Goal: Task Accomplishment & Management: Manage account settings

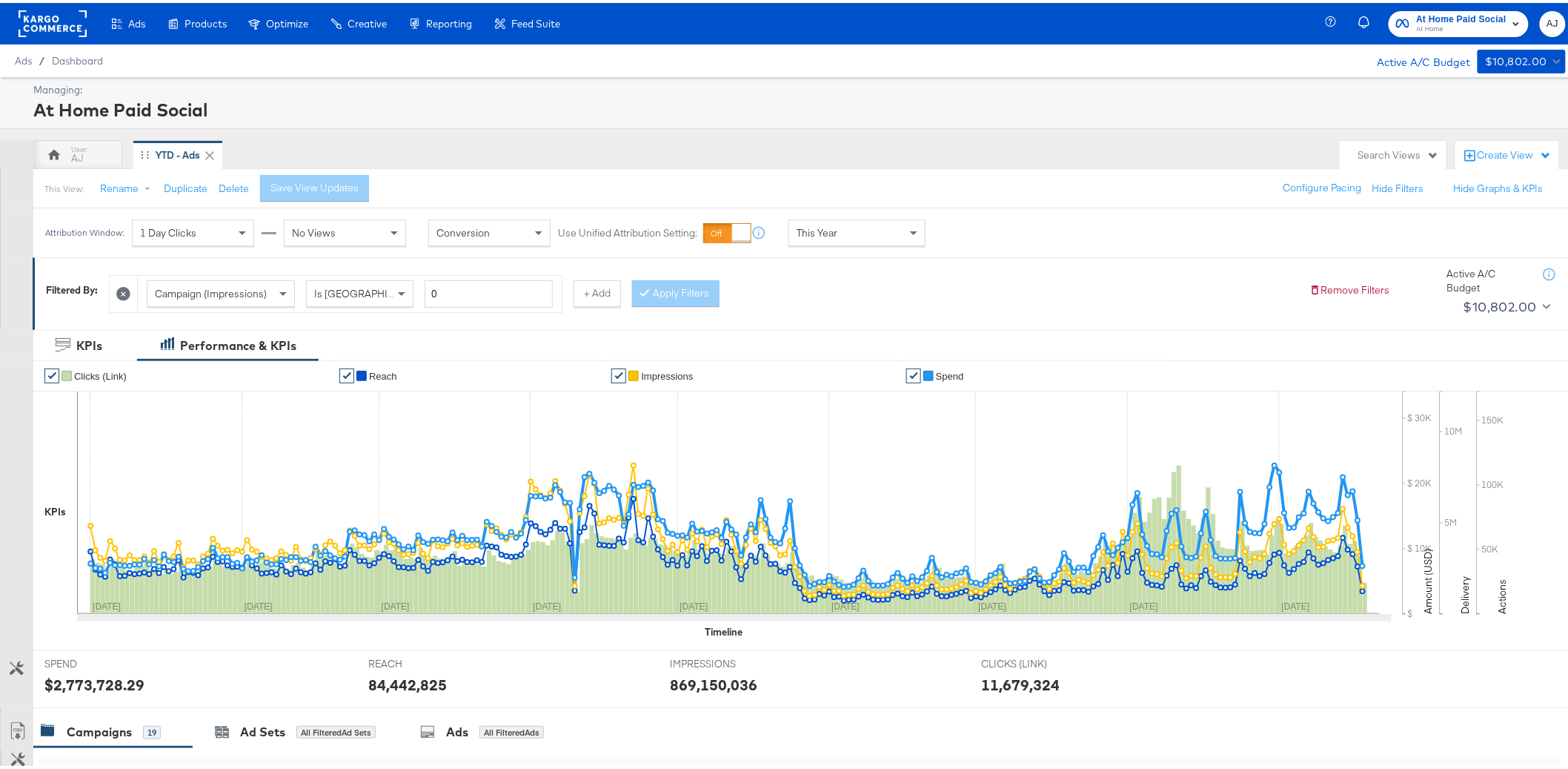
click at [1429, 9] on span "At Home Paid Social" at bounding box center [1462, 17] width 90 height 16
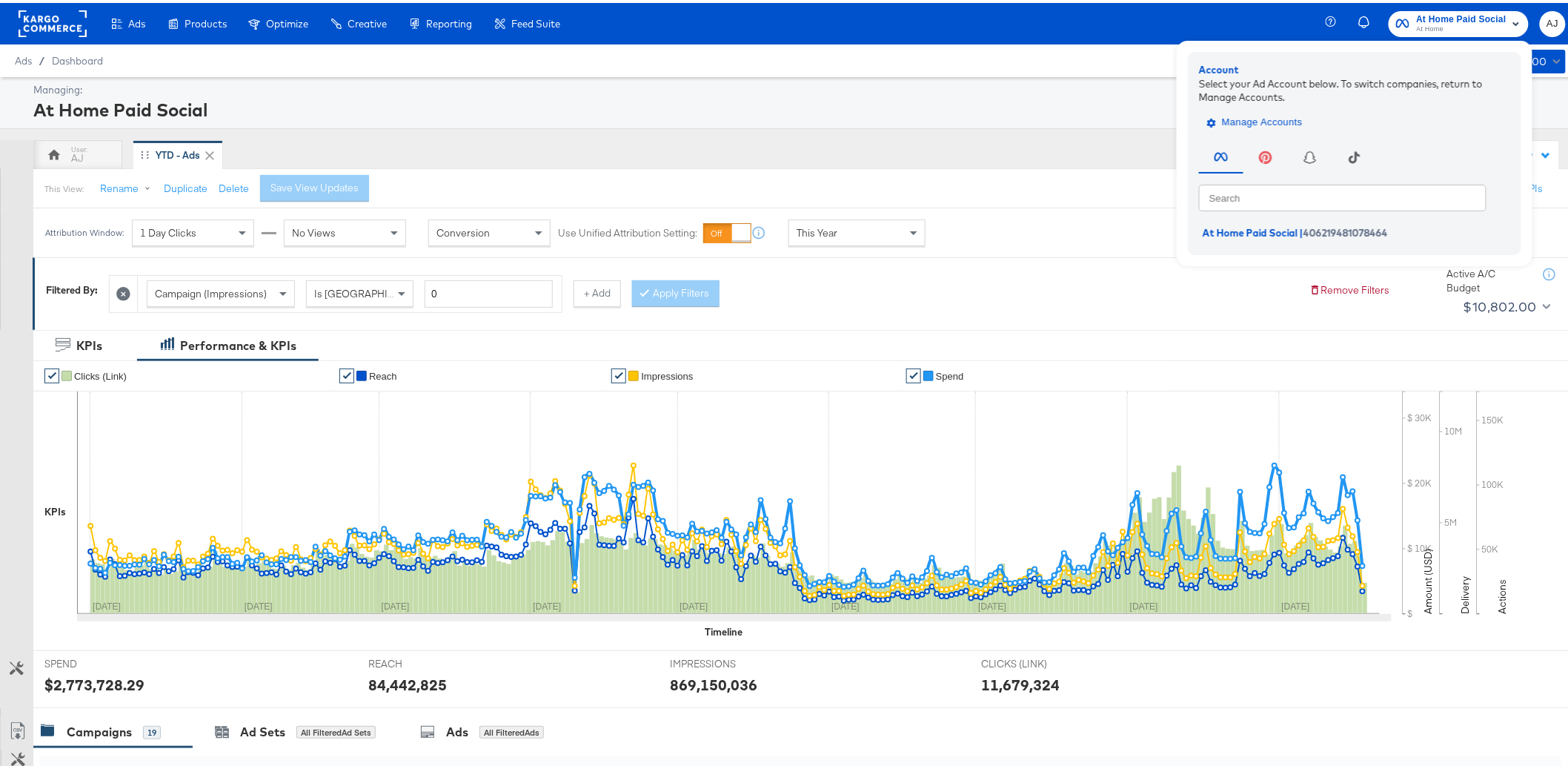
click at [1269, 120] on span "Manage Accounts" at bounding box center [1256, 119] width 92 height 17
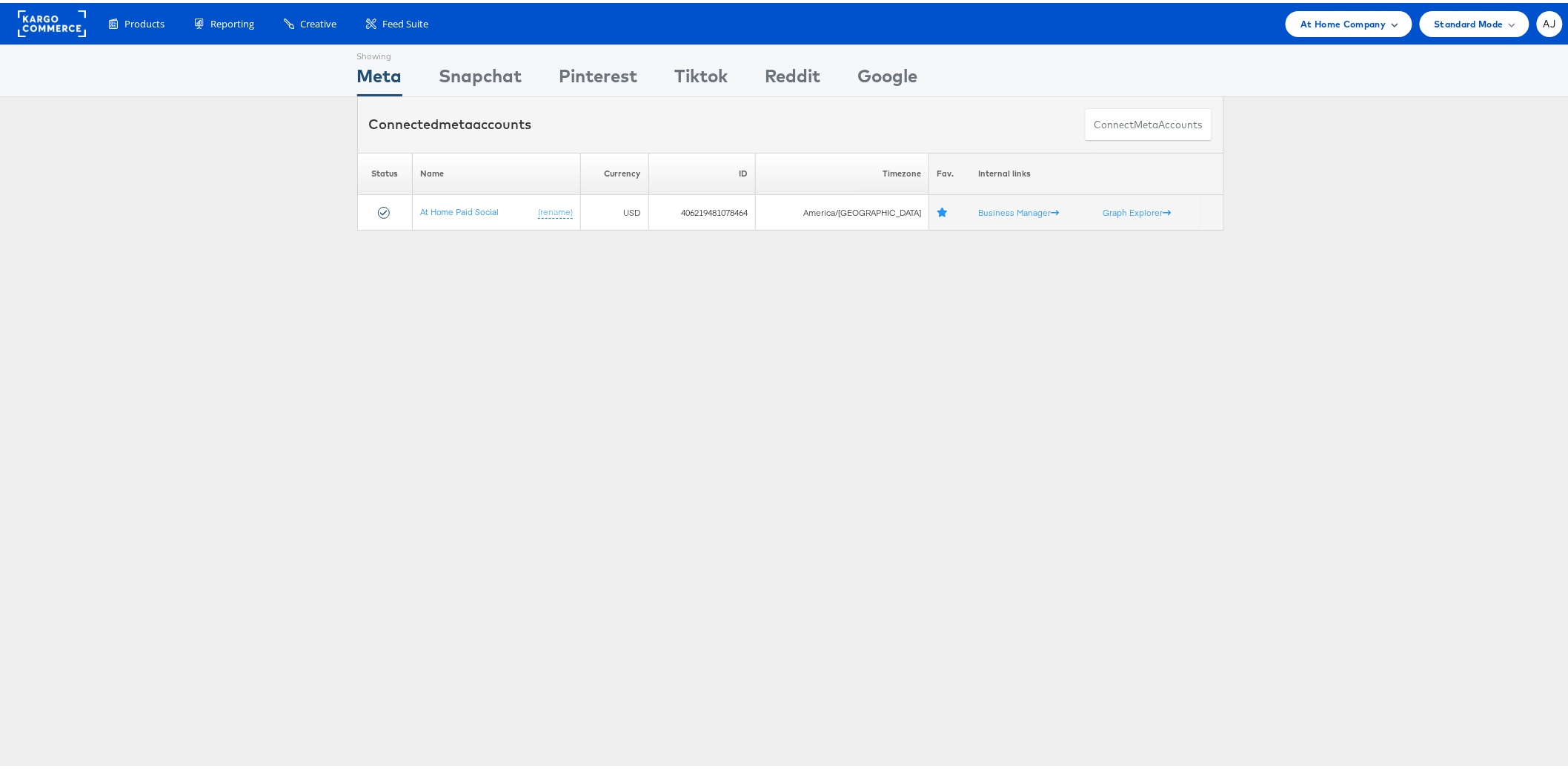
click at [1352, 24] on span "At Home Company" at bounding box center [1343, 21] width 85 height 16
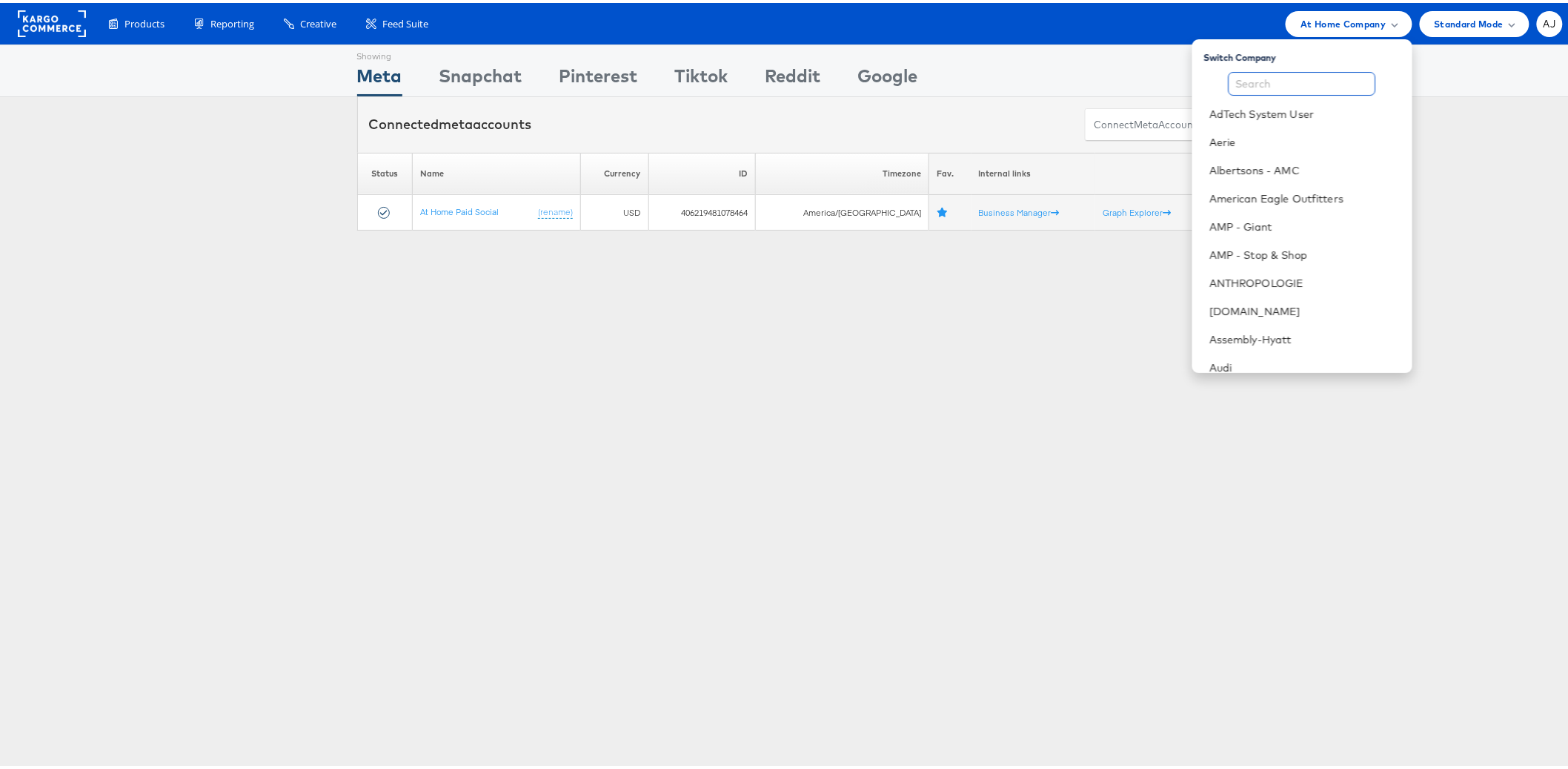
click at [1281, 72] on input "text" at bounding box center [1303, 80] width 147 height 23
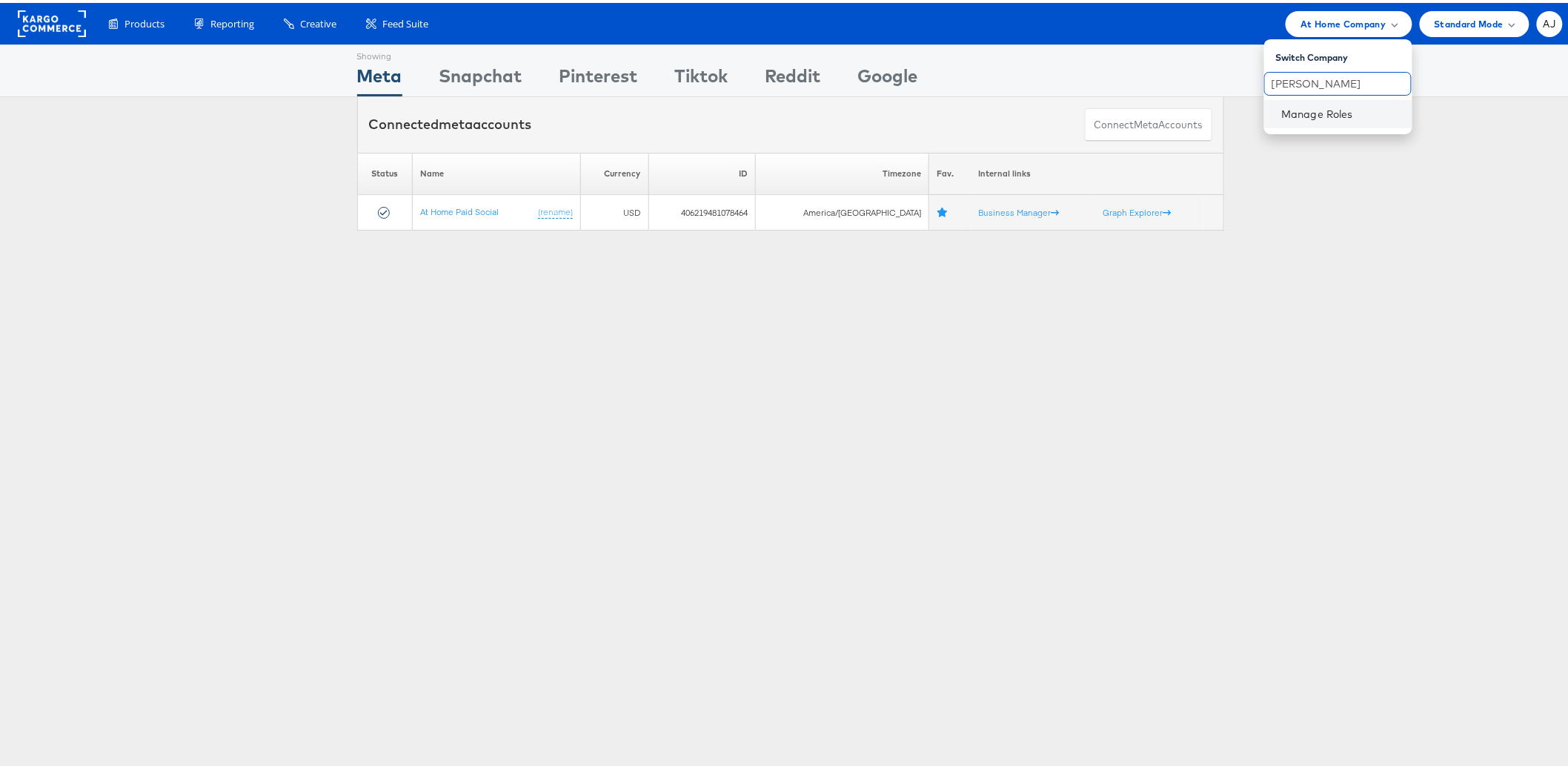
type input "veronica"
click at [1282, 120] on div "Manage Roles" at bounding box center [1338, 111] width 148 height 28
click at [1284, 110] on link "Manage Roles" at bounding box center [1318, 111] width 72 height 13
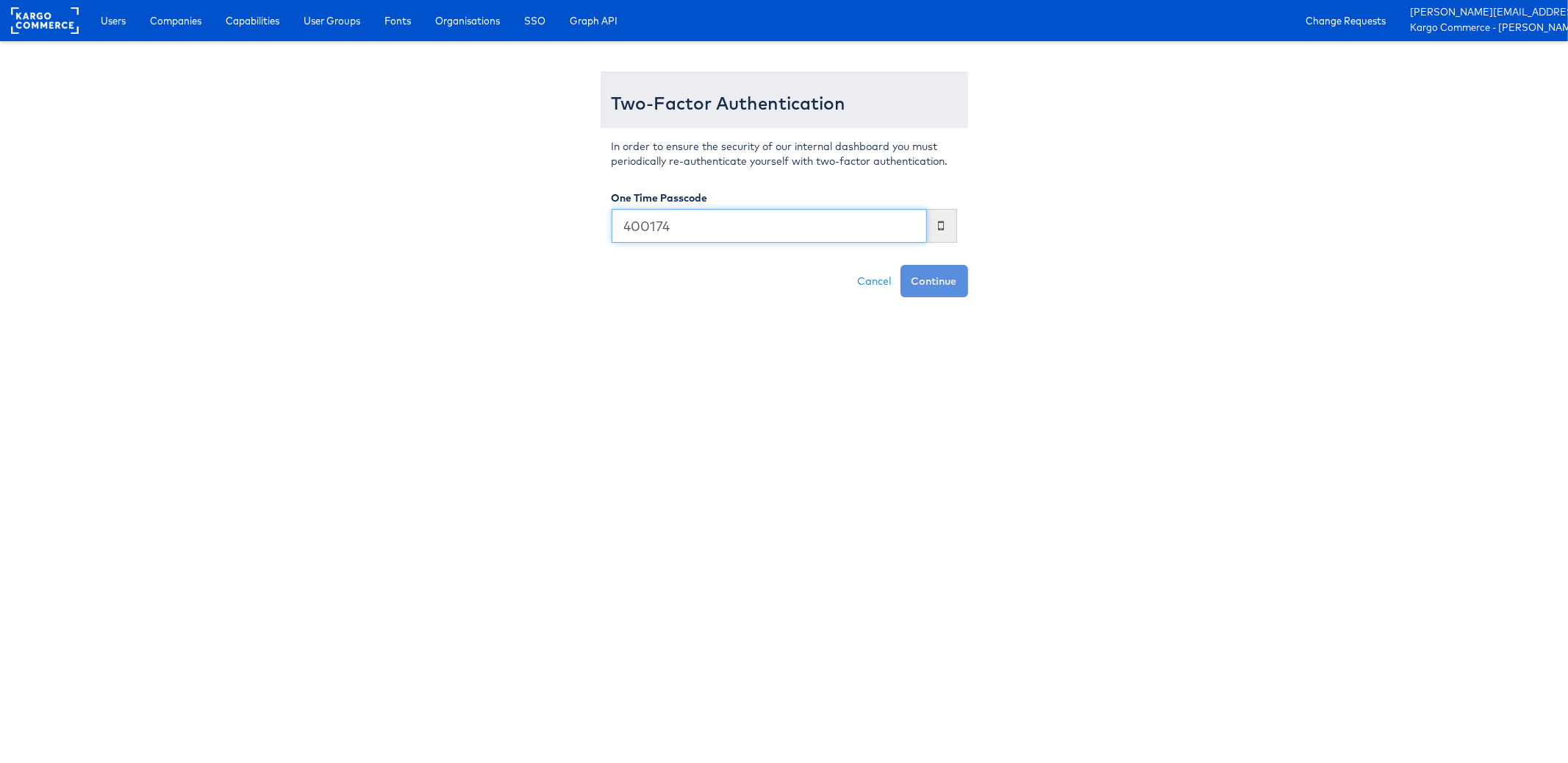
type input "400174"
click at [901, 265] on button "Continue" at bounding box center [934, 281] width 68 height 32
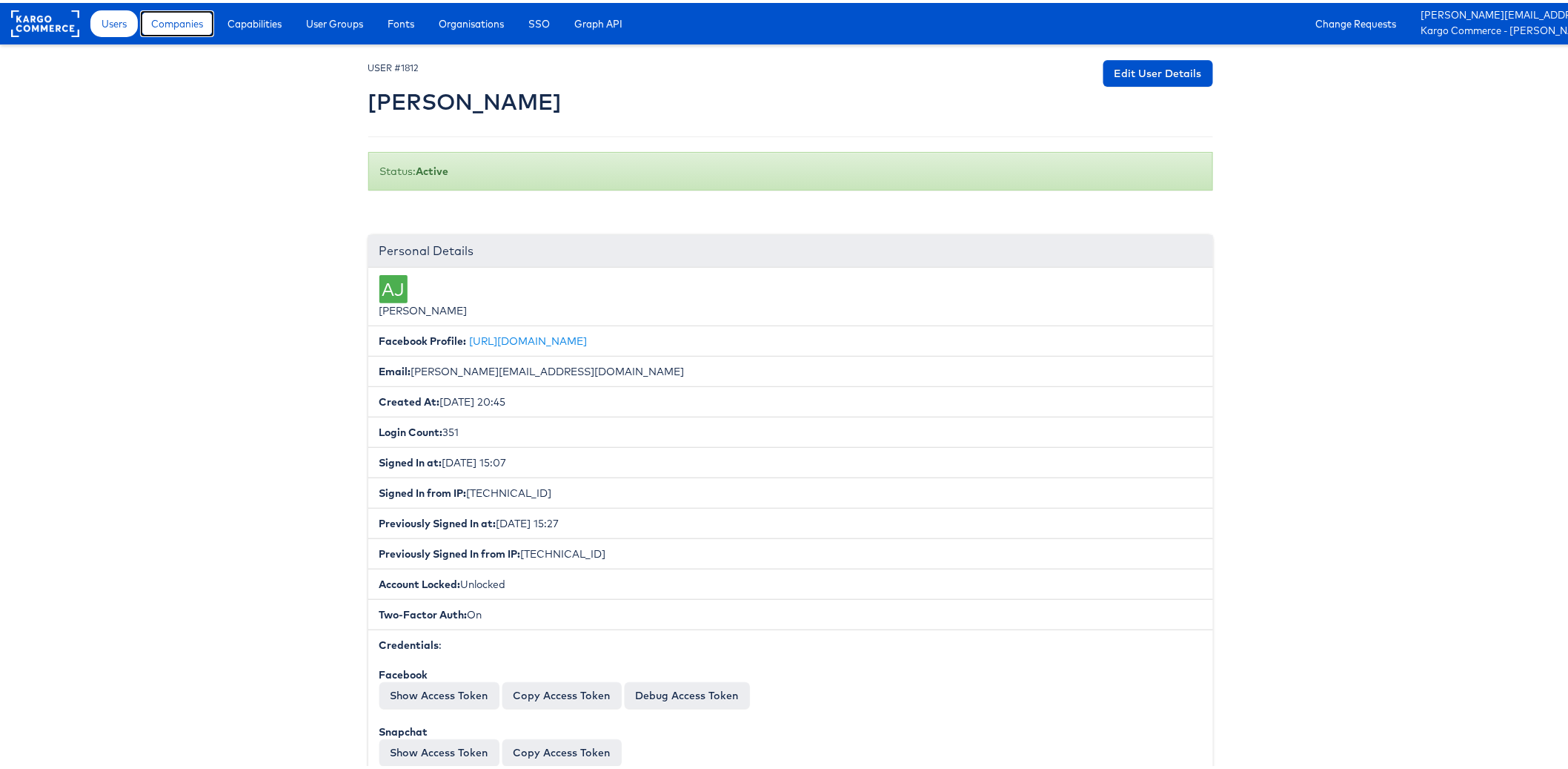
click at [165, 24] on span "Companies" at bounding box center [177, 21] width 52 height 15
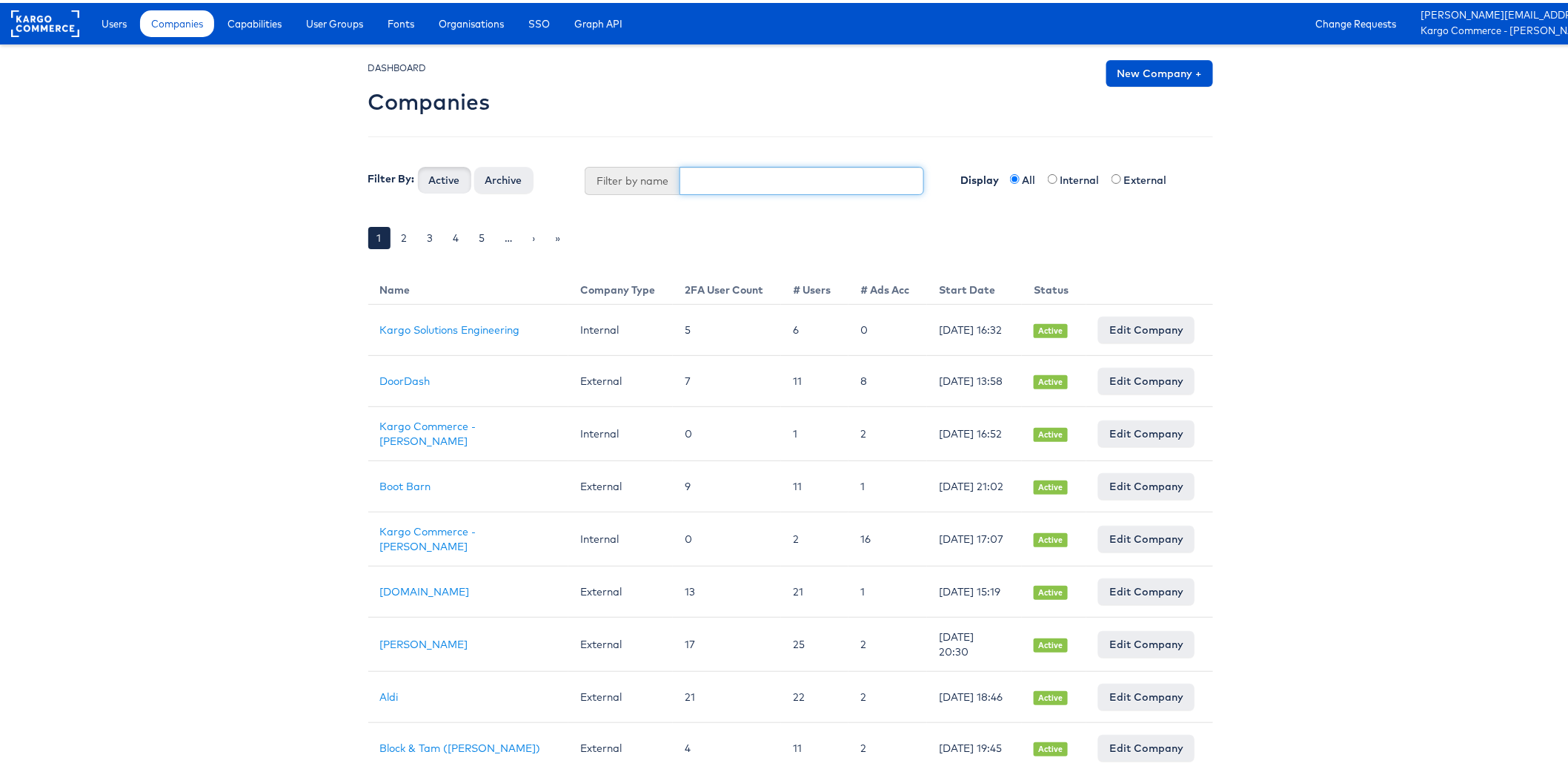
click at [744, 175] on input "text" at bounding box center [802, 178] width 245 height 28
type input "veronica"
click at [418, 164] on button "Active" at bounding box center [444, 177] width 53 height 27
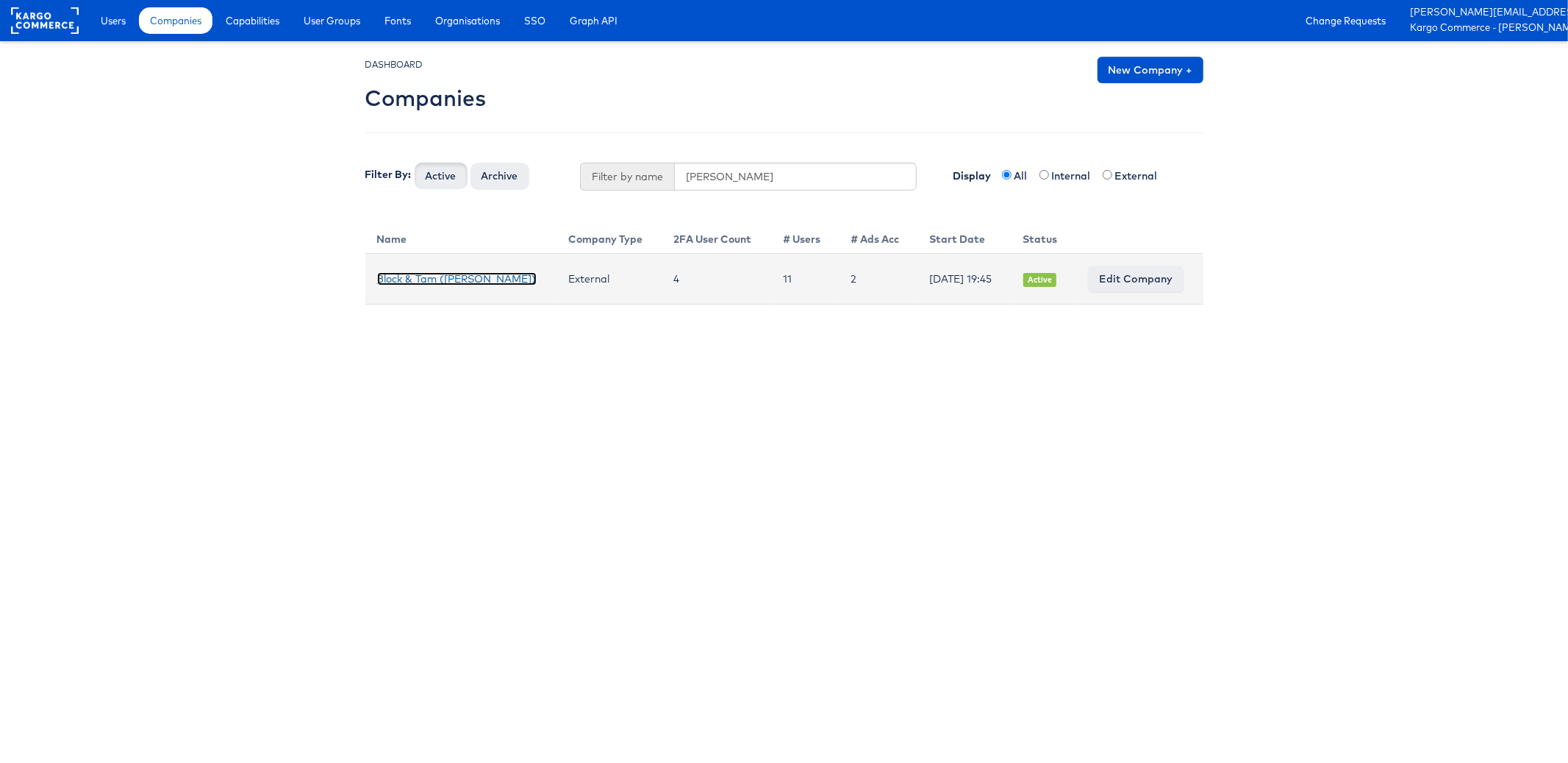
click at [410, 273] on link "Block & Tam (Veronica Beard)" at bounding box center [456, 279] width 159 height 13
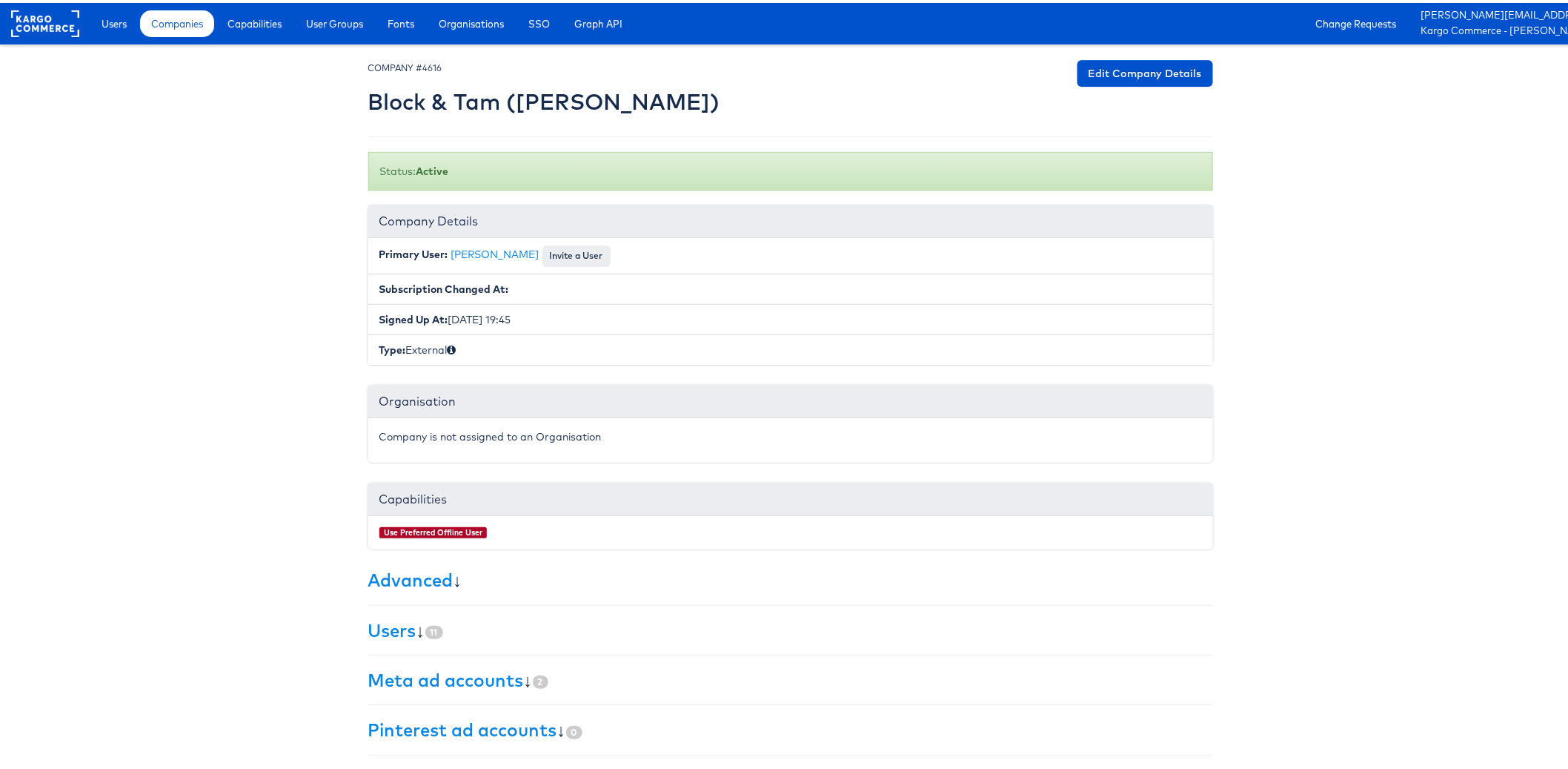
click at [257, 535] on body "Users Companies Capabilities User Groups Fonts Organisations SSO Graph API Chan…" at bounding box center [791, 433] width 1581 height 867
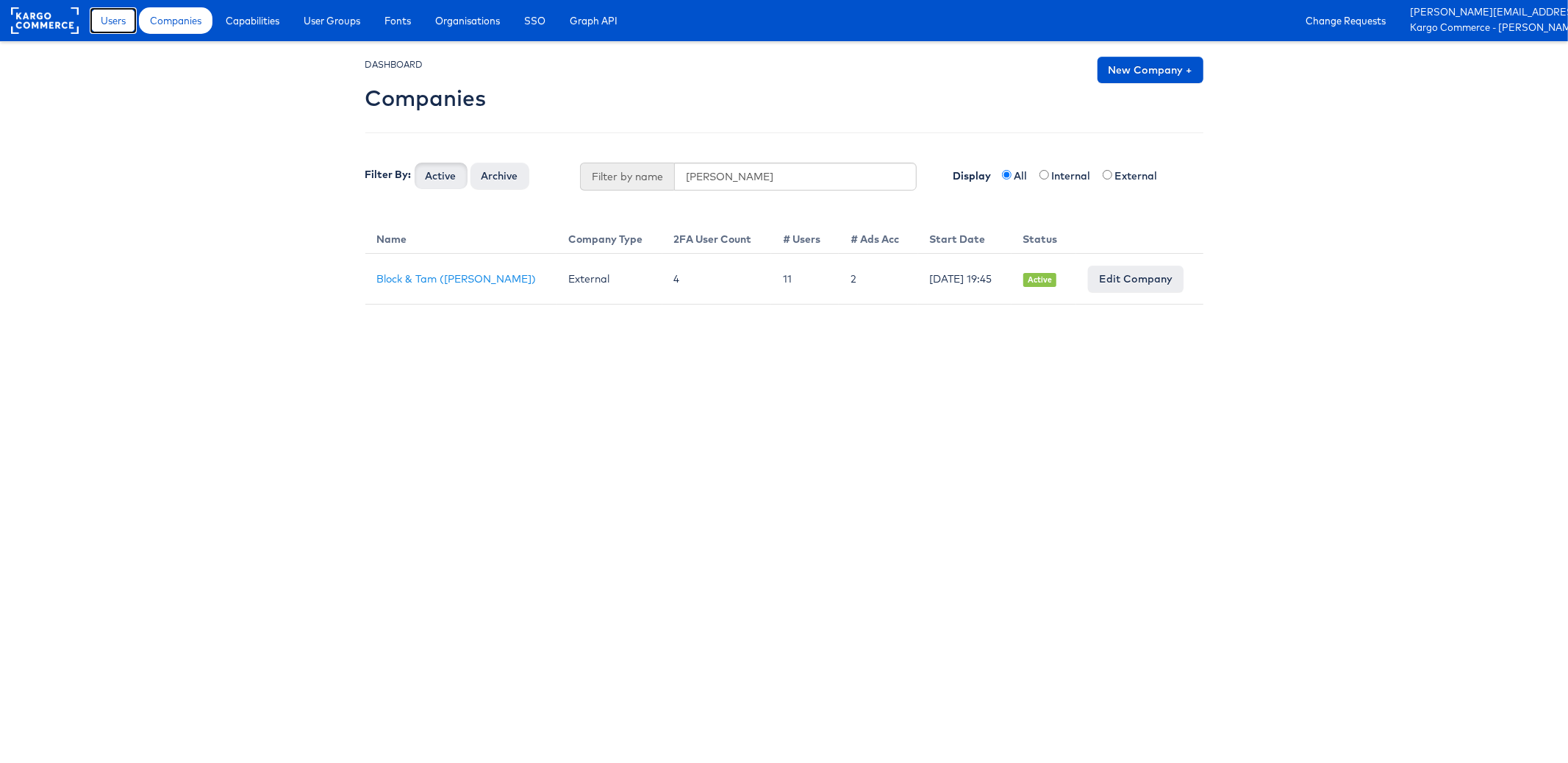
click at [111, 27] on span "Users" at bounding box center [113, 20] width 25 height 15
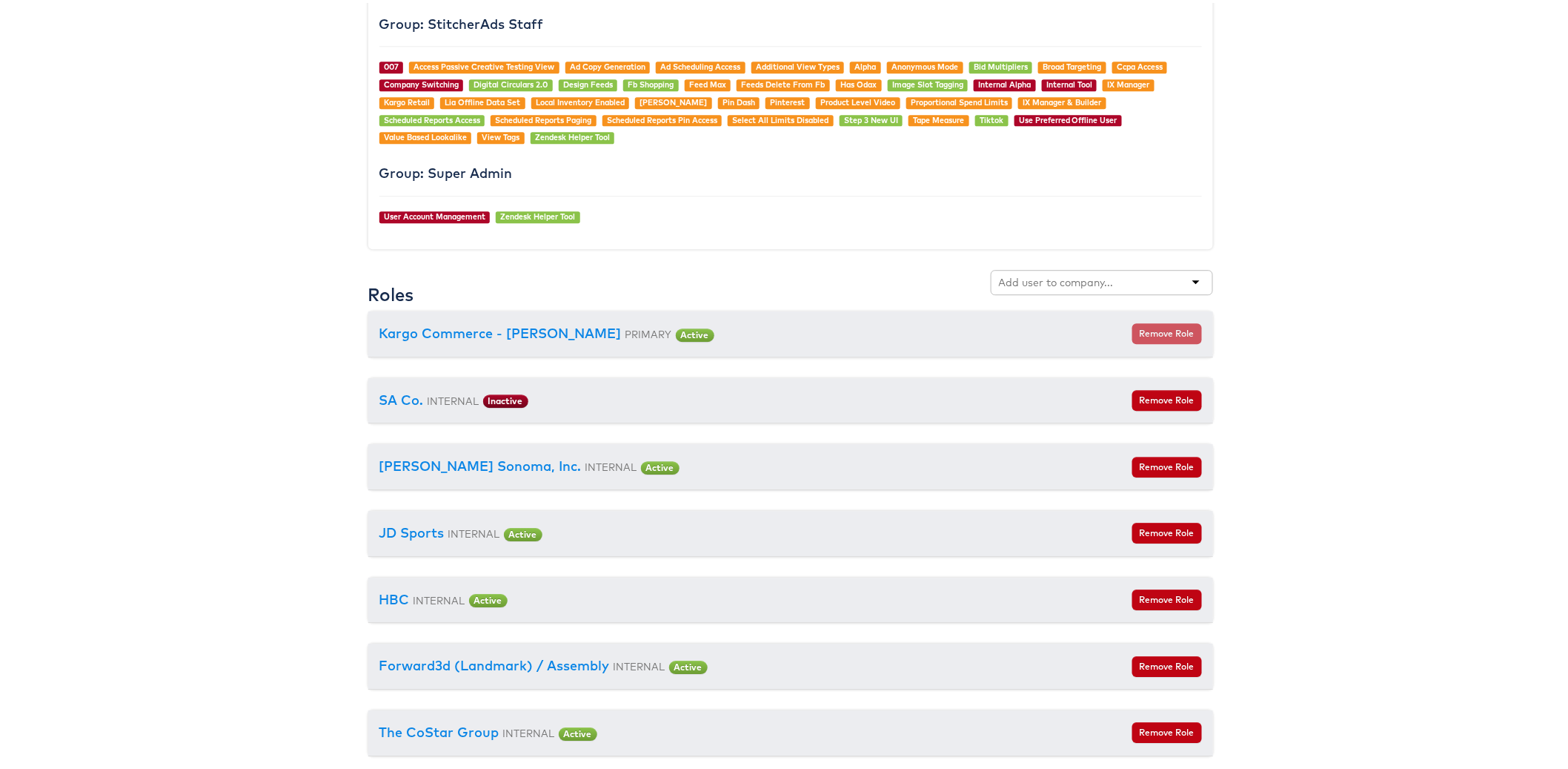
scroll to position [1603, 0]
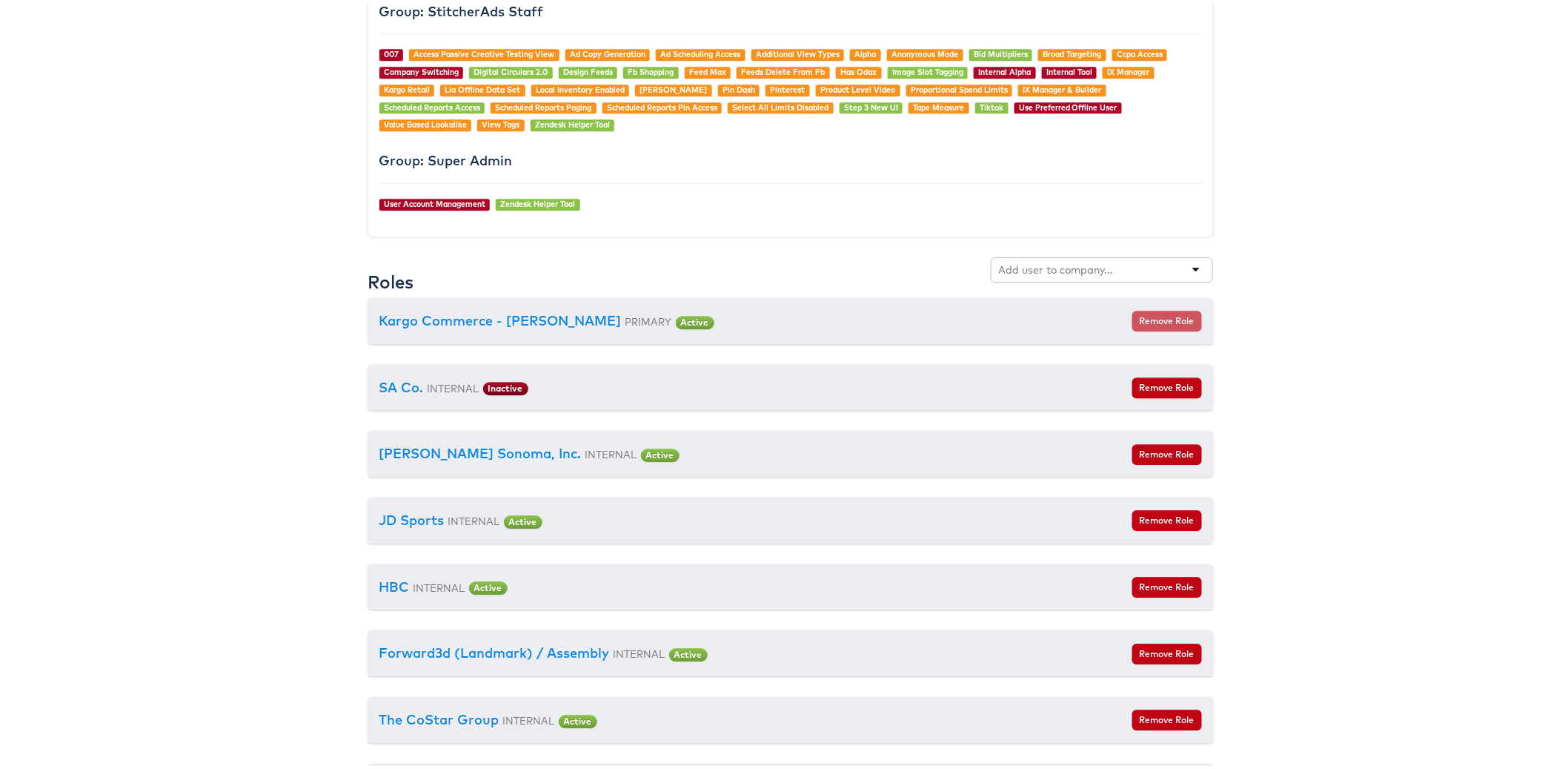
click at [1151, 272] on div at bounding box center [1102, 266] width 222 height 25
type input "[PERSON_NAME]"
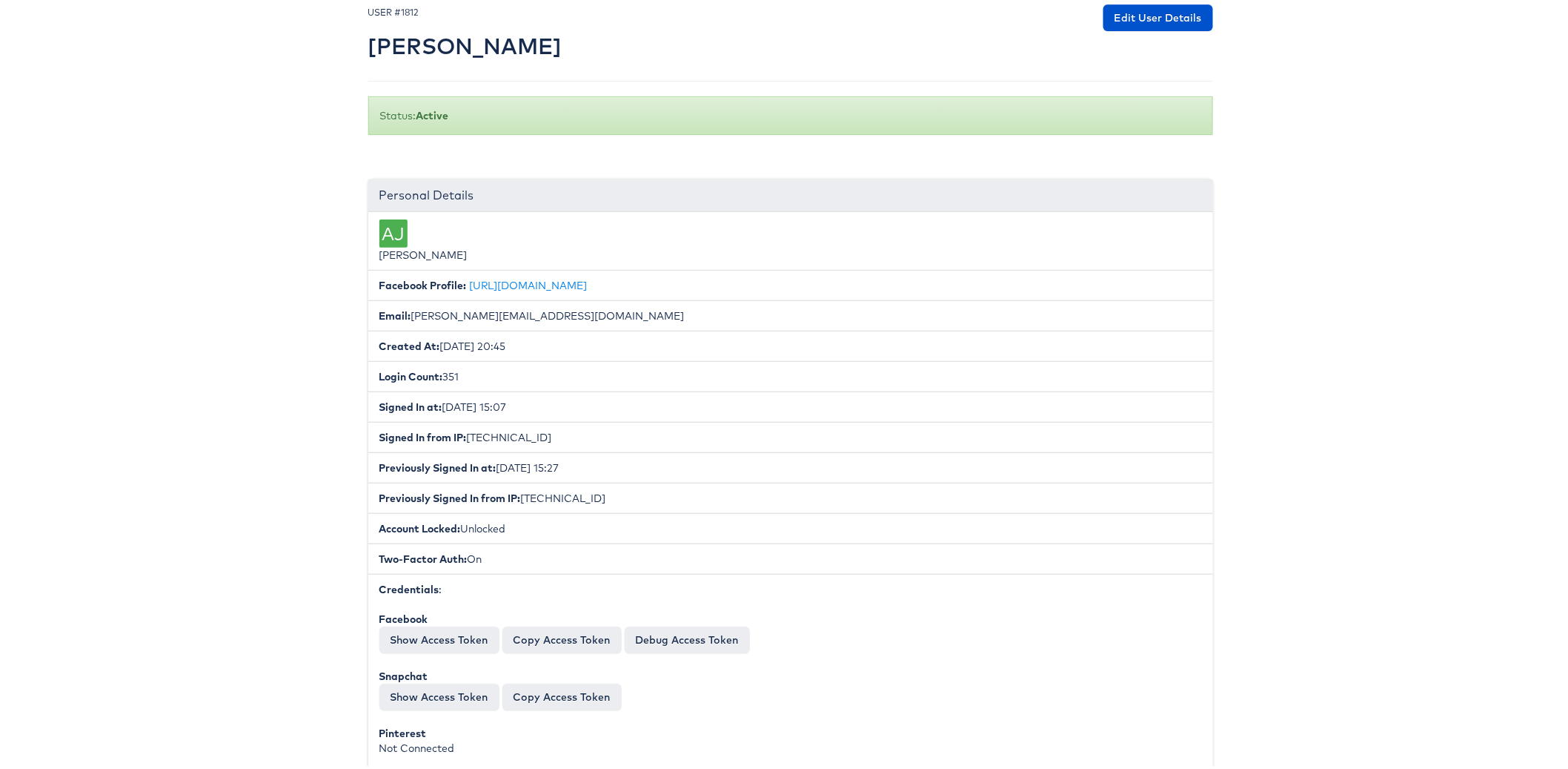
scroll to position [0, 0]
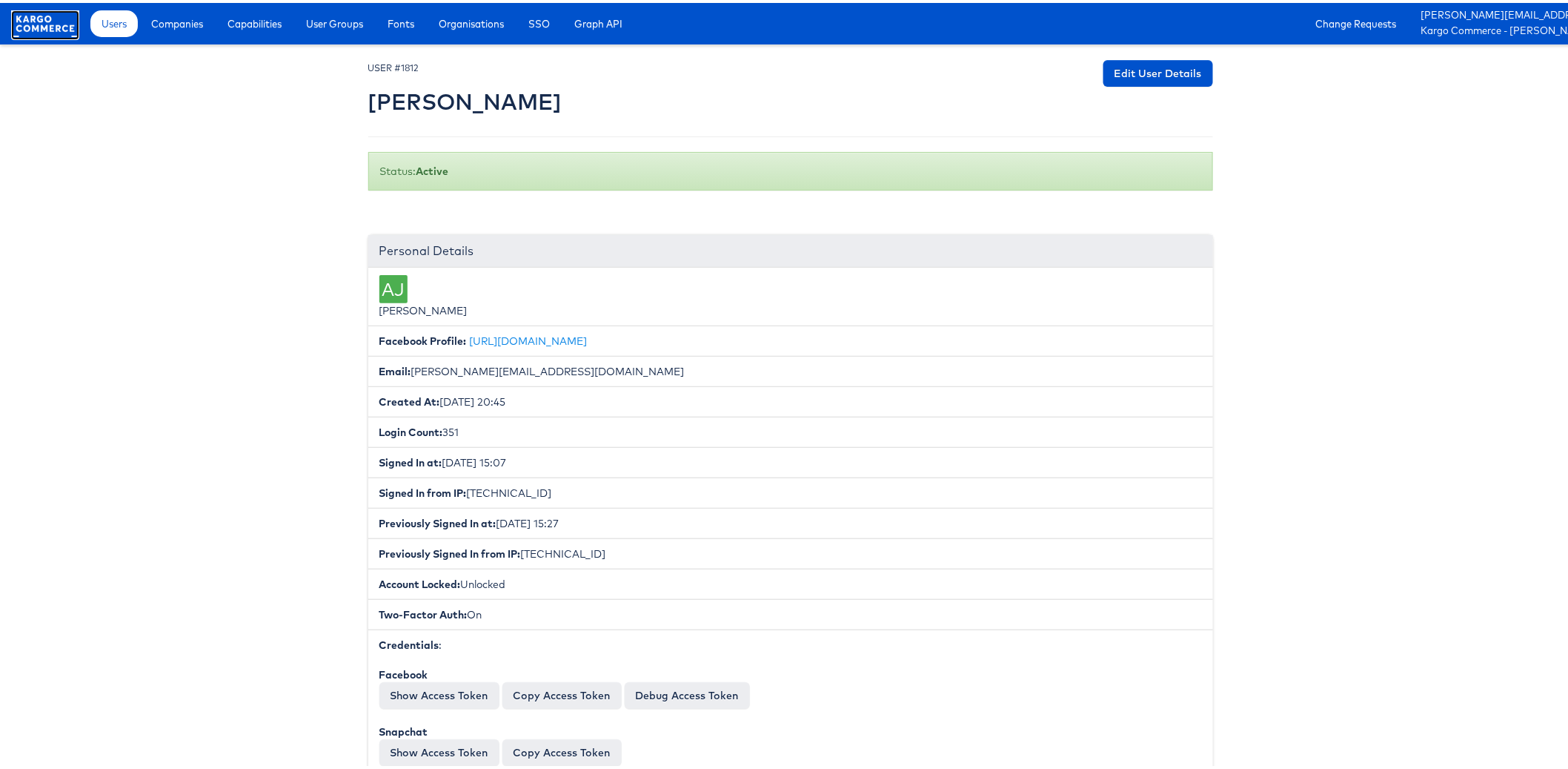
click at [39, 29] on rect at bounding box center [45, 21] width 68 height 27
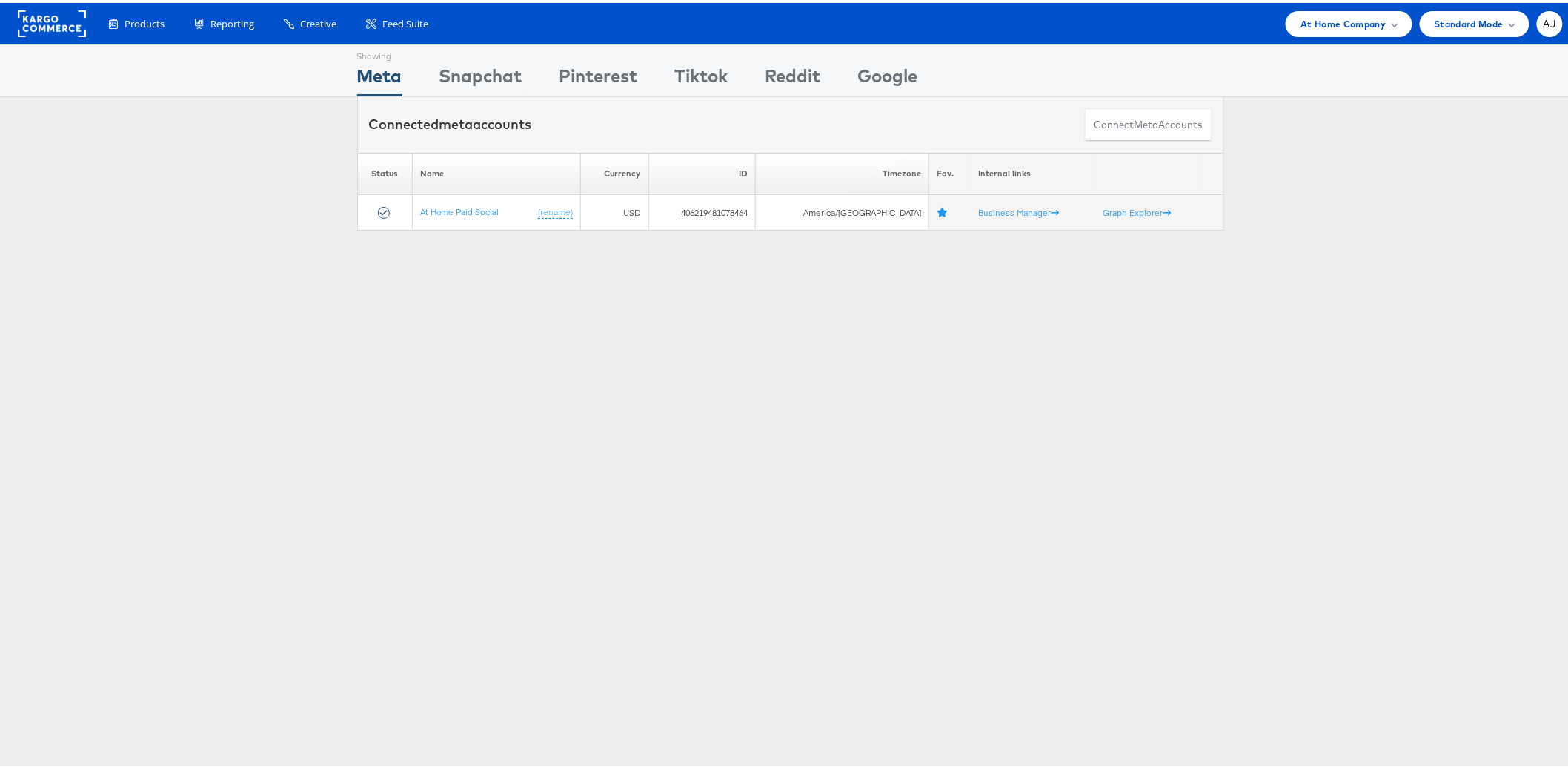
click at [1343, 34] on div "Products Product Catalogs Enhance Your Product Catalog, Map Them to Publishers,…" at bounding box center [791, 21] width 1581 height 41
click at [1309, 21] on span "At Home Company" at bounding box center [1343, 21] width 85 height 16
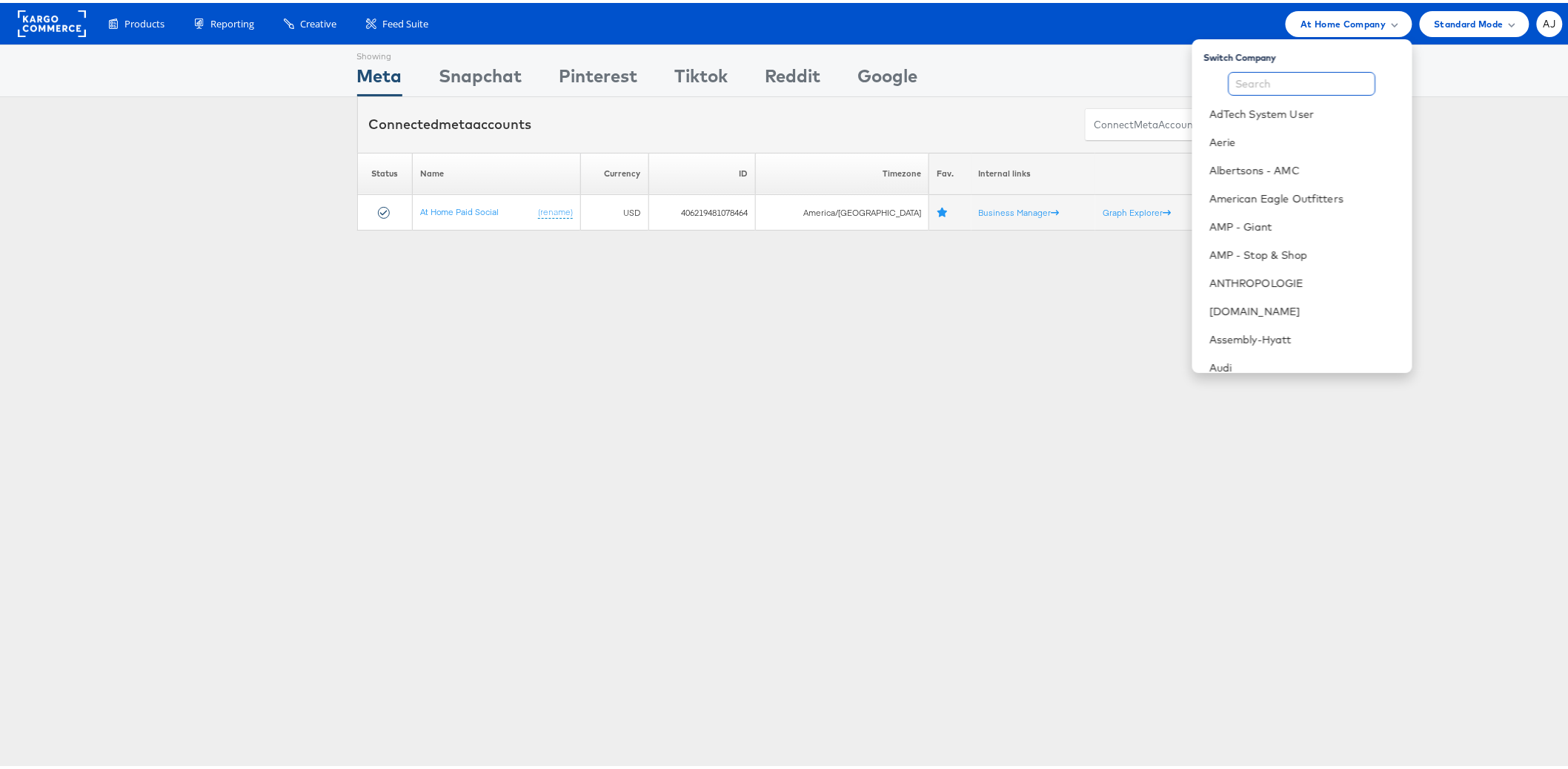
click at [1286, 79] on input "text" at bounding box center [1303, 80] width 147 height 23
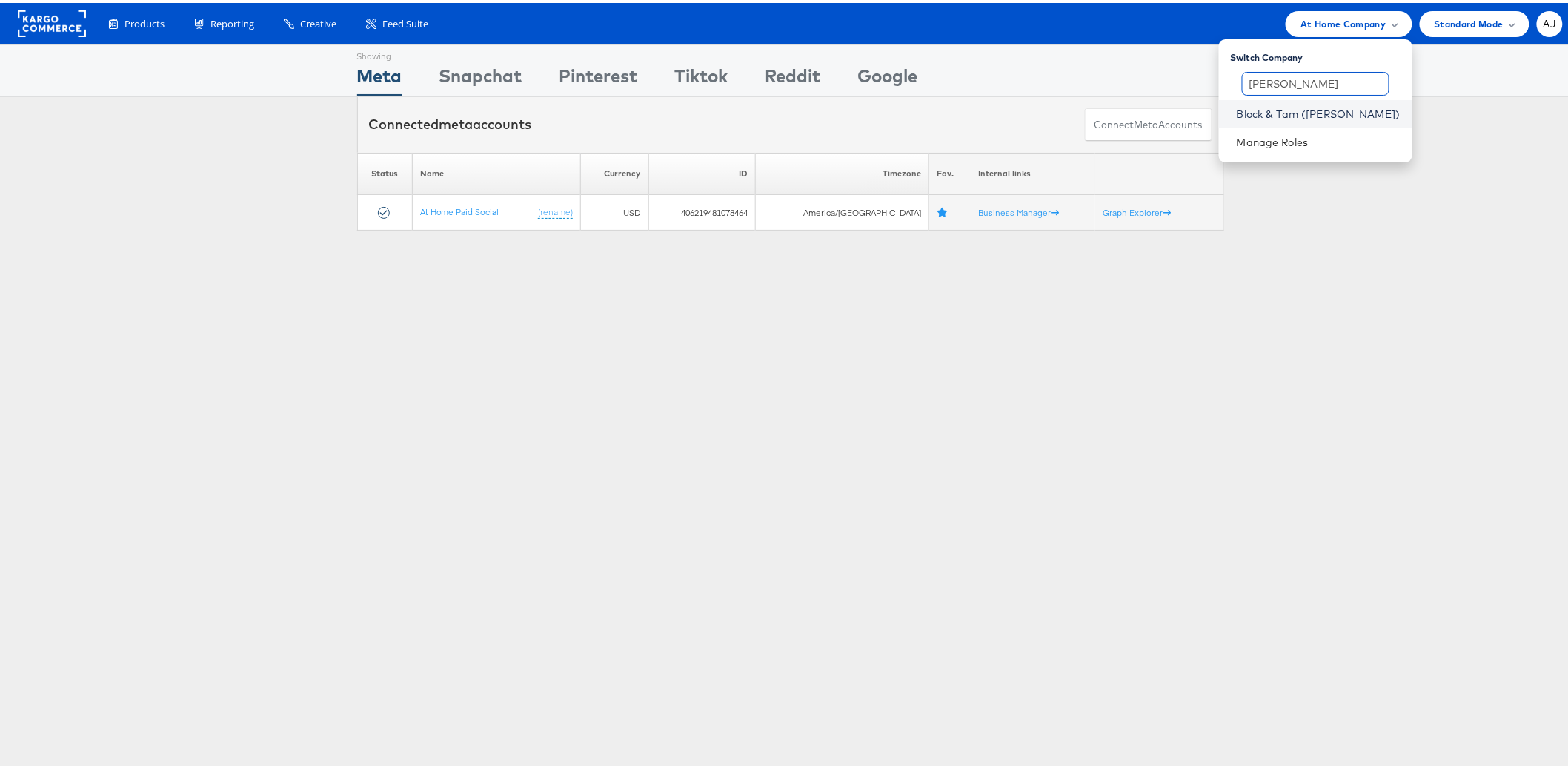
type input "veronica"
click at [1323, 104] on link "Block & Tam (Veronica Beard)" at bounding box center [1319, 111] width 164 height 15
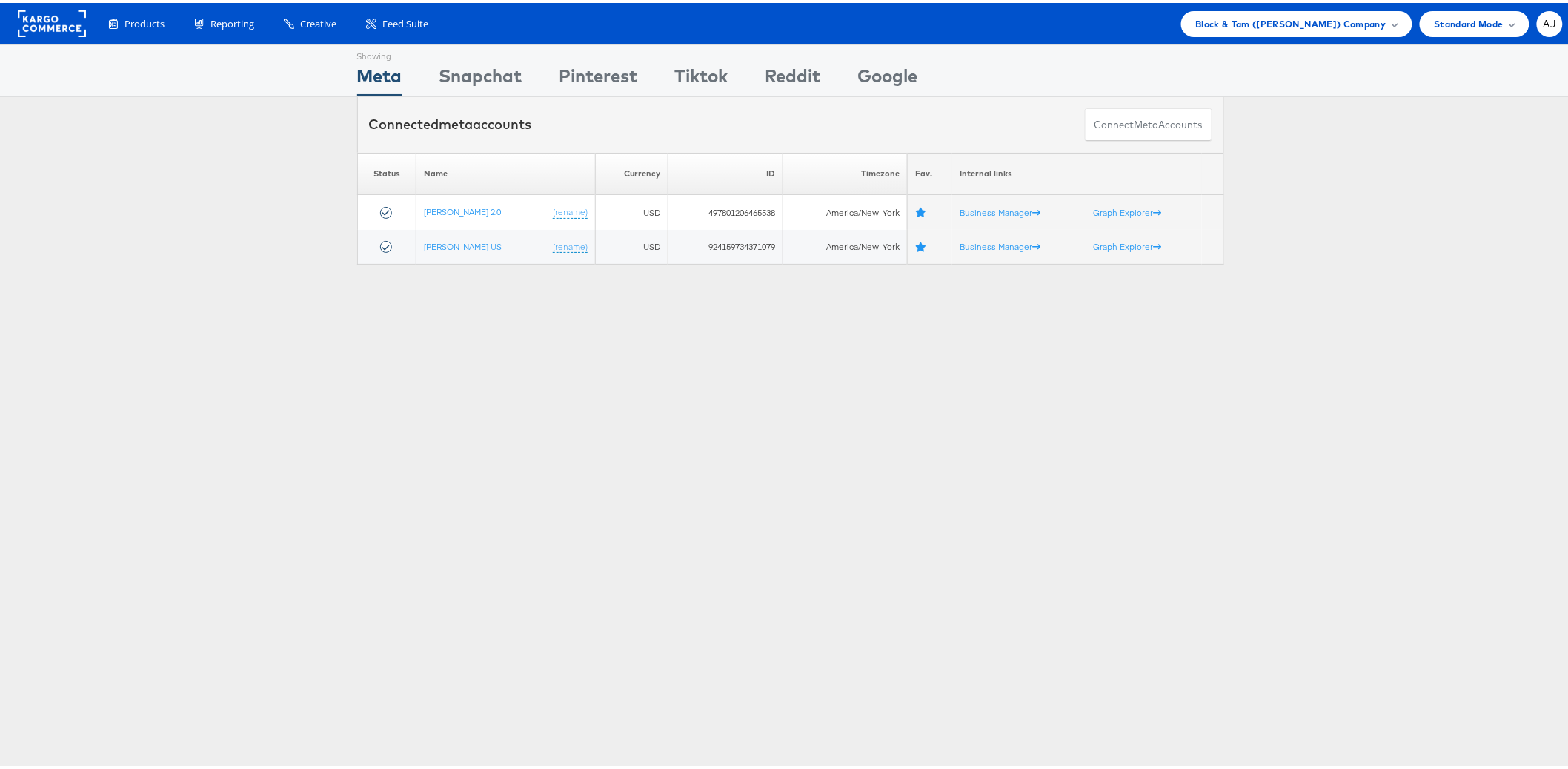
click at [599, 434] on div "Showing Meta Showing [GEOGRAPHIC_DATA] Showing Pinterest Showing Tiktok Showing…" at bounding box center [791, 412] width 1581 height 741
click at [594, 434] on div "Showing Meta Showing [GEOGRAPHIC_DATA] Showing Pinterest Showing Tiktok Showing…" at bounding box center [791, 412] width 1581 height 741
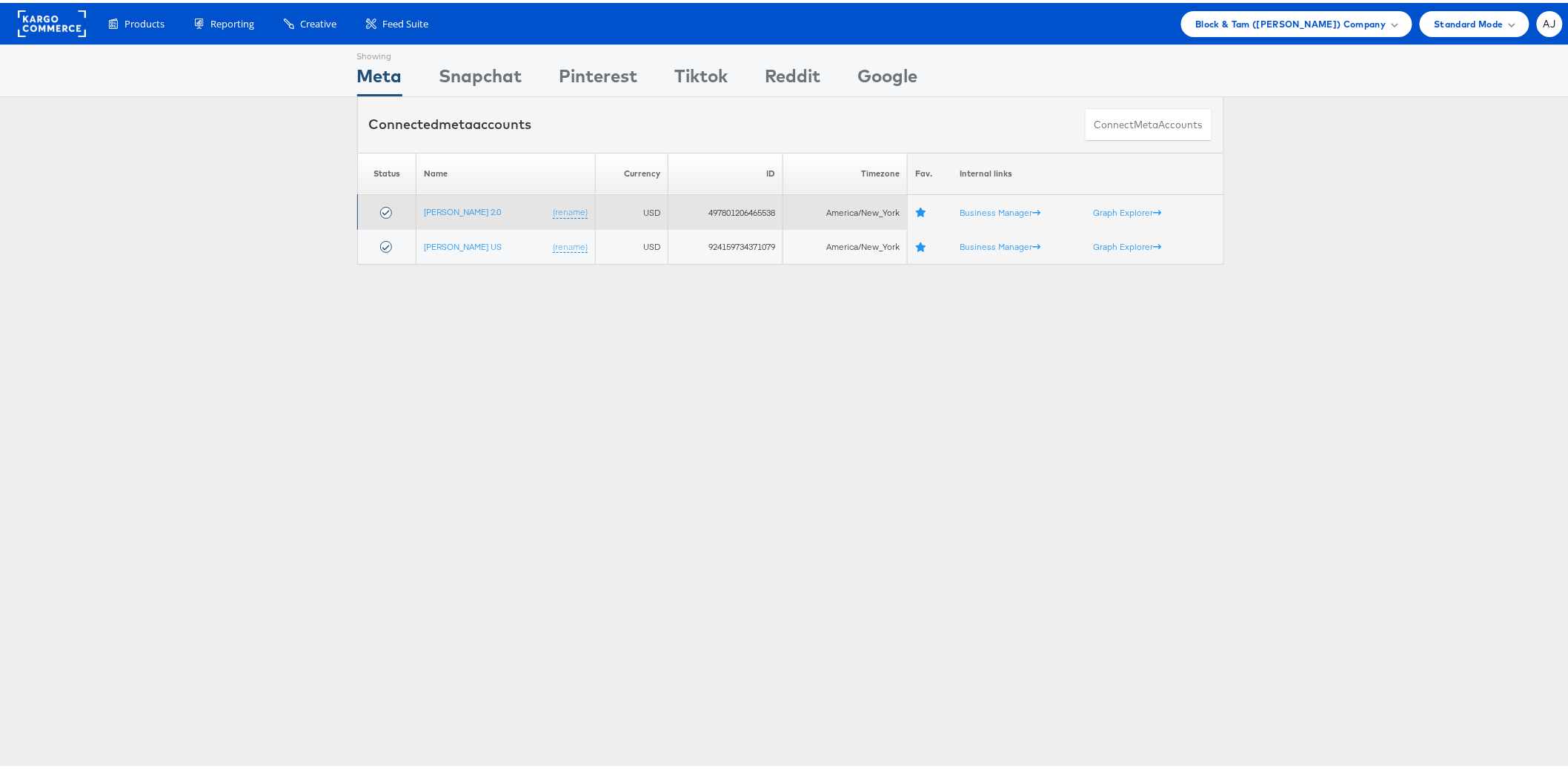
click at [722, 210] on td "497801206465538" at bounding box center [725, 209] width 115 height 35
copy td "497801206465538"
click at [477, 211] on link "[PERSON_NAME] 2.0" at bounding box center [462, 209] width 77 height 11
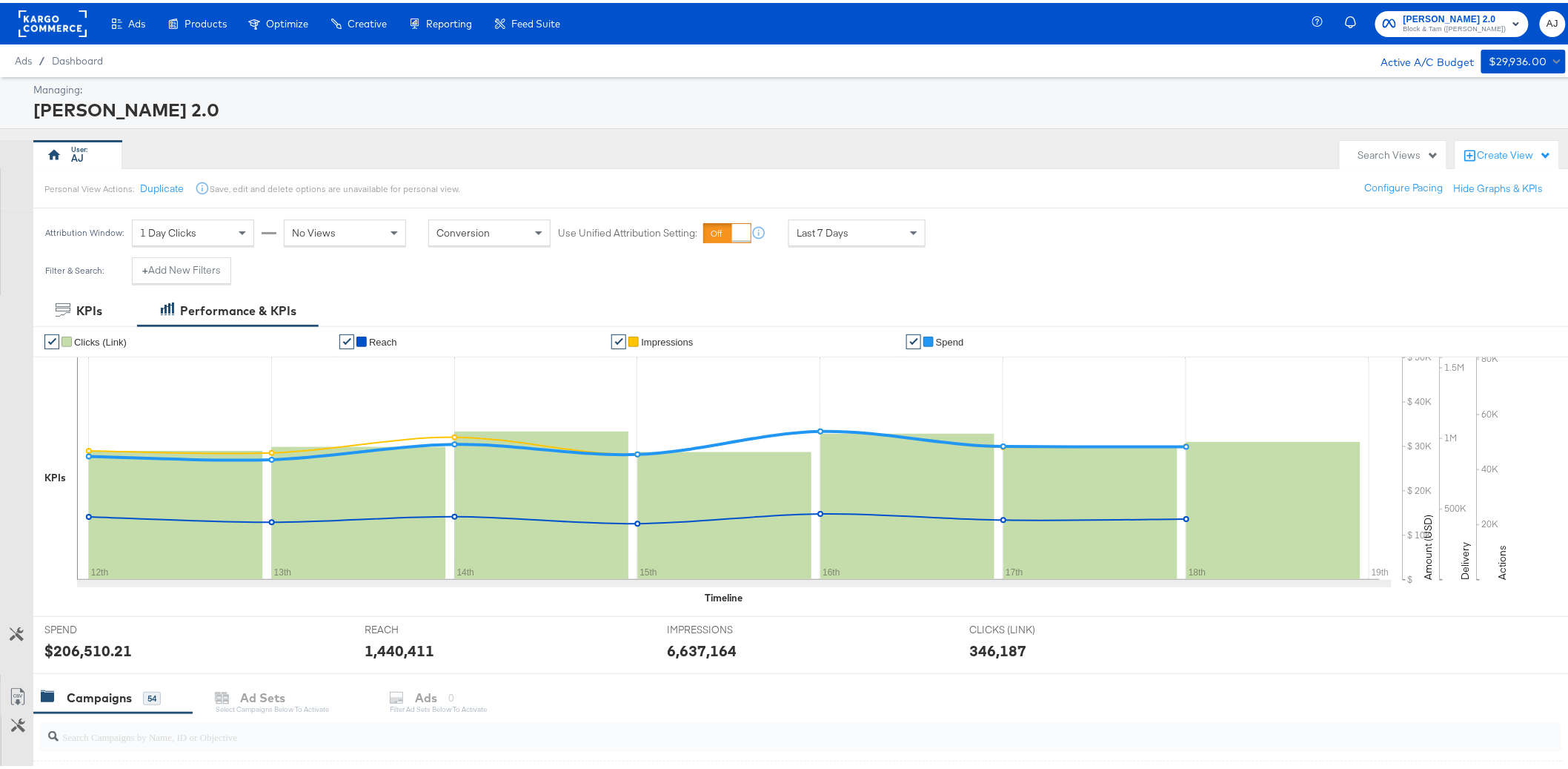
click at [928, 173] on div "Personal View Actions: Duplicate Save, edit and delete options are unavailable …" at bounding box center [806, 185] width 1548 height 40
click at [896, 140] on div "AJ" at bounding box center [683, 152] width 1299 height 30
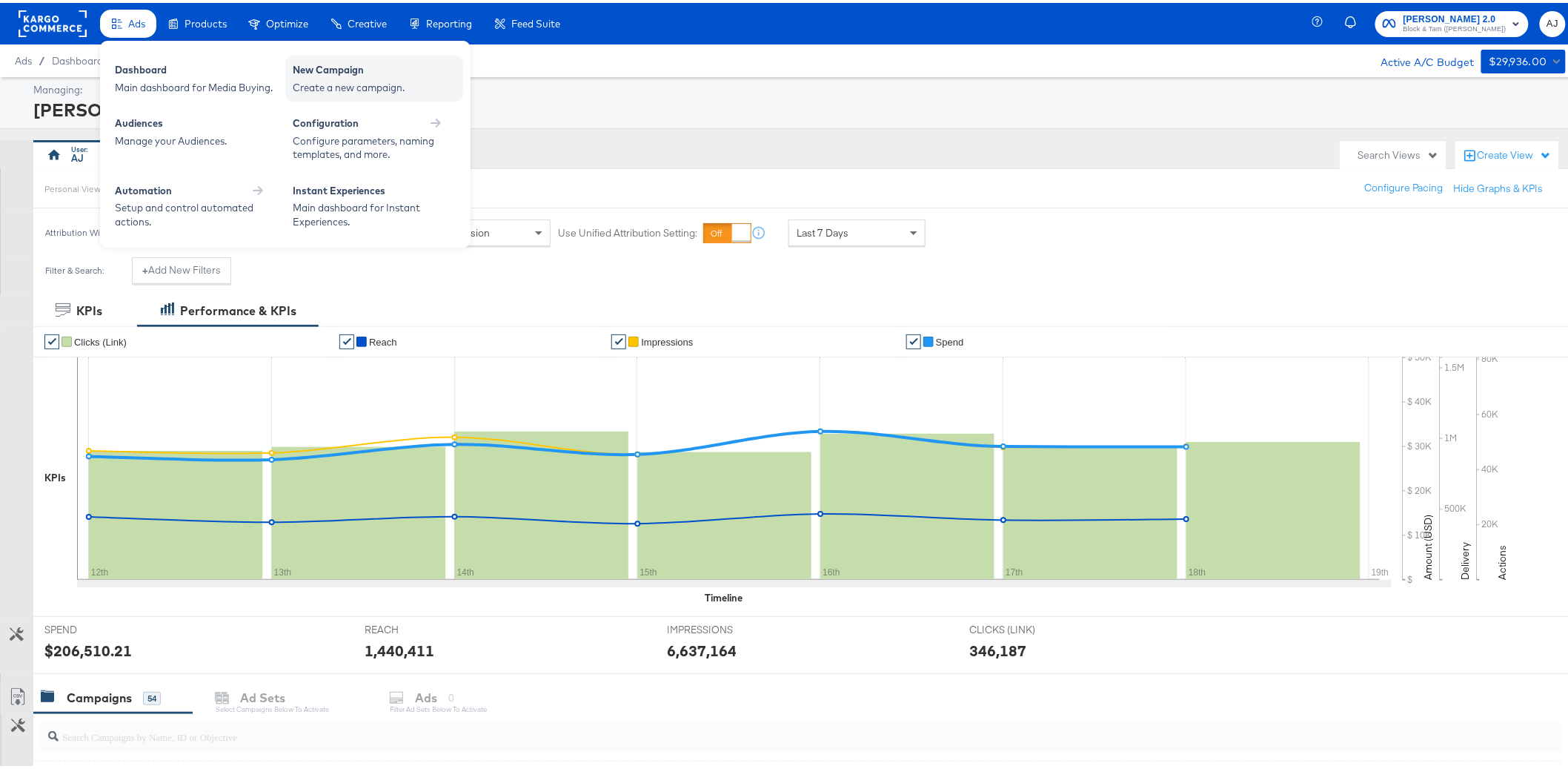
click at [364, 84] on div "Create a new campaign." at bounding box center [374, 84] width 163 height 14
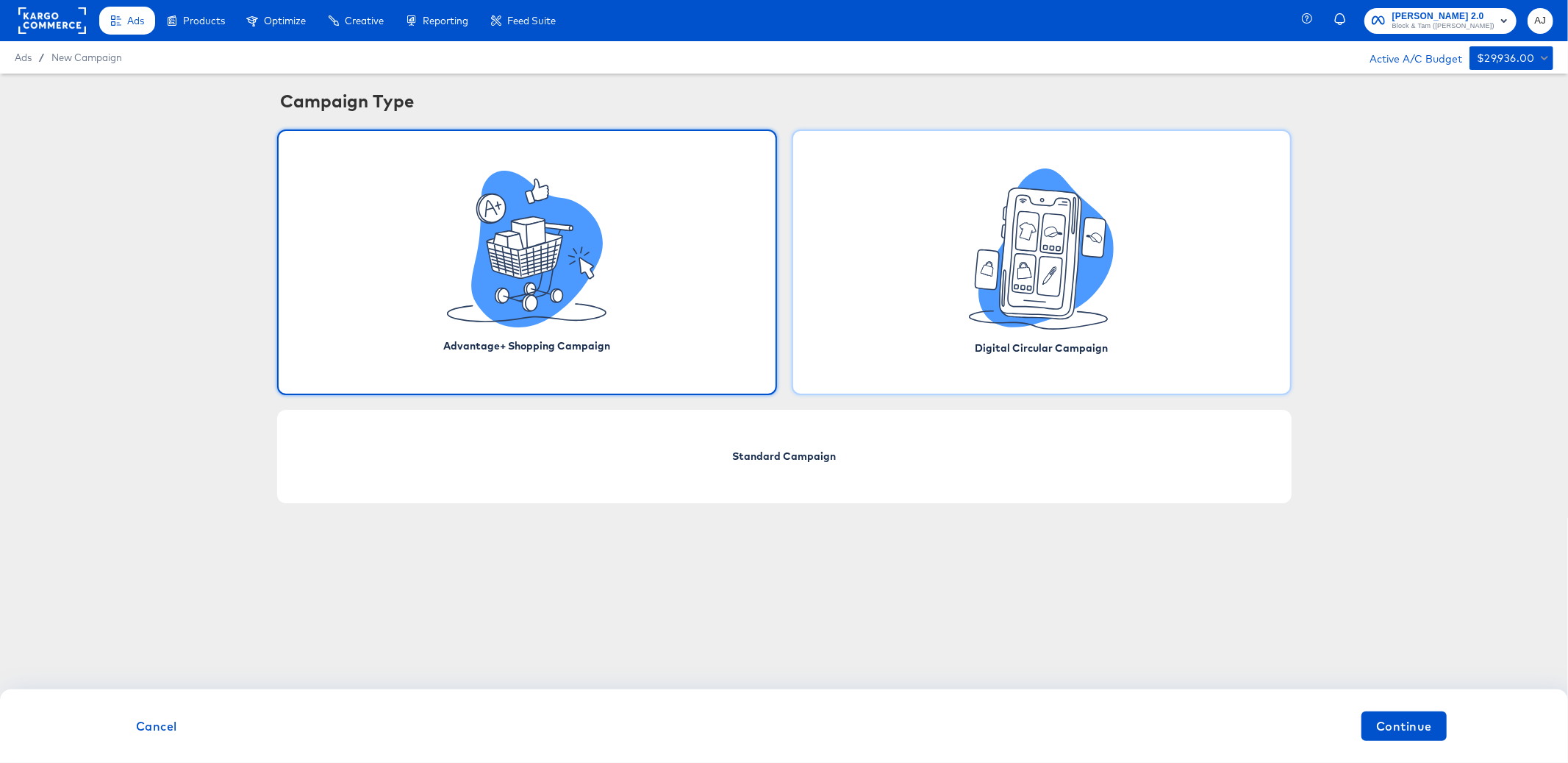
click at [1030, 325] on icon at bounding box center [1041, 249] width 144 height 161
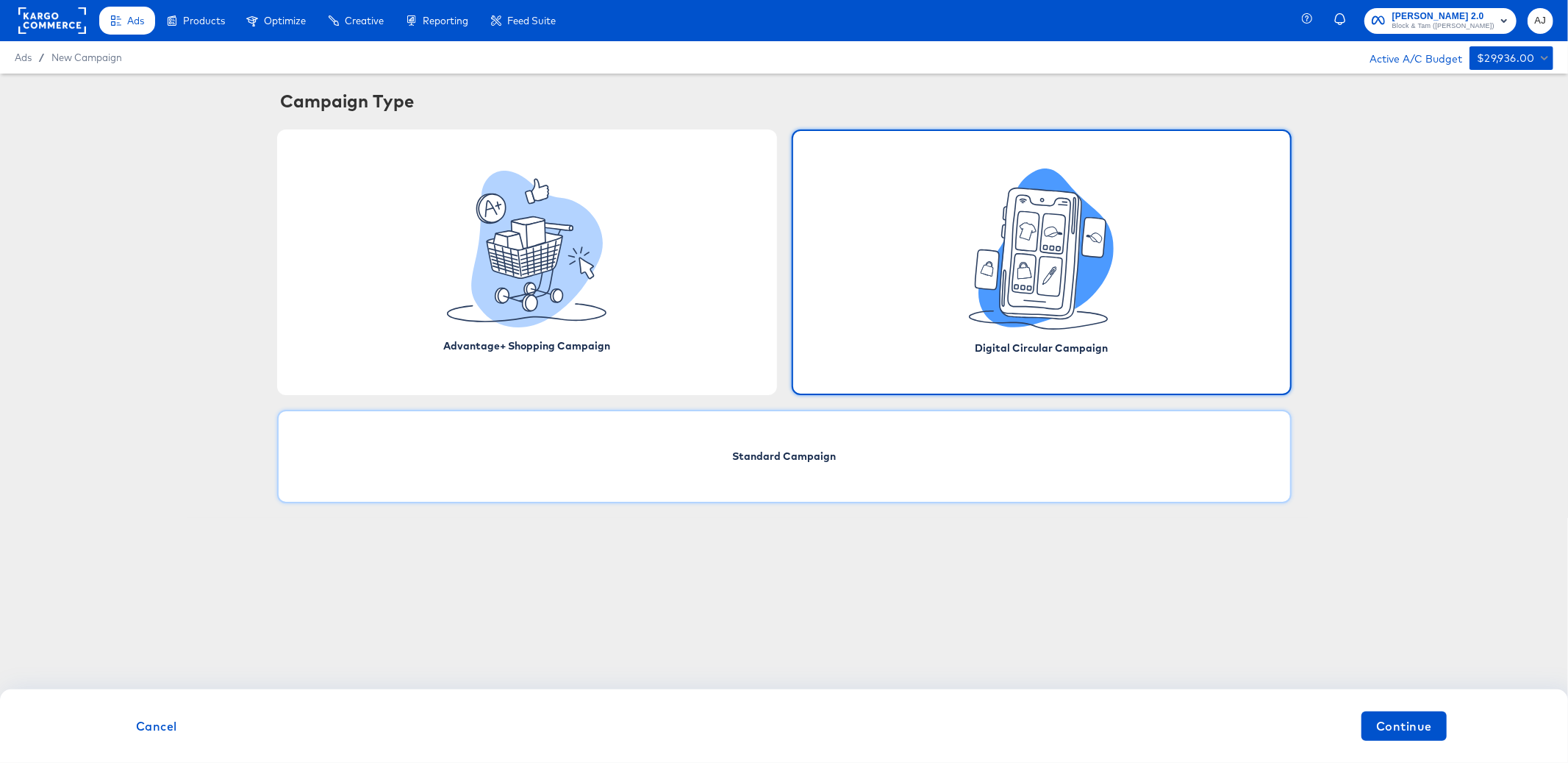
click at [879, 484] on div "Standard Campaign" at bounding box center [784, 456] width 1014 height 94
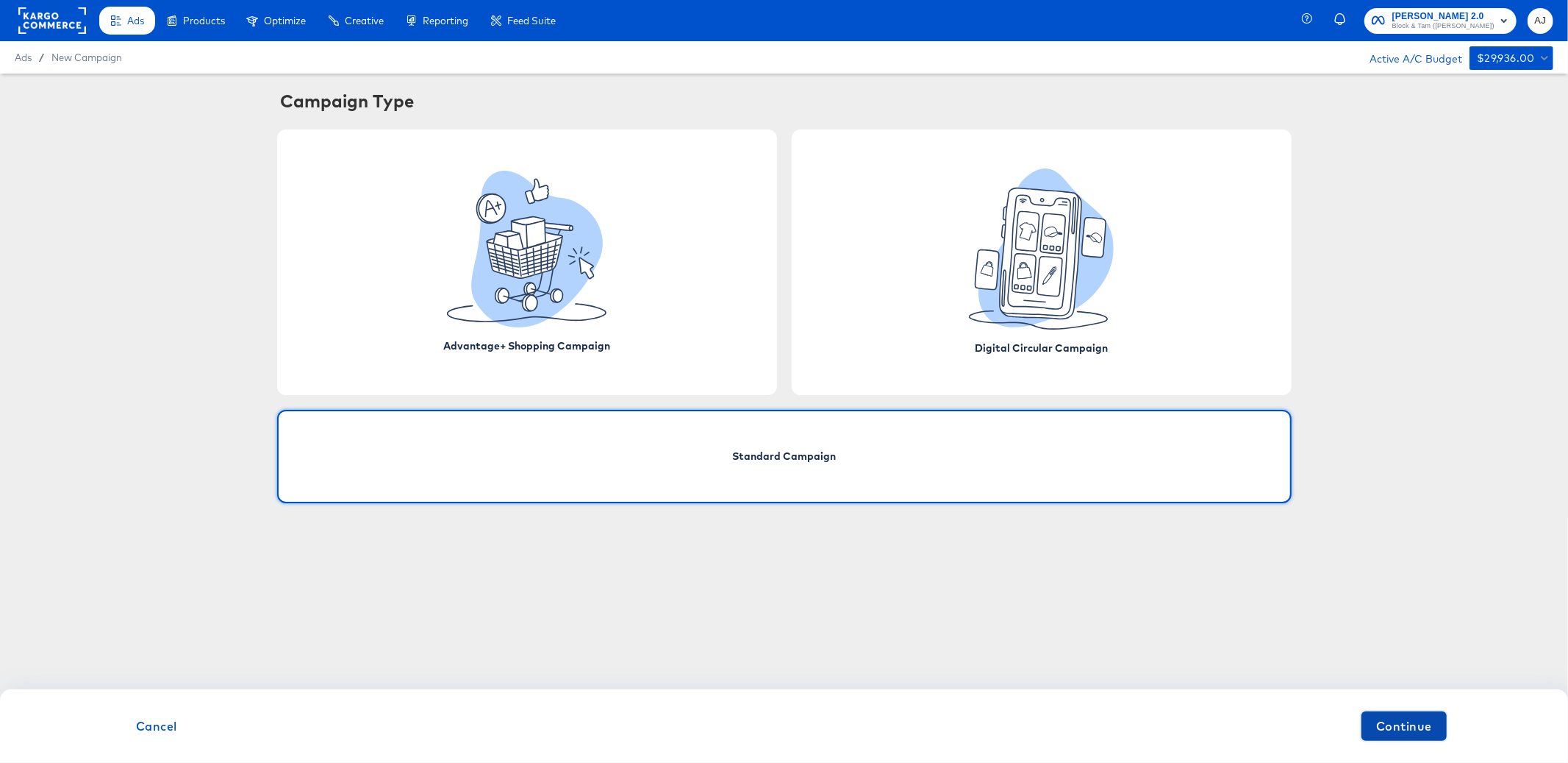
click at [1409, 721] on span "Continue" at bounding box center [1404, 726] width 56 height 20
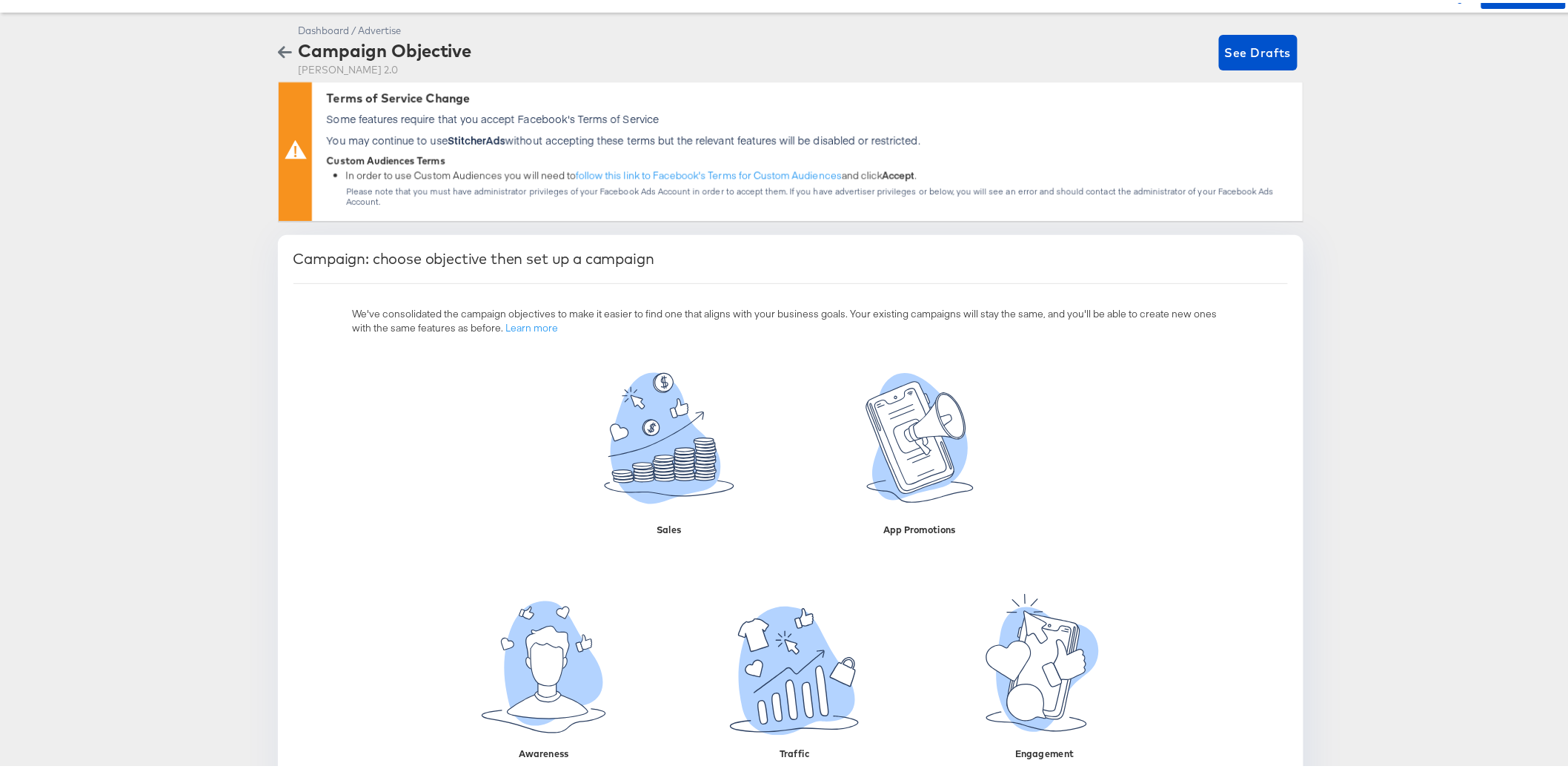
scroll to position [120, 0]
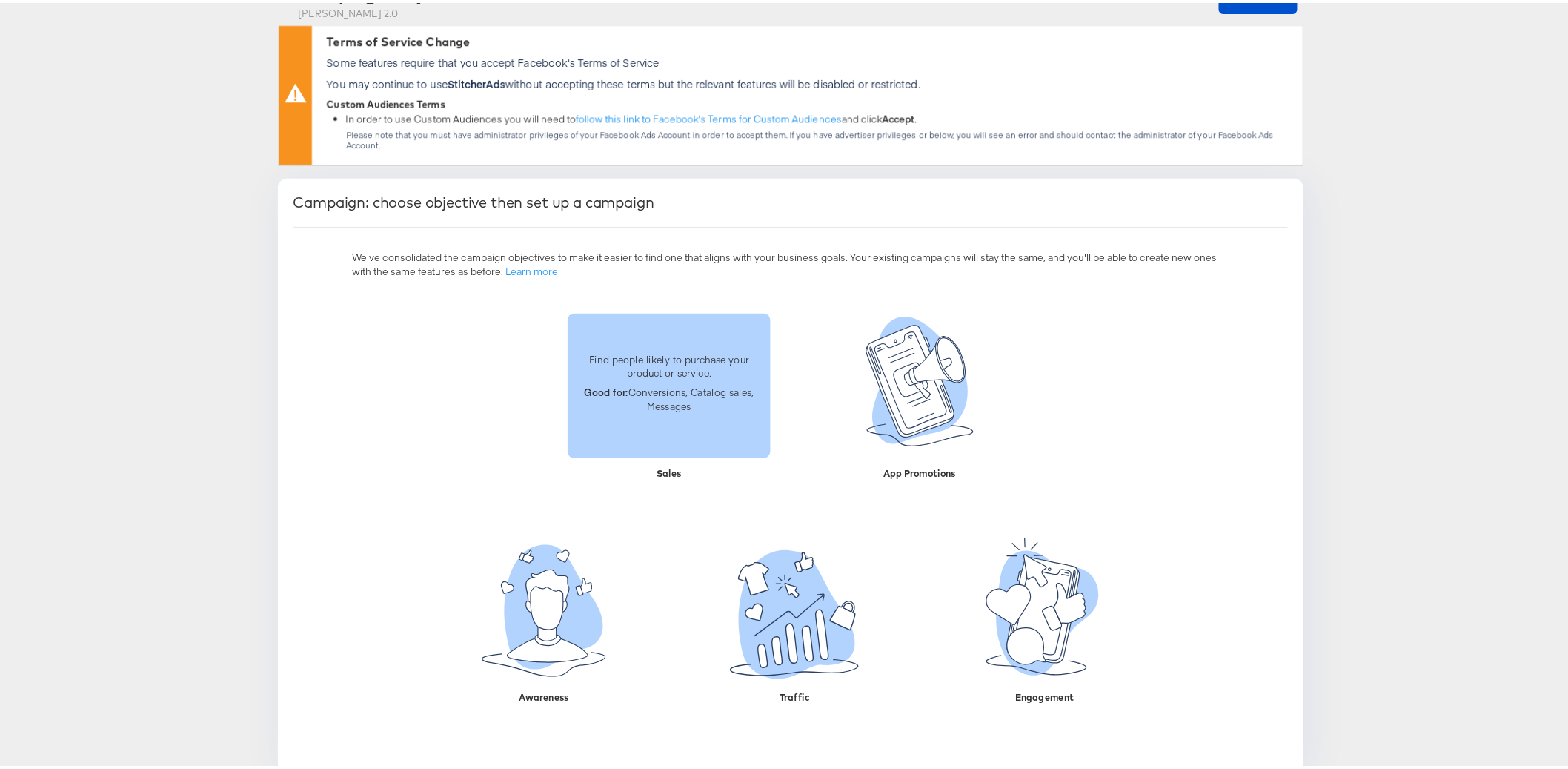
click at [614, 383] on strong "Good for:" at bounding box center [606, 389] width 44 height 13
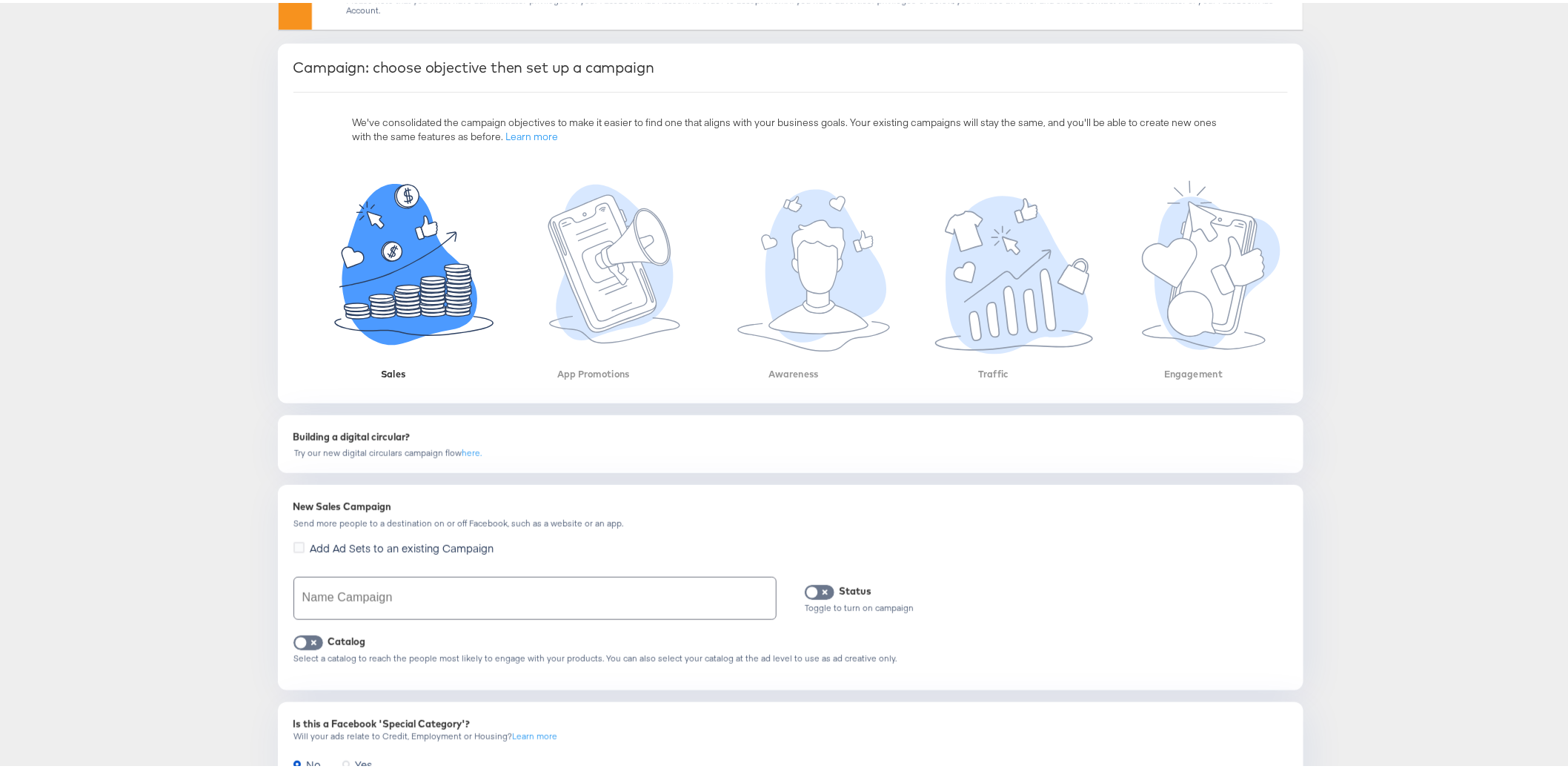
scroll to position [441, 0]
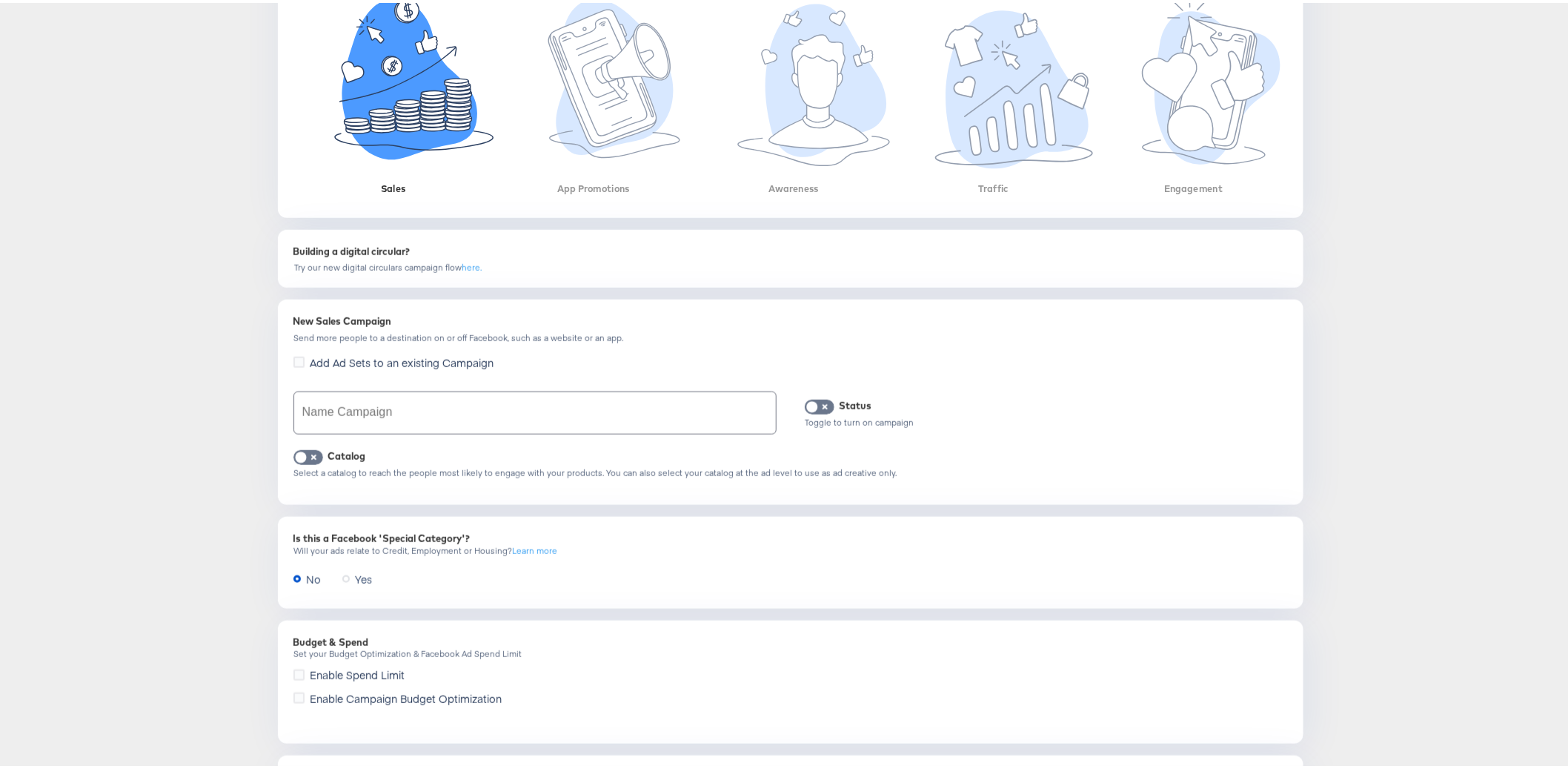
click at [492, 395] on input "text" at bounding box center [535, 410] width 482 height 41
type input "test"
click at [317, 446] on div "Catalog" at bounding box center [791, 453] width 995 height 14
click at [310, 451] on input "checkbox" at bounding box center [301, 458] width 45 height 15
checkbox input "true"
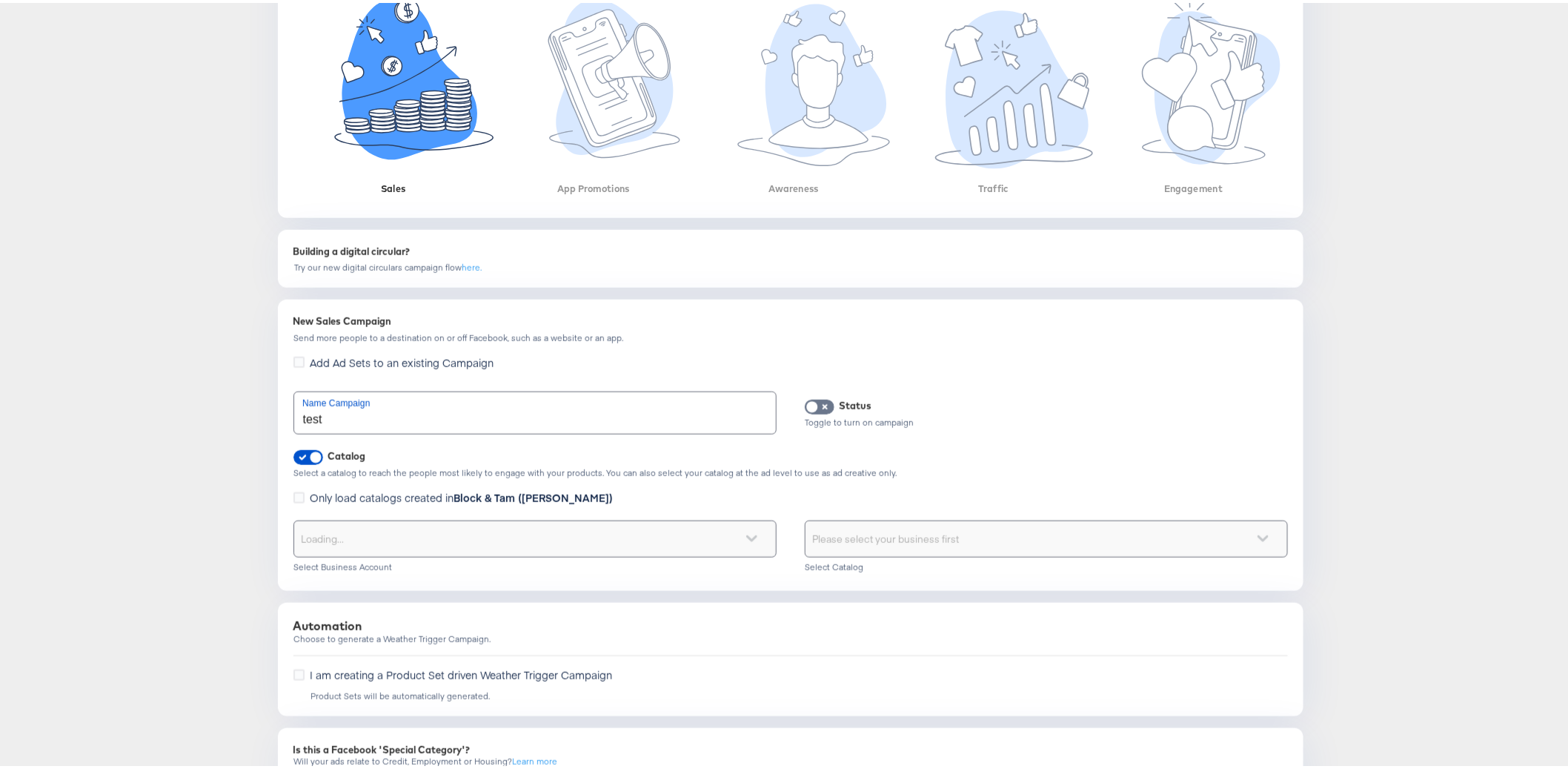
click at [214, 491] on div "Dashboard / Advertise Campaign Objective Veronica Beard 2.0 See Drafts Terms of…" at bounding box center [791, 328] width 1581 height 1390
click at [335, 492] on div "Only load catalogs created in Block & Tam (Veronica Beard)" at bounding box center [455, 496] width 326 height 20
click at [301, 487] on label "Only load catalogs created in Block & Tam (Veronica Beard)" at bounding box center [455, 495] width 326 height 16
click at [0, 0] on input "Only load catalogs created in Block & Tam (Veronica Beard)" at bounding box center [0, 0] width 0 height 0
click at [256, 524] on div "Dashboard / Advertise Campaign Objective Veronica Beard 2.0 See Drafts Terms of…" at bounding box center [791, 328] width 1581 height 1390
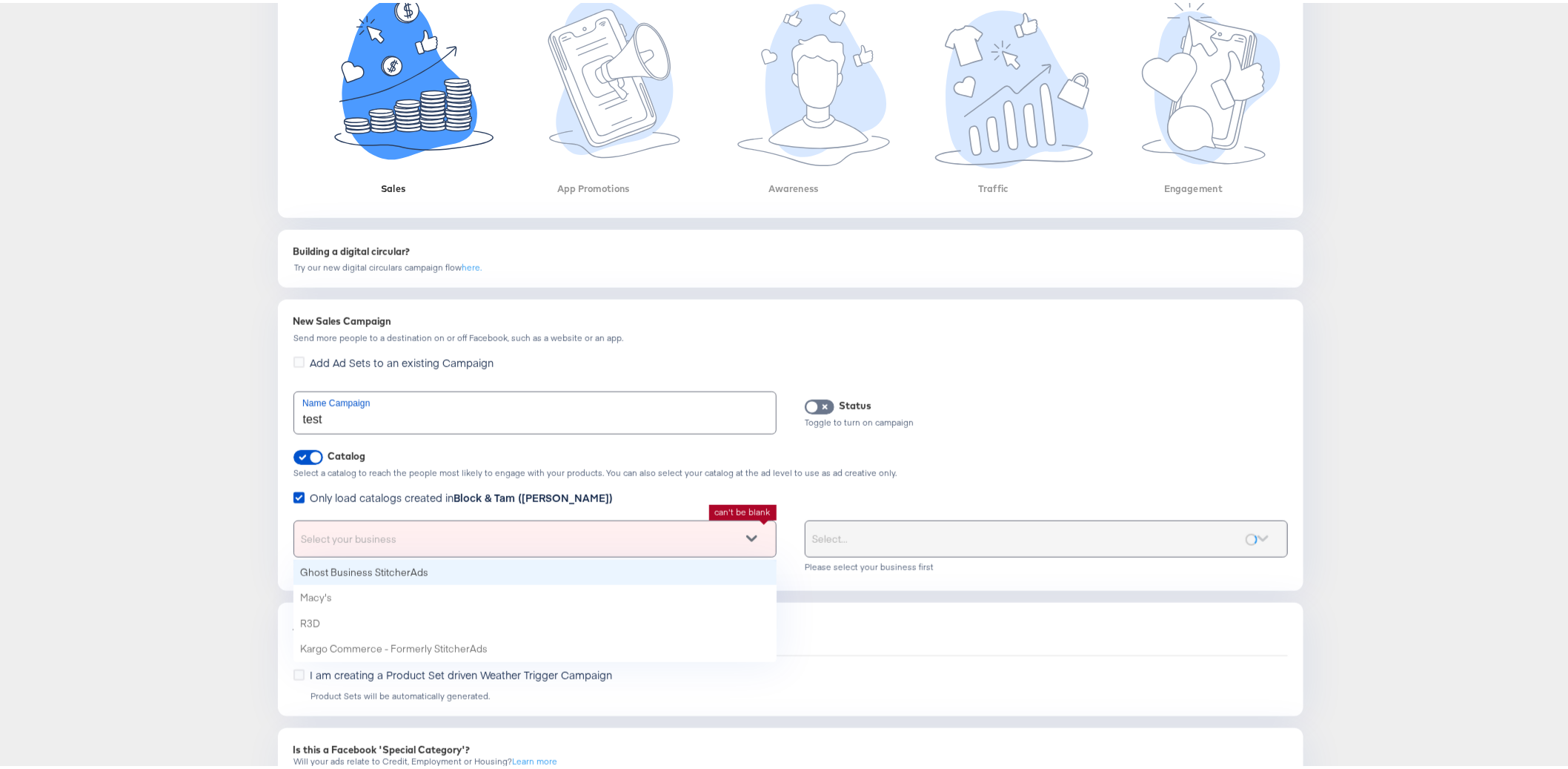
click at [454, 531] on div "Select your business" at bounding box center [535, 536] width 482 height 35
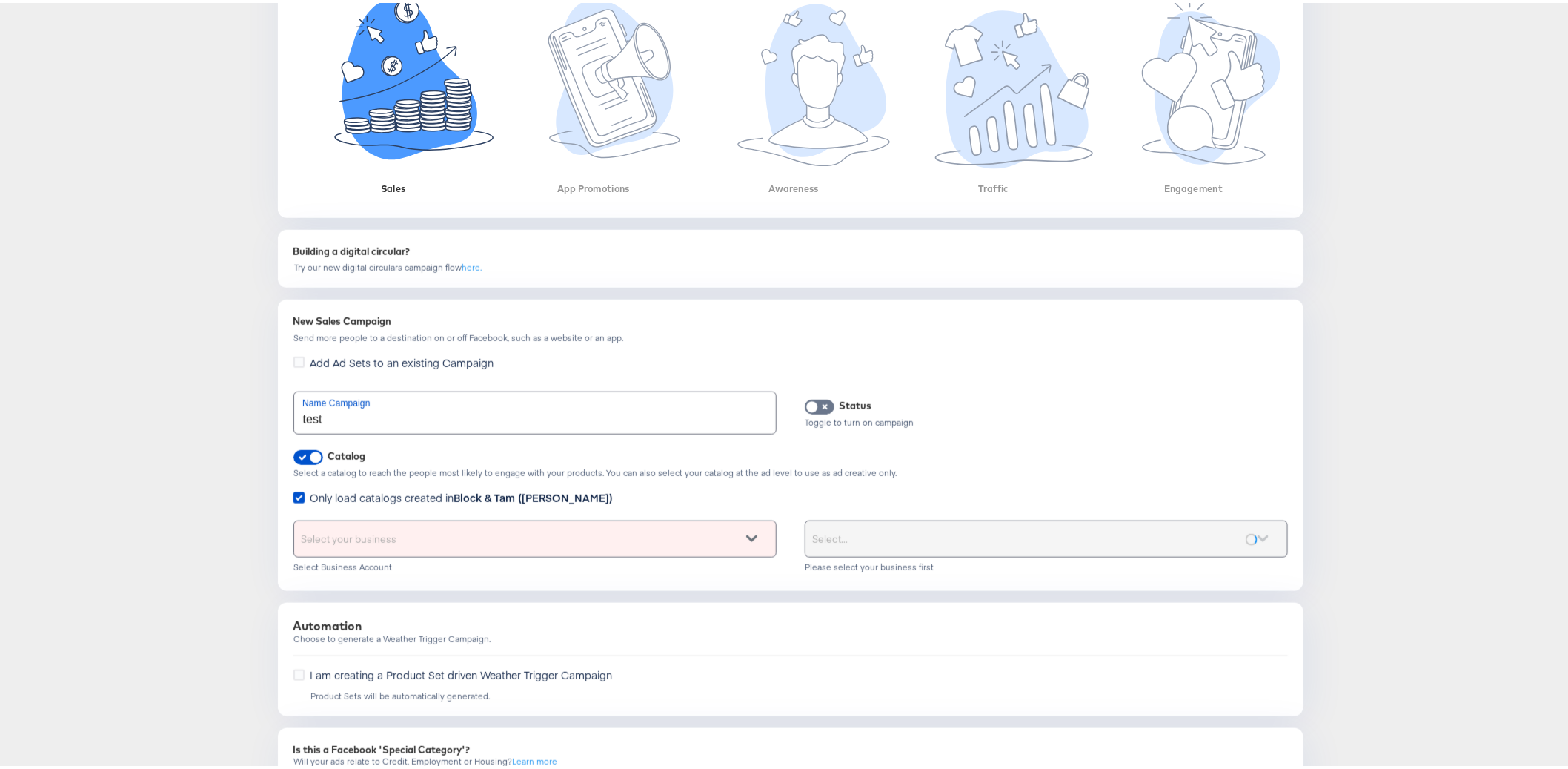
click at [861, 535] on div "Select..." at bounding box center [1046, 536] width 482 height 35
click at [571, 546] on div "Select your business Select Business Account" at bounding box center [535, 545] width 483 height 56
click at [553, 533] on div "Select your business" at bounding box center [535, 536] width 482 height 35
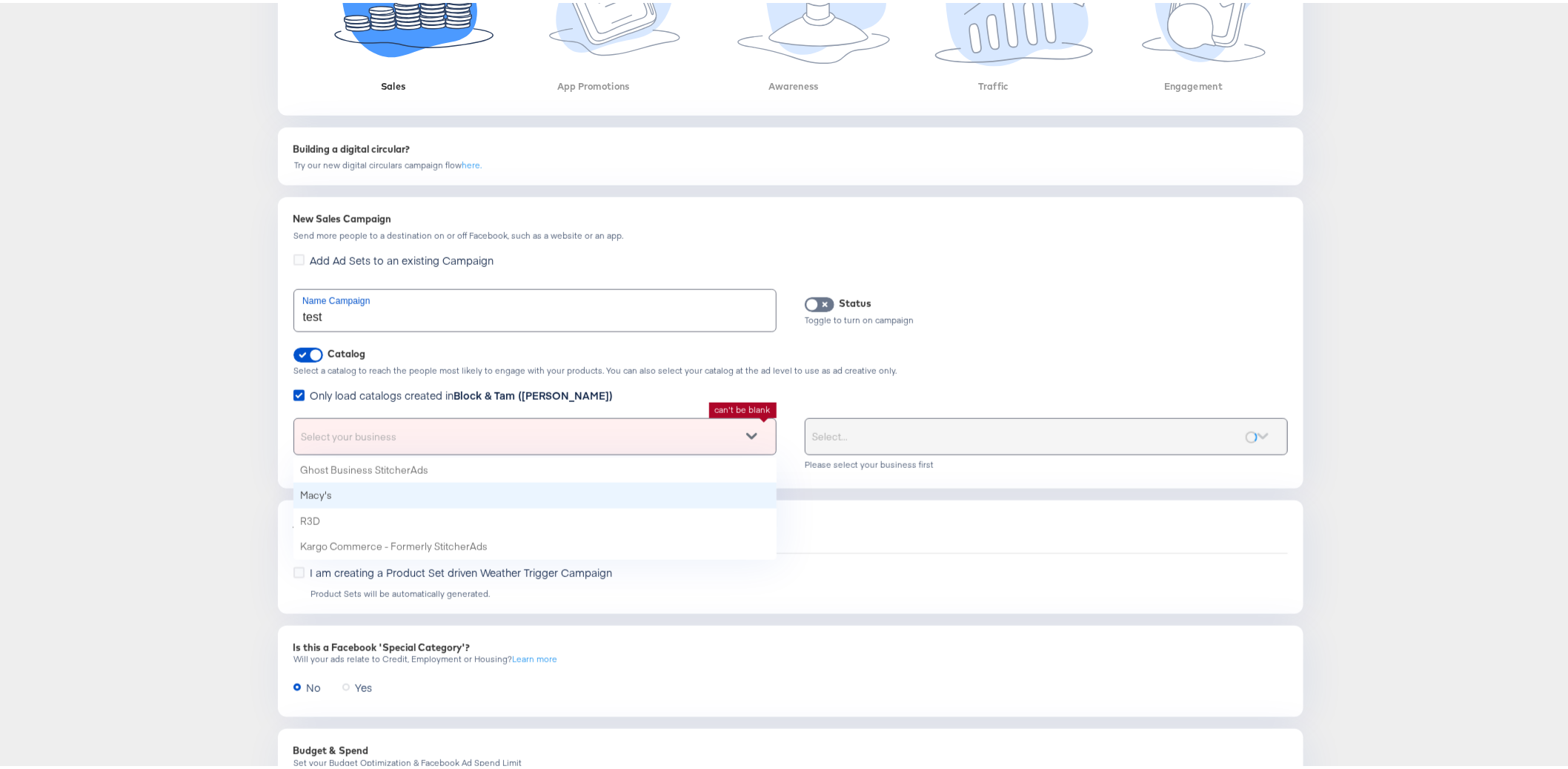
scroll to position [561, 0]
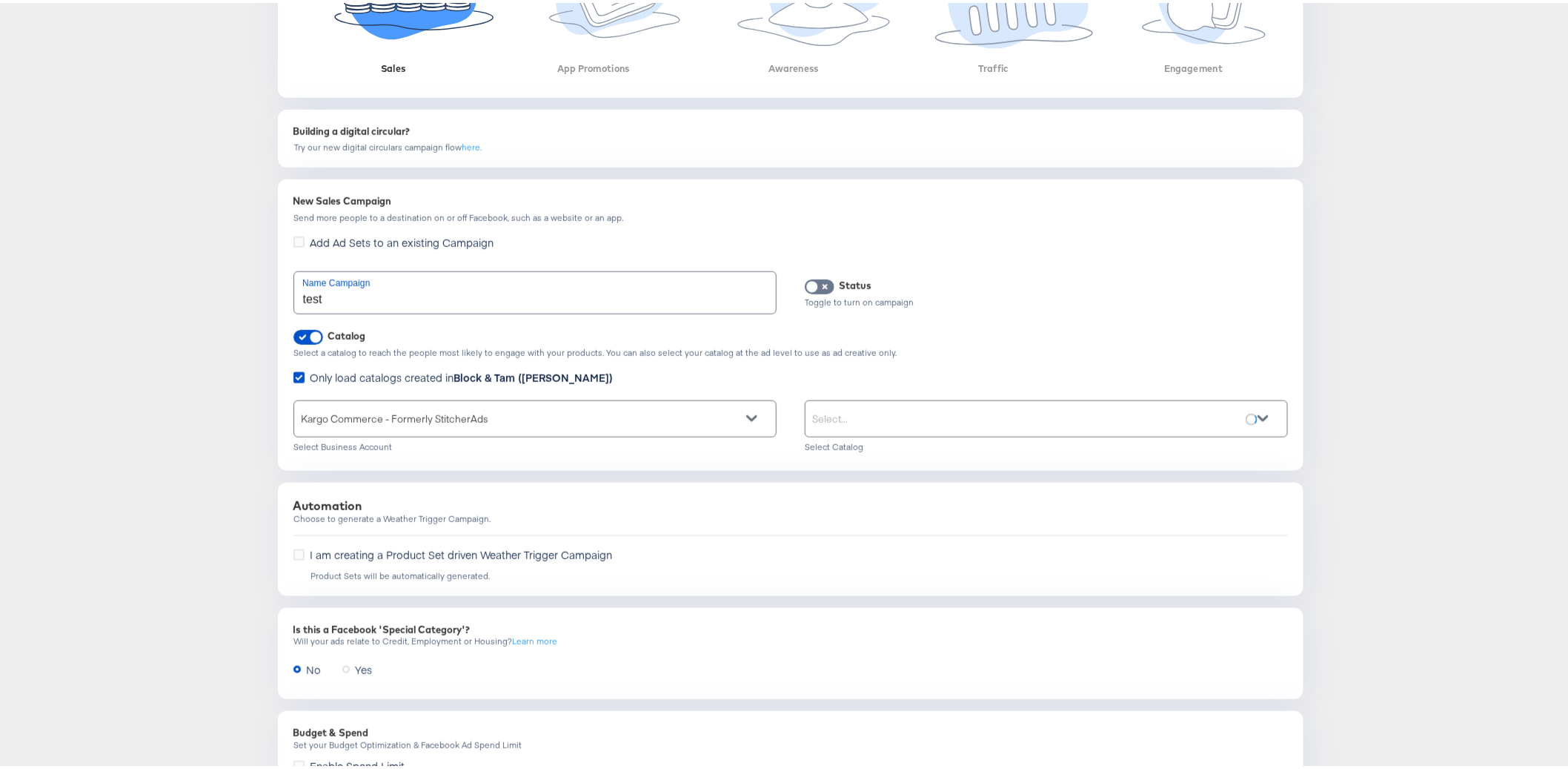
click at [868, 408] on div "Select..." at bounding box center [1046, 415] width 482 height 35
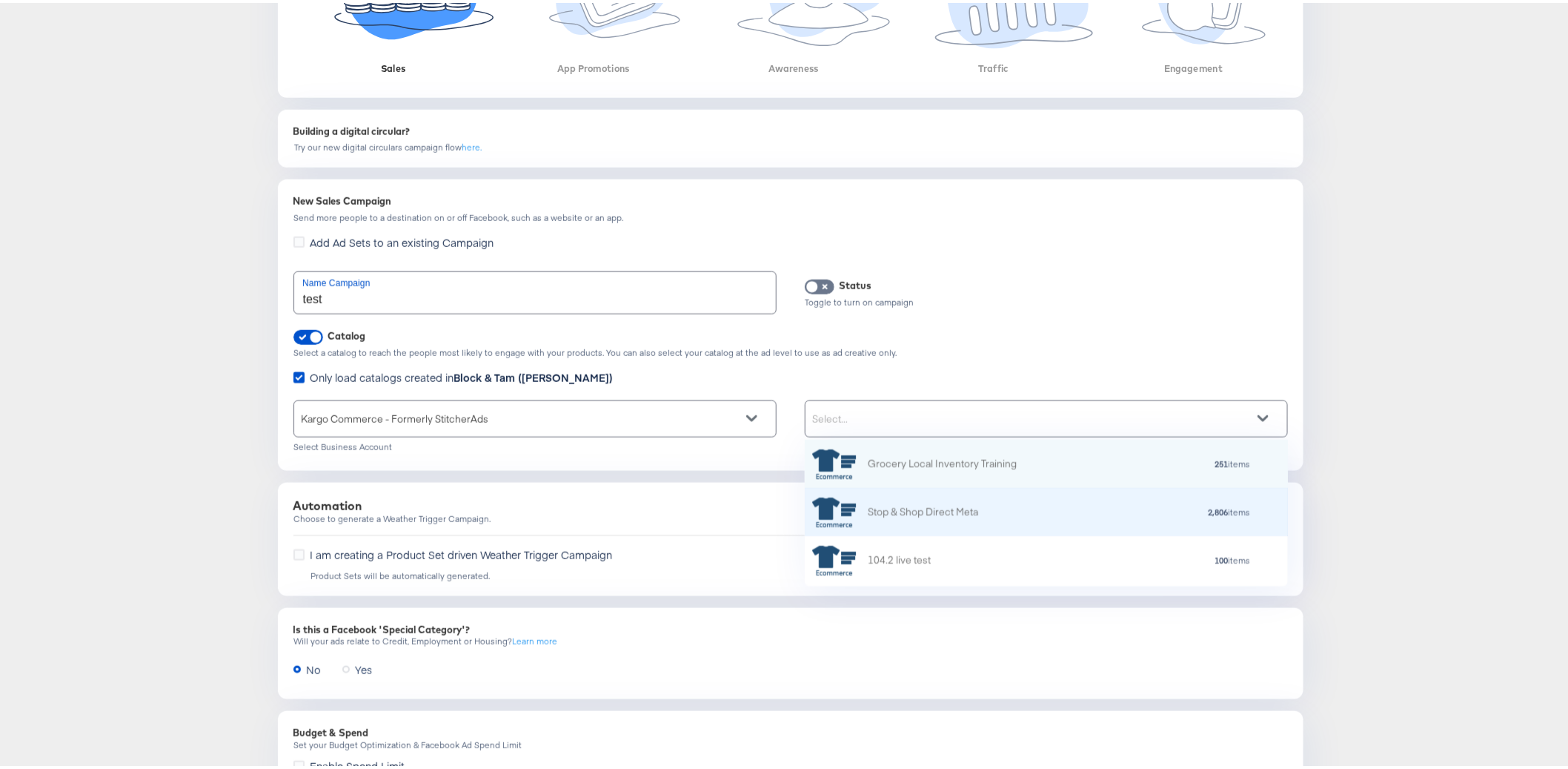
scroll to position [134, 470]
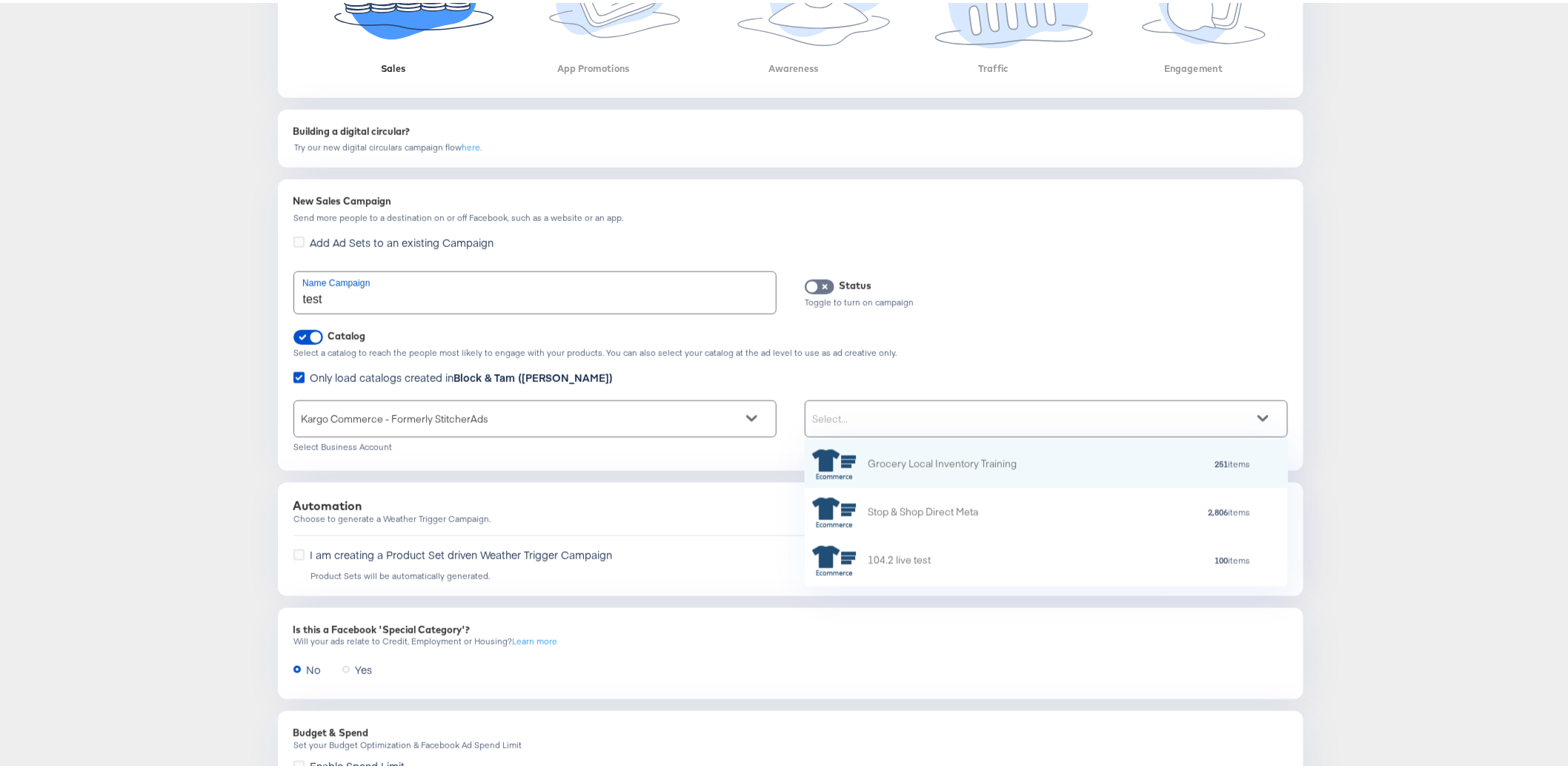
click at [95, 486] on div "Dashboard / Advertise Campaign Objective Veronica Beard 2.0 See Drafts Terms of…" at bounding box center [791, 207] width 1581 height 1390
click at [895, 412] on div "Select..." at bounding box center [1046, 415] width 482 height 35
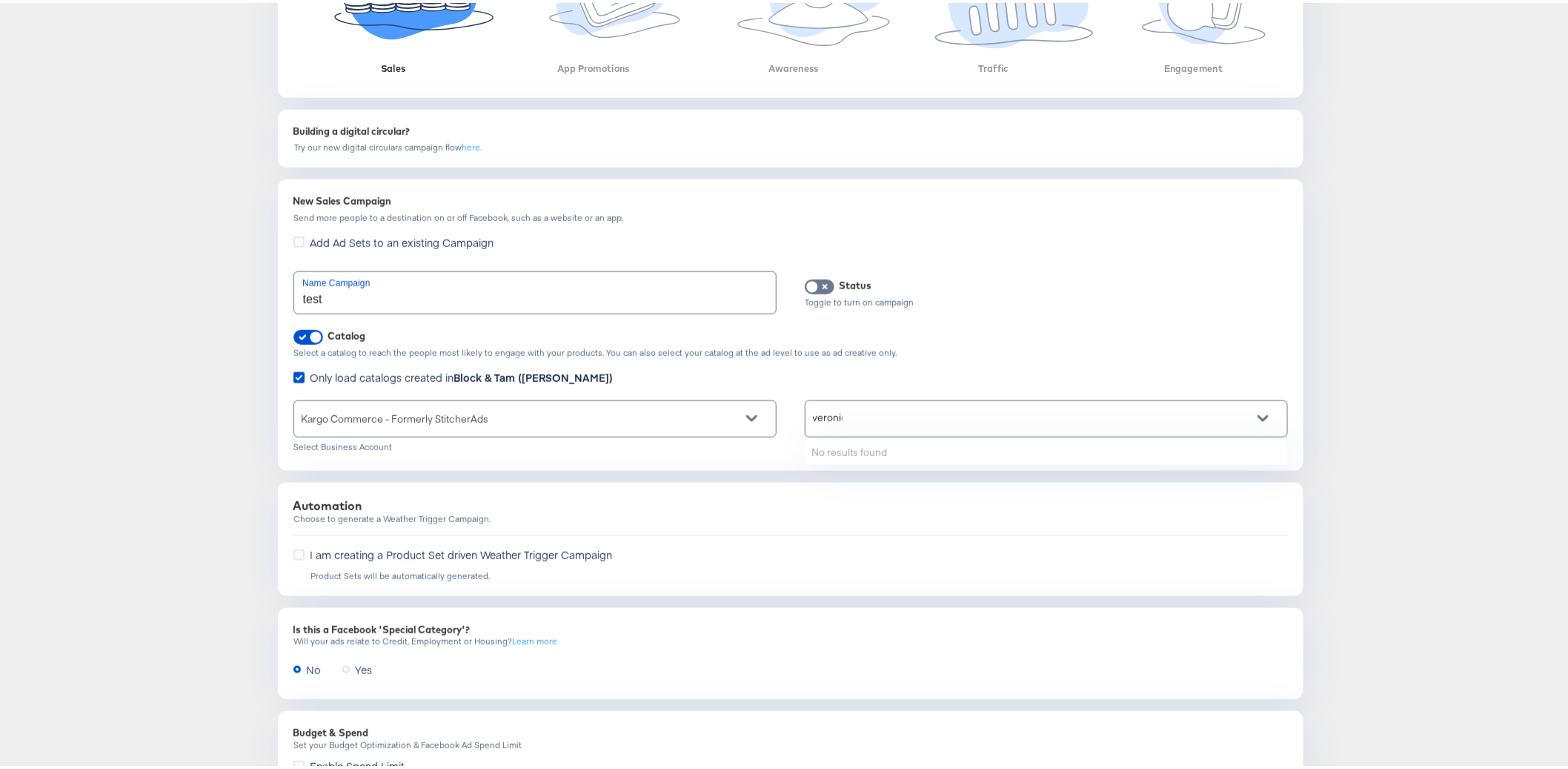
type input "veronica"
click at [111, 329] on div "Dashboard / Advertise Campaign Objective Veronica Beard 2.0 See Drafts Terms of…" at bounding box center [791, 207] width 1581 height 1390
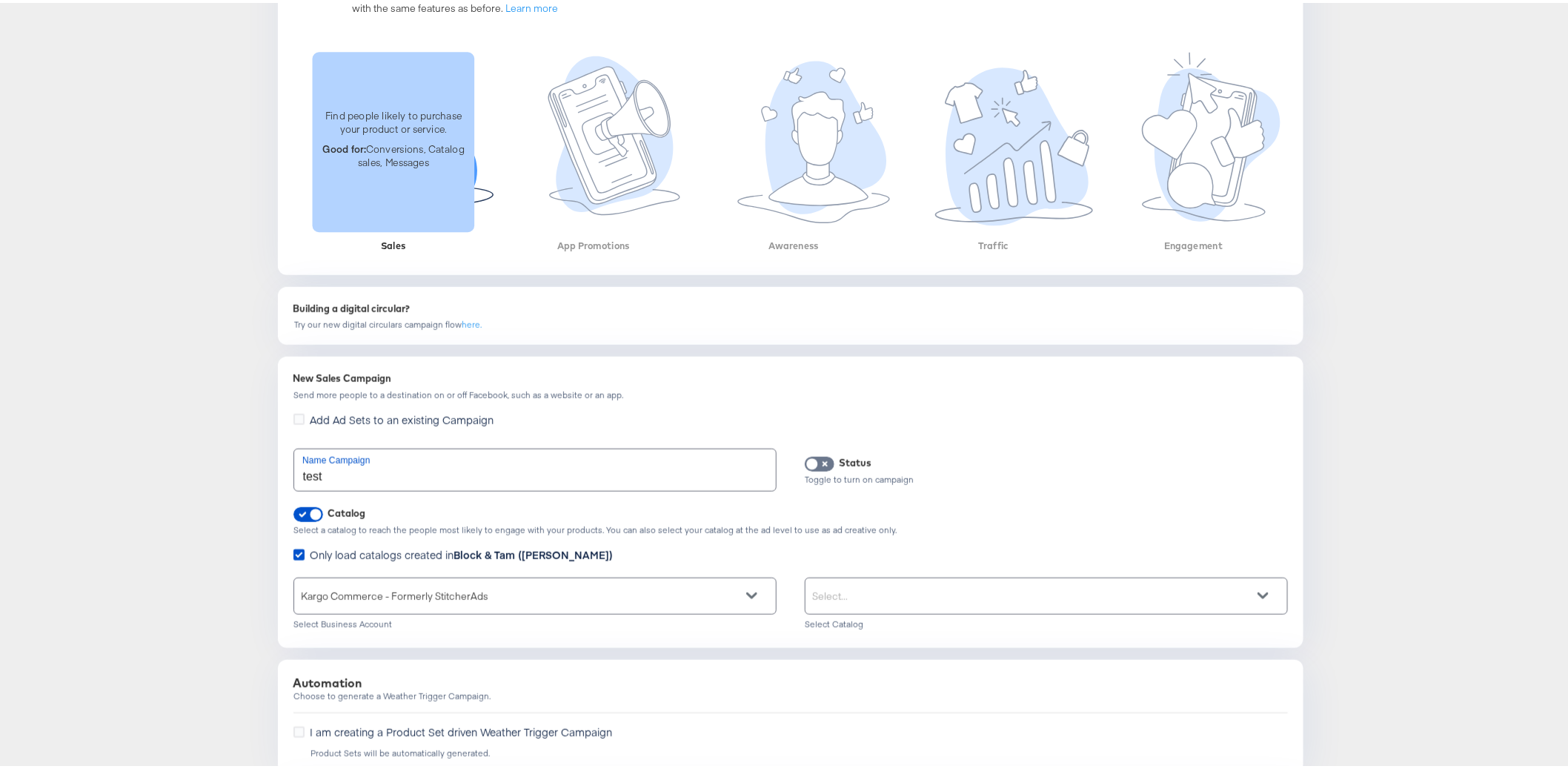
scroll to position [720, 0]
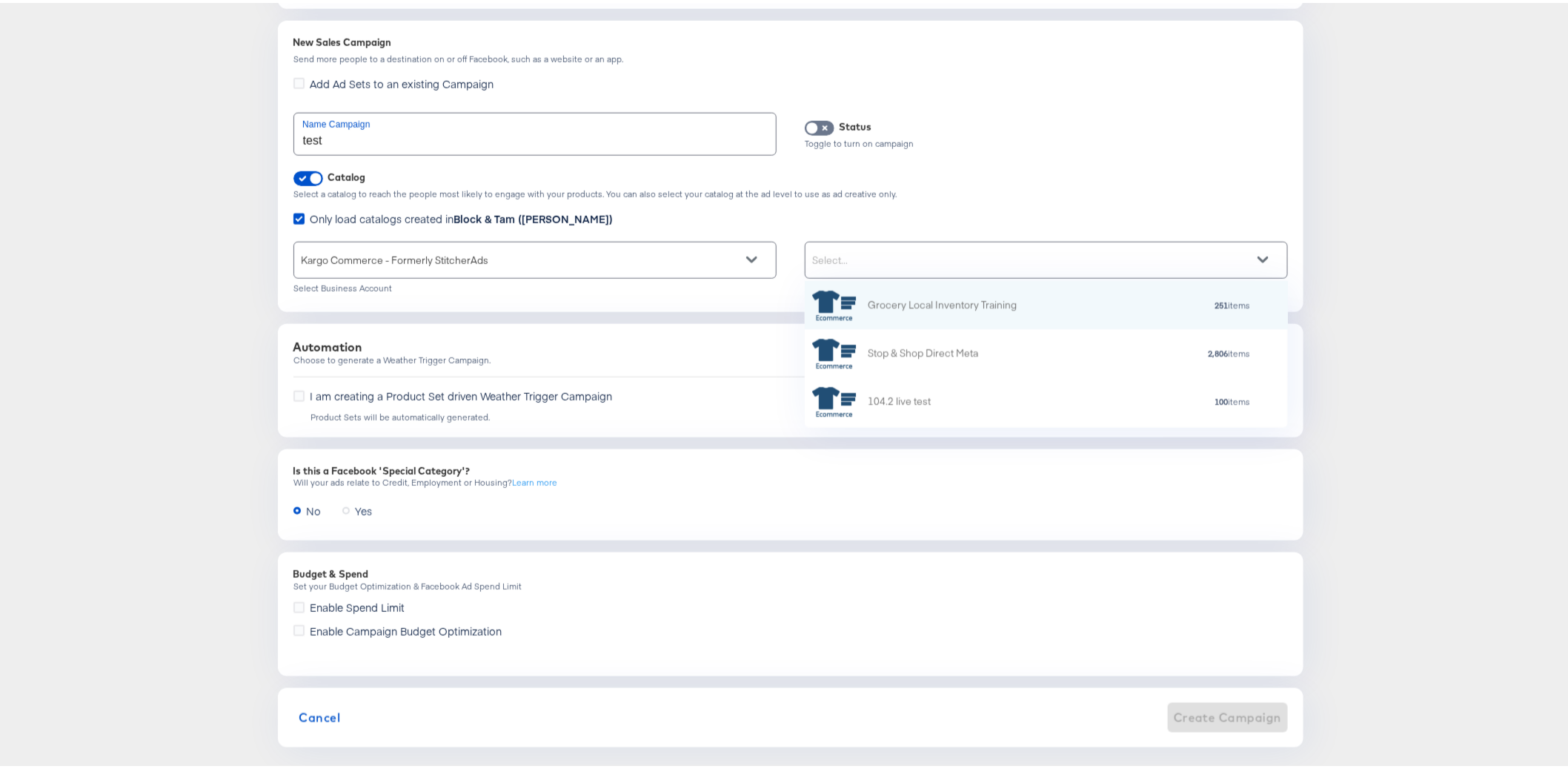
click at [865, 258] on div "Select..." at bounding box center [1046, 258] width 482 height 35
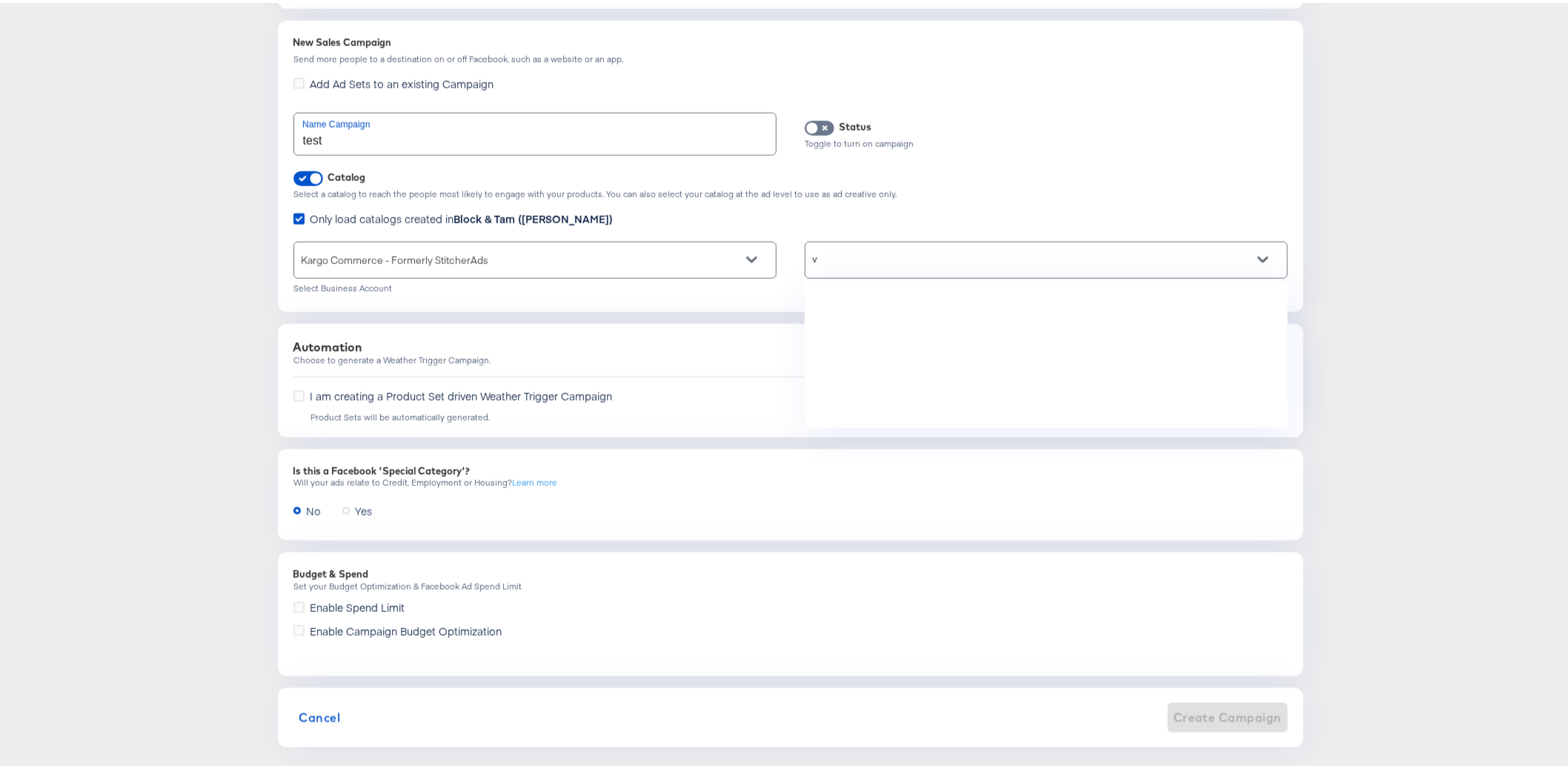
scroll to position [0, 0]
click at [938, 259] on div "veron veron" at bounding box center [1031, 258] width 453 height 35
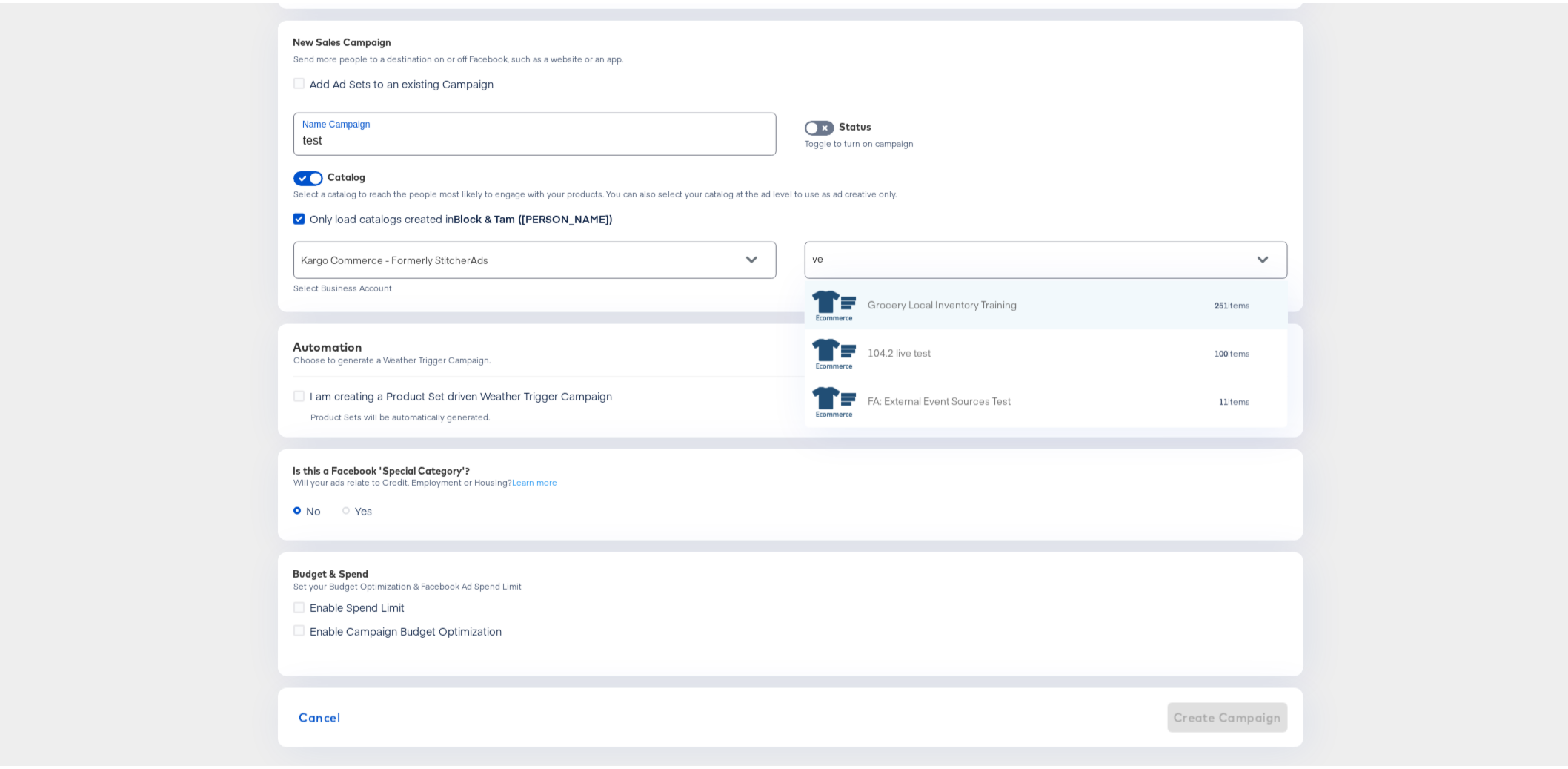
scroll to position [134, 470]
type input "v"
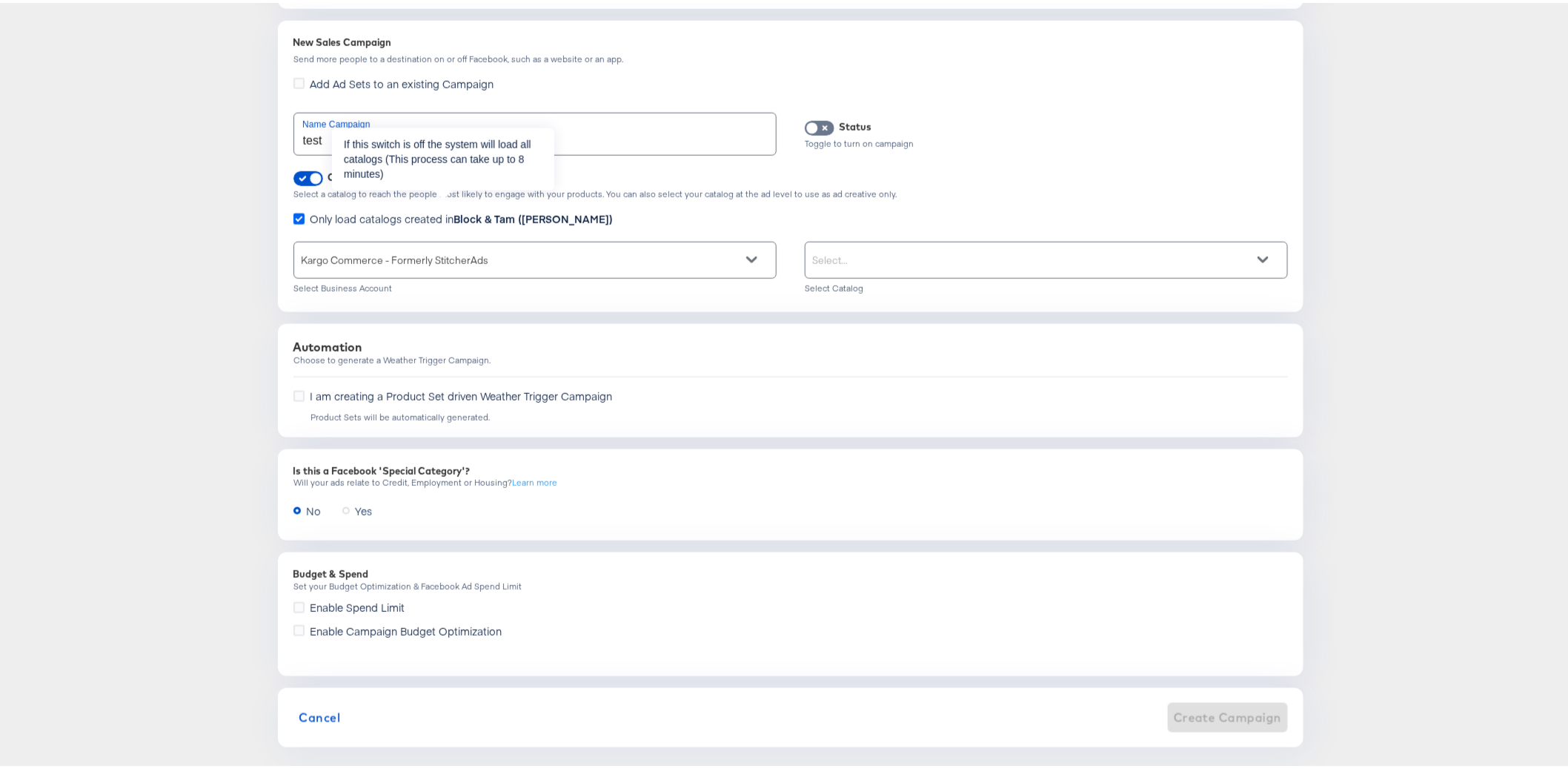
click at [293, 211] on icon at bounding box center [299, 217] width 11 height 11
click at [0, 0] on input "Only load catalogs created in Block & Tam (Veronica Beard)" at bounding box center [0, 0] width 0 height 0
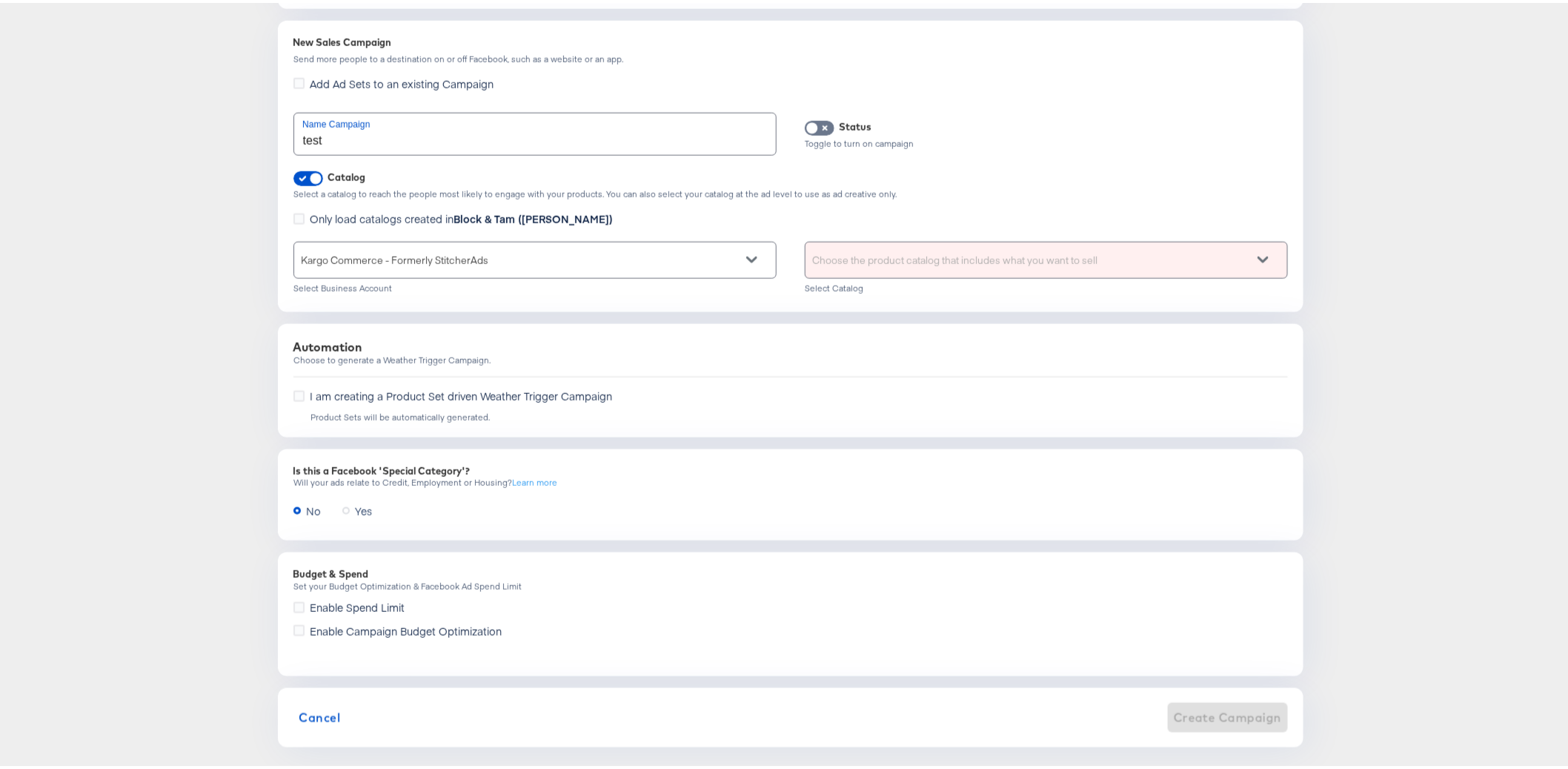
click at [248, 285] on div "Dashboard / Advertise Campaign Objective Veronica Beard 2.0 See Drafts Terms of…" at bounding box center [791, 49] width 1581 height 1390
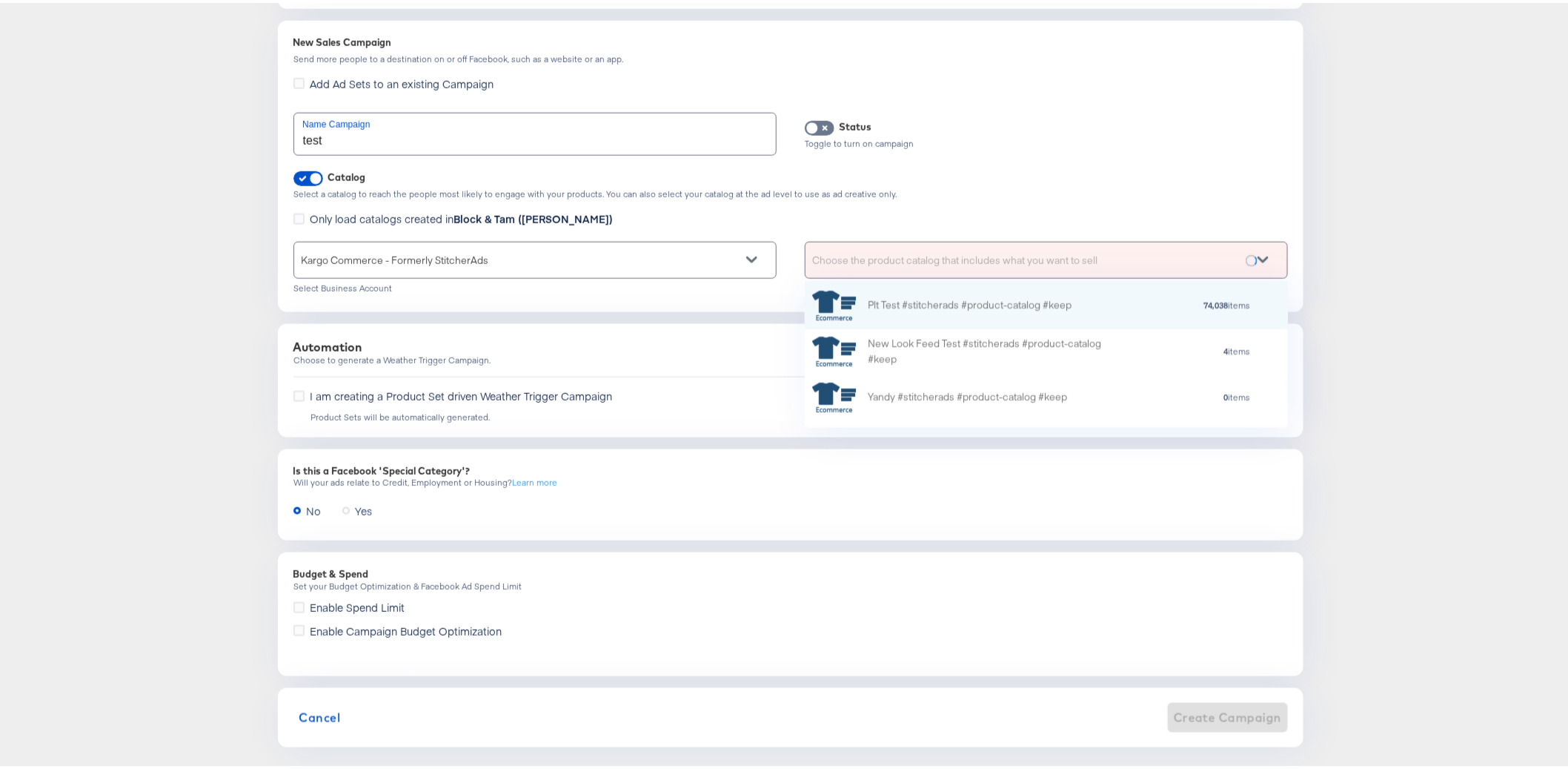
click at [1021, 254] on div "Choose the product catalog that includes what you want to sell" at bounding box center [1046, 258] width 482 height 35
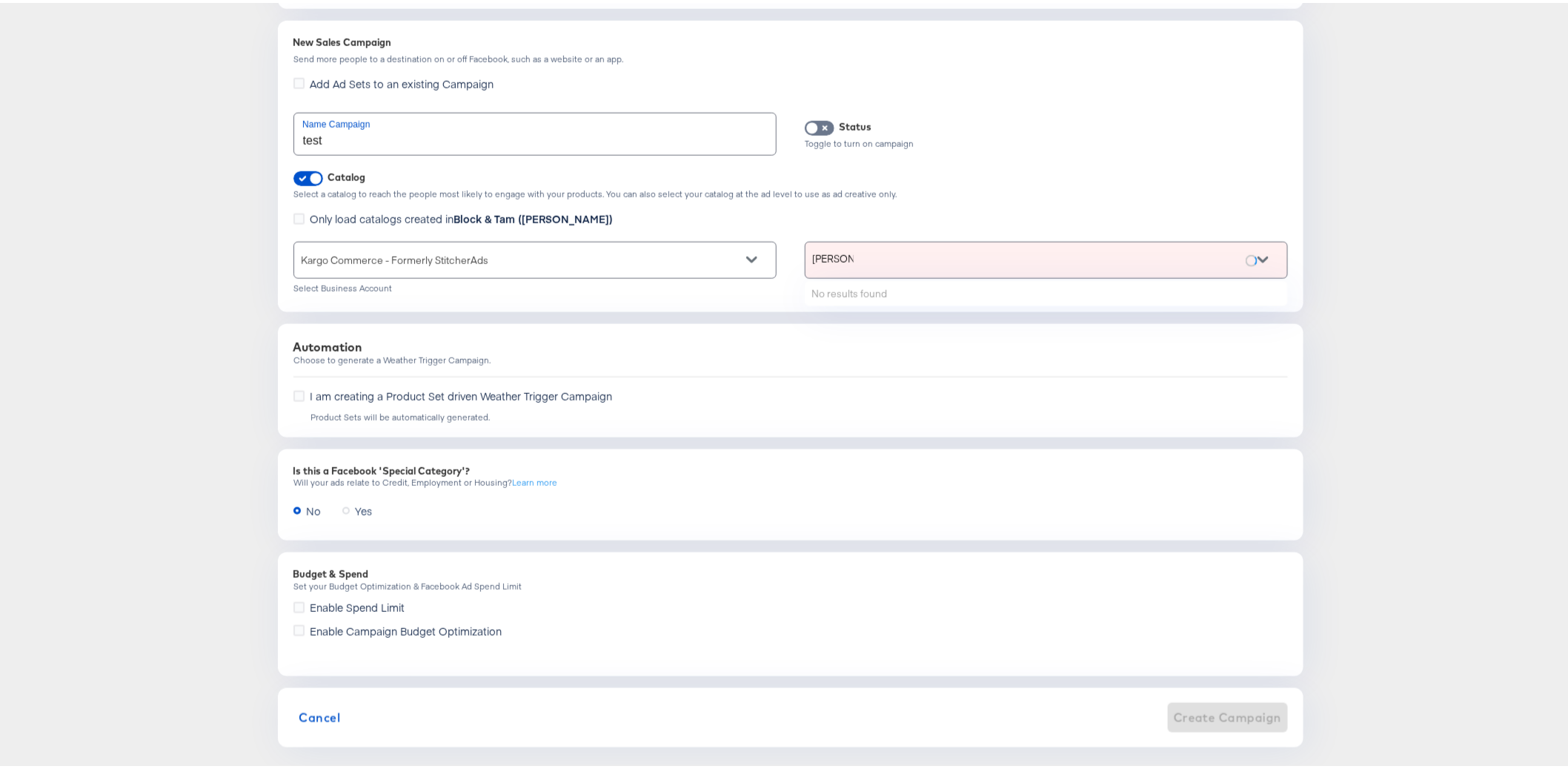
type input "veronica"
click at [823, 244] on div "Choose the product catalog that includes what you want to sell" at bounding box center [1046, 258] width 482 height 35
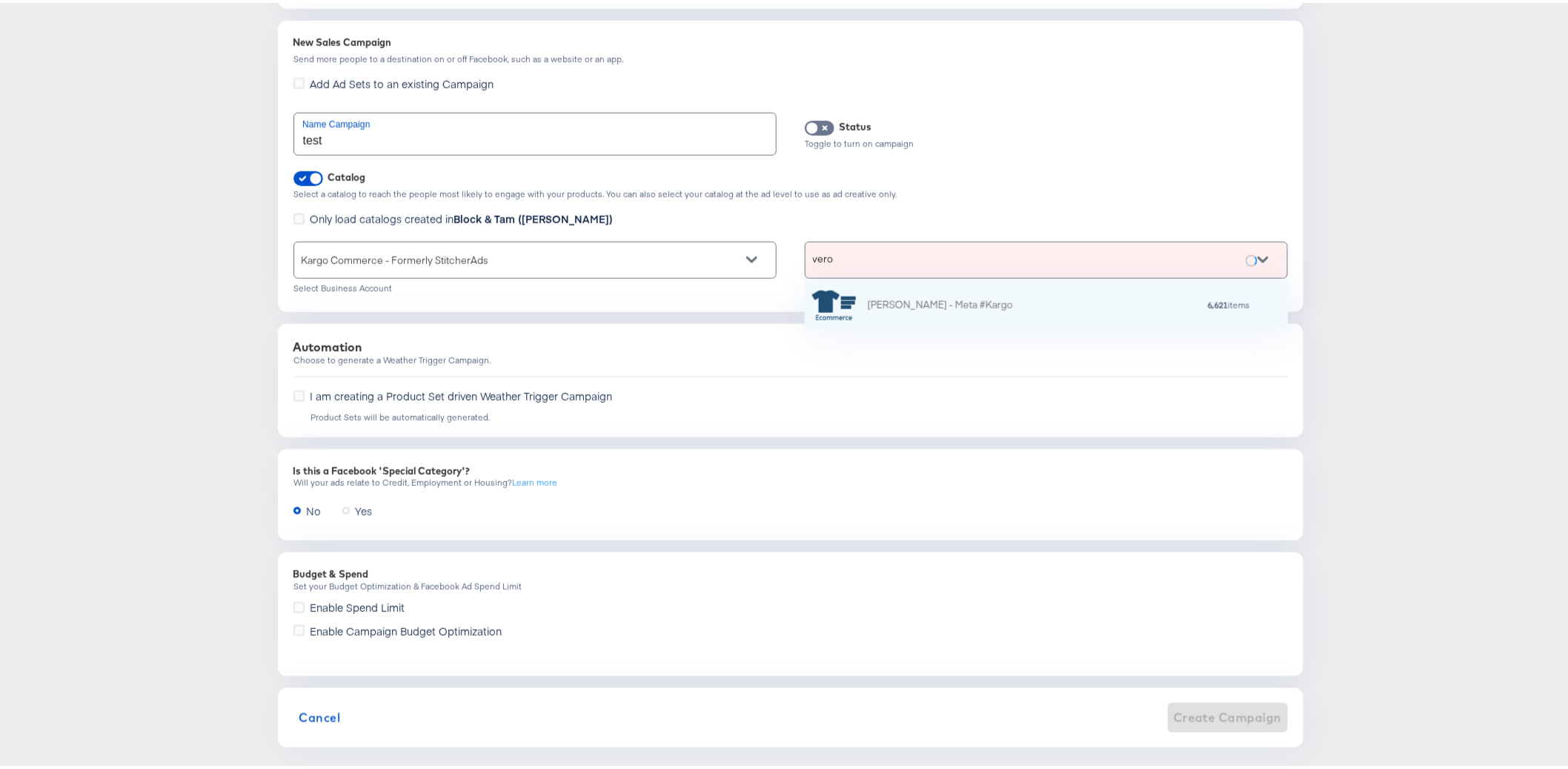
scroll to position [12, 13]
type input "veroni"
click at [880, 294] on div "Veronica Beard - Meta #Kargo" at bounding box center [941, 301] width 146 height 16
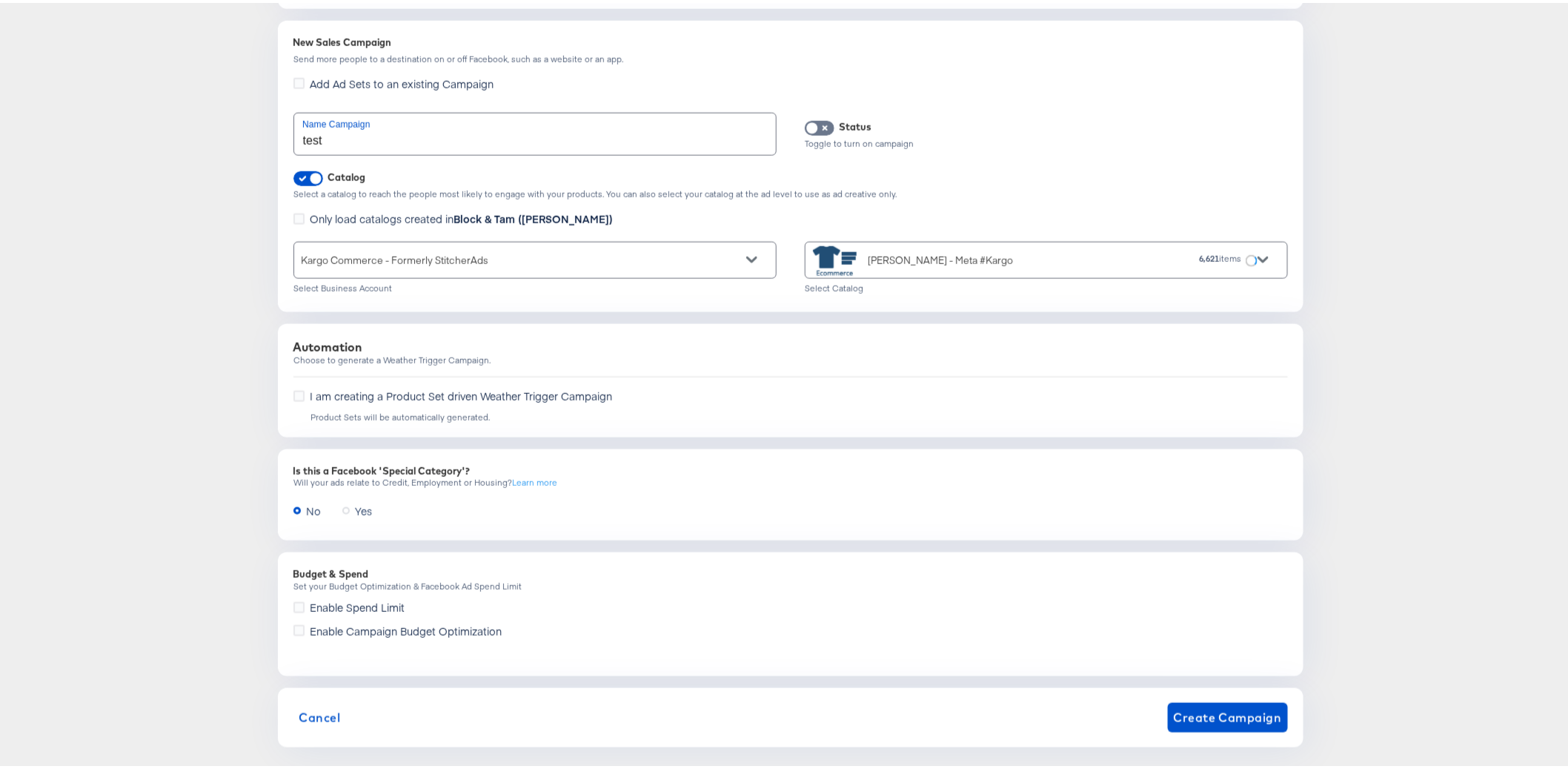
click at [233, 396] on div "Dashboard / Advertise Campaign Objective Veronica Beard 2.0 See Drafts Terms of…" at bounding box center [791, 49] width 1581 height 1390
click at [1183, 704] on span "Create Campaign" at bounding box center [1228, 714] width 108 height 21
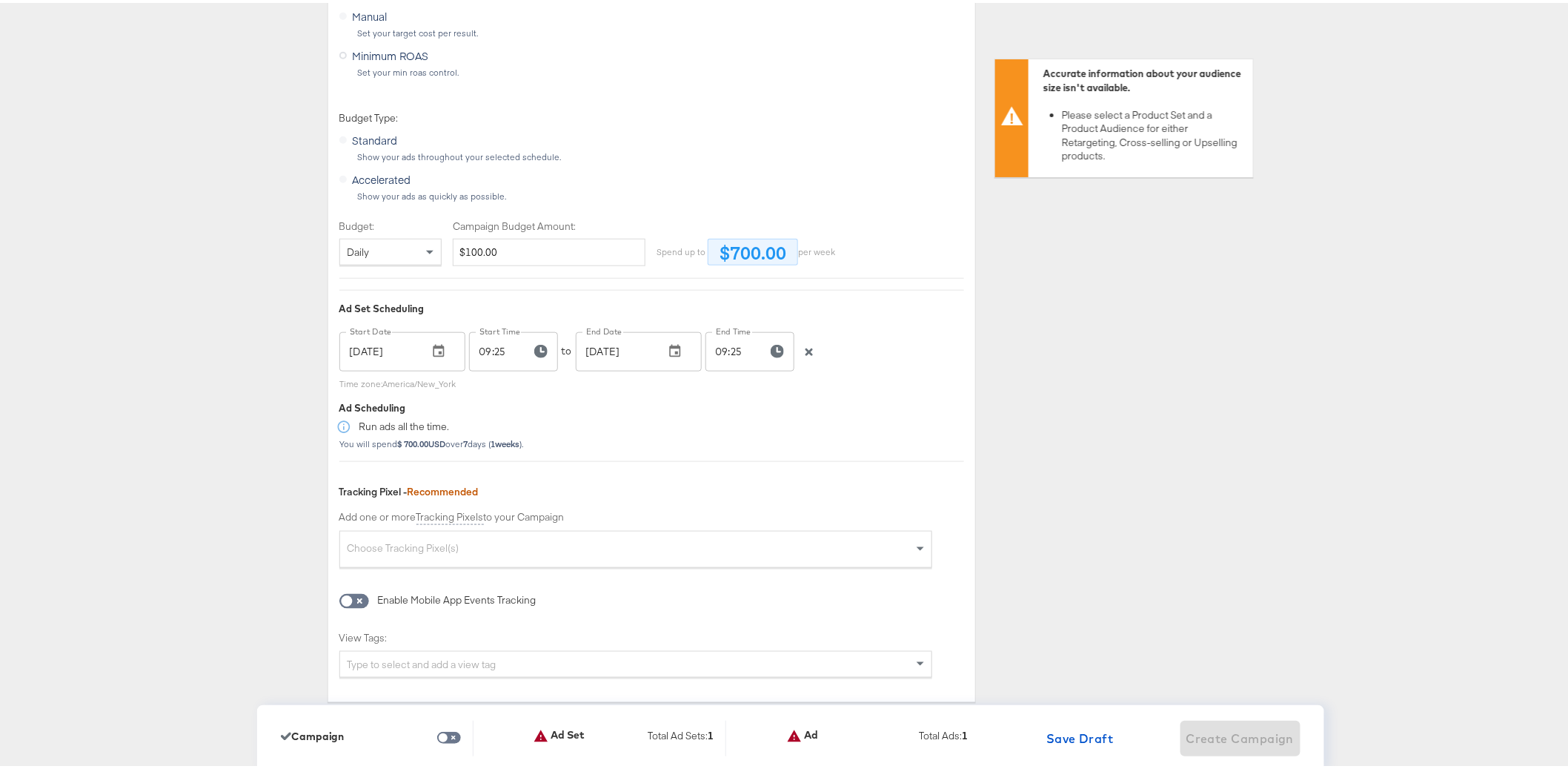
scroll to position [2947, 0]
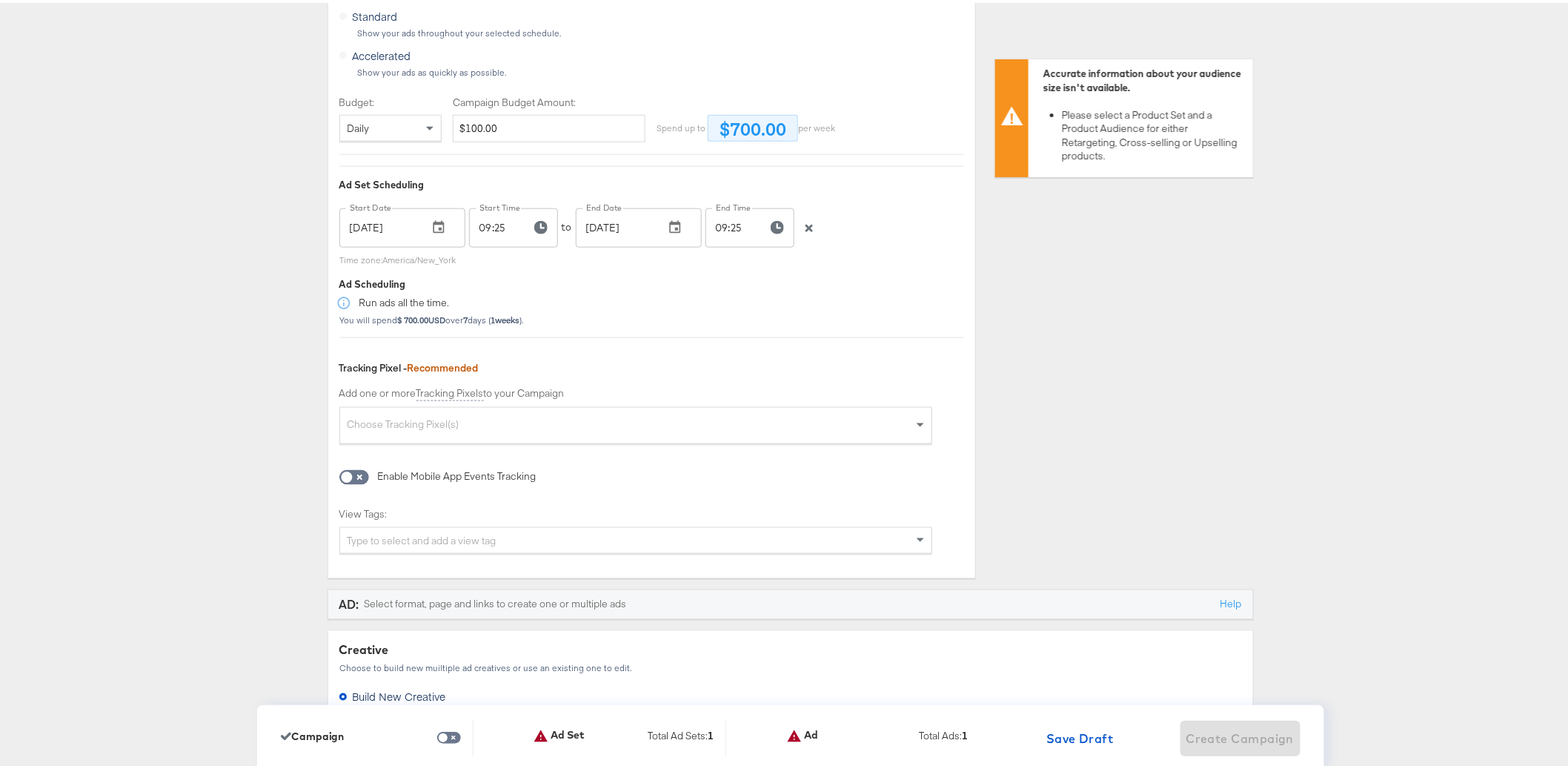
click at [243, 495] on div "Dashboard / Advertise Build Ad Sets & Ads Veronica Beard 2.0 Start Over CAMPAIG…" at bounding box center [791, 96] width 1581 height 5940
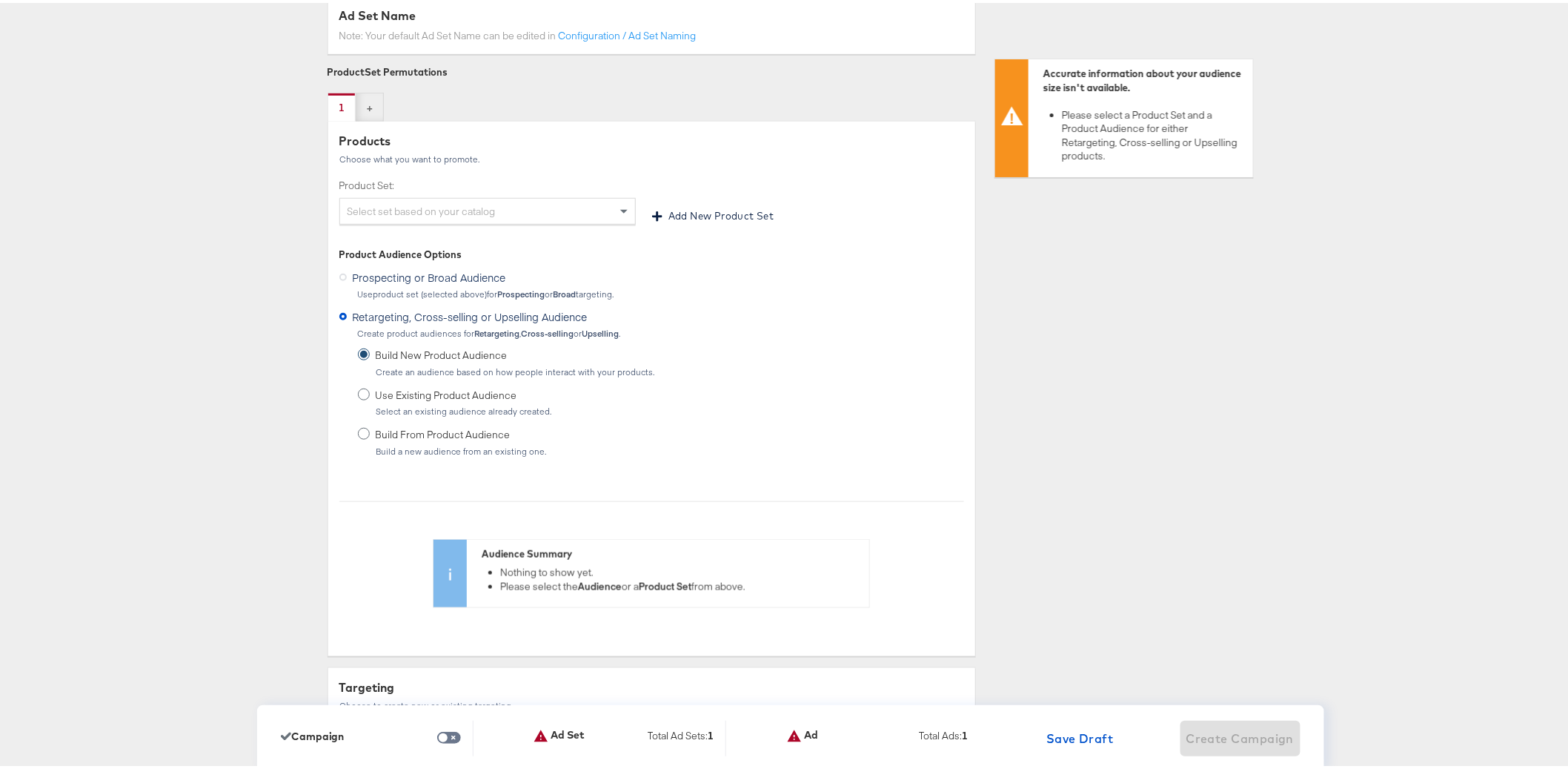
scroll to position [425, 0]
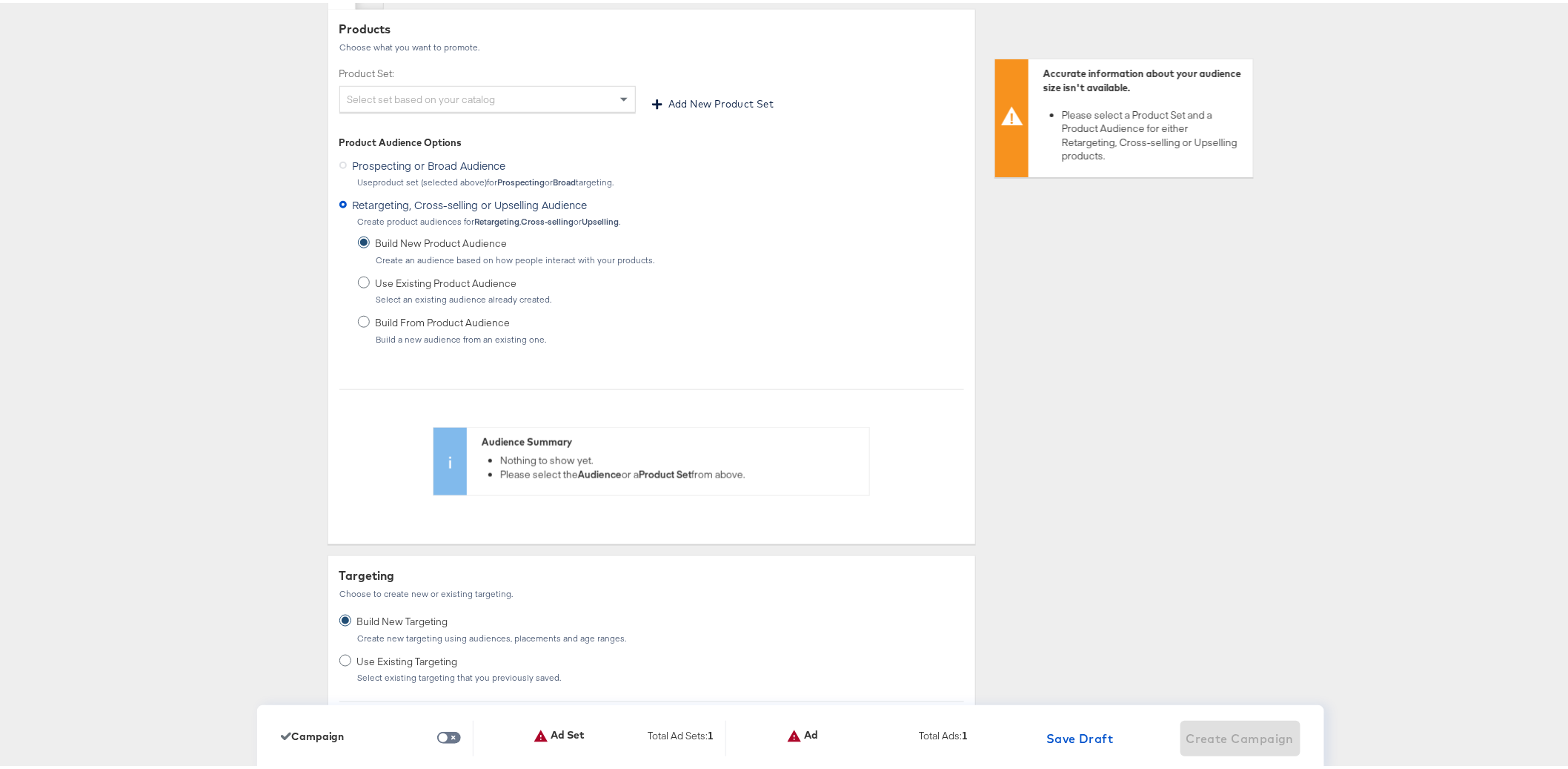
click at [427, 170] on span "Prospecting or Broad Audience" at bounding box center [429, 162] width 153 height 15
click at [0, 0] on input "Prospecting or Broad Audience" at bounding box center [0, 0] width 0 height 0
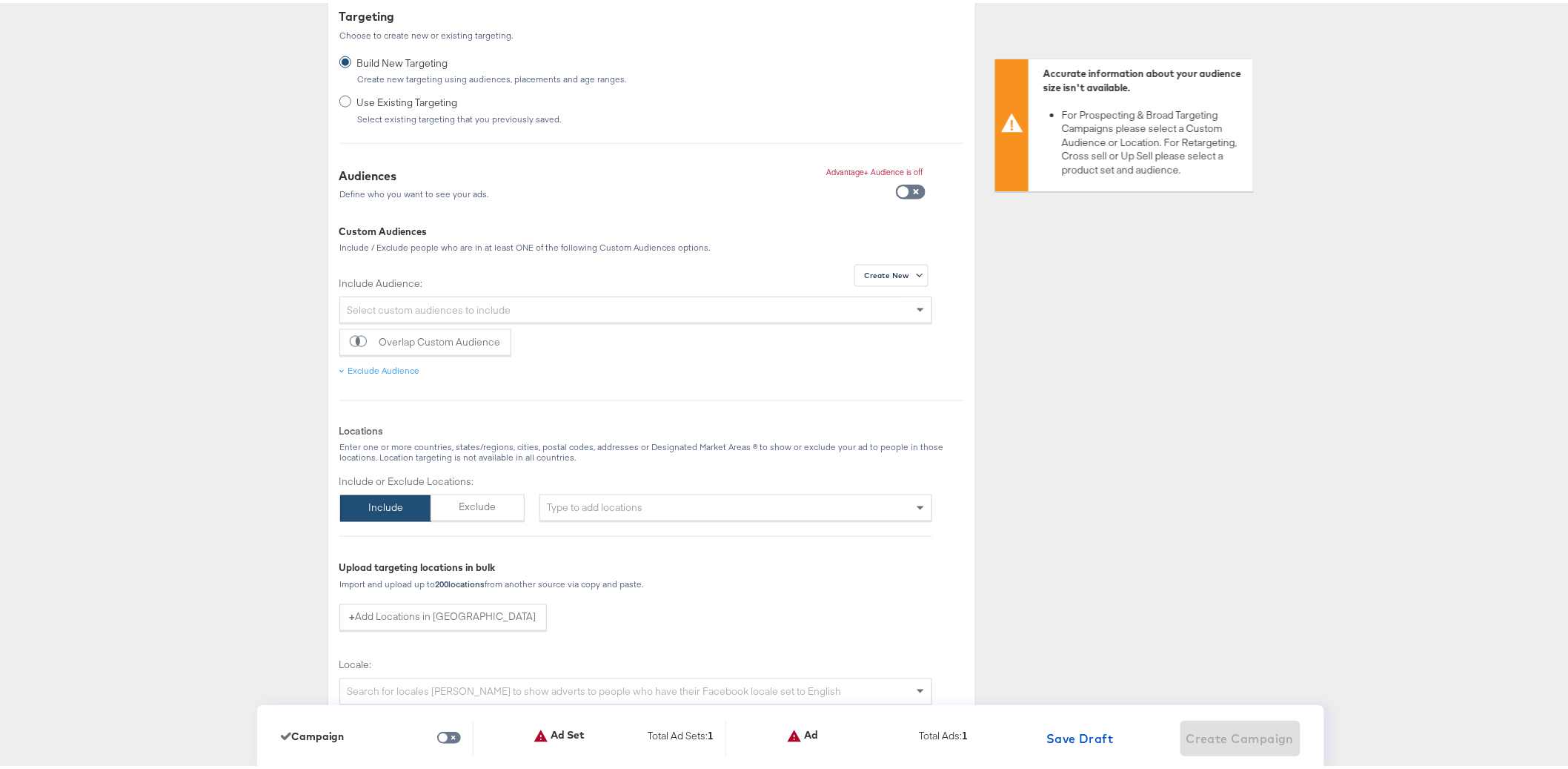
scroll to position [685, 0]
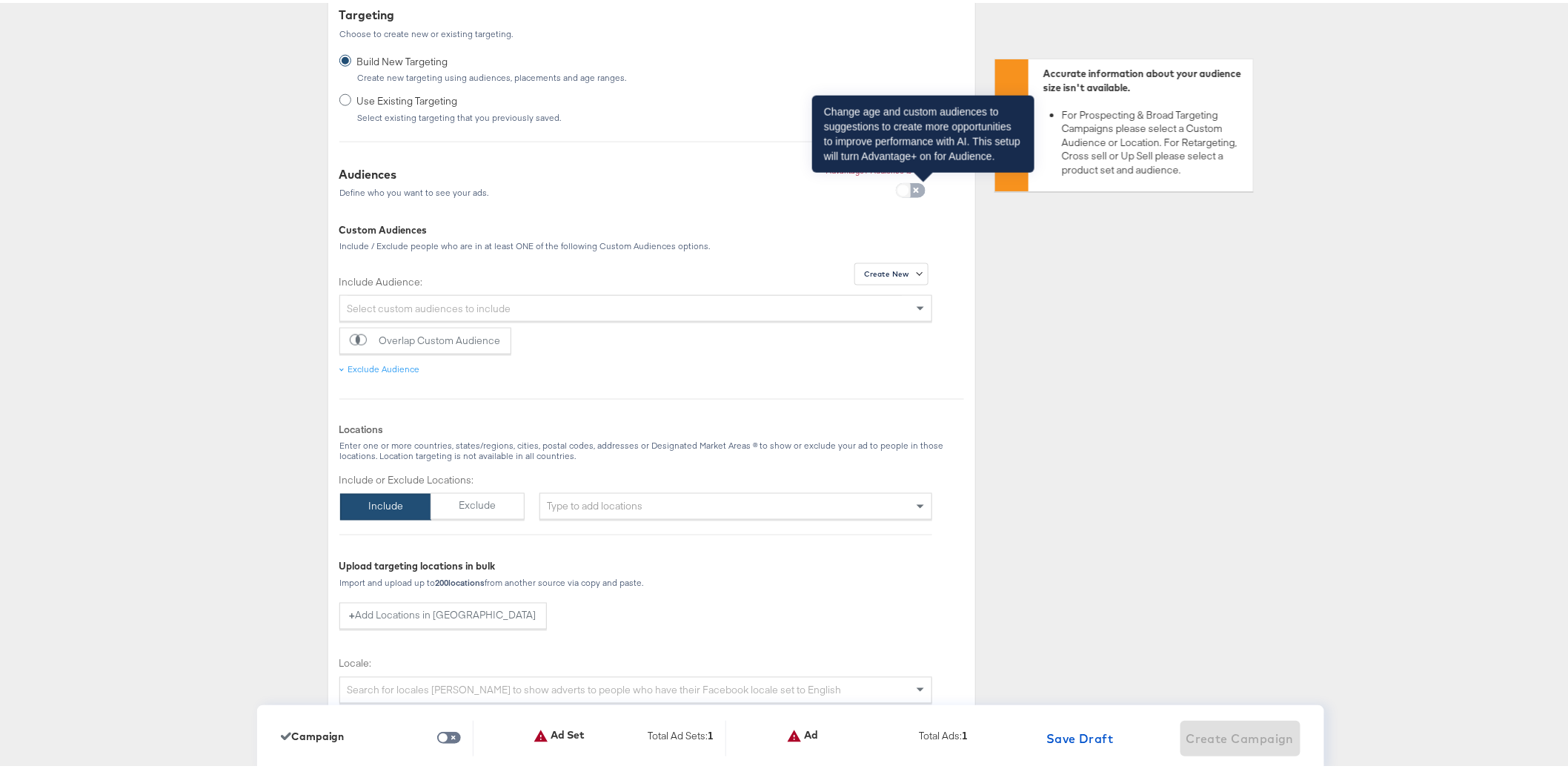
click at [903, 192] on input "checkbox" at bounding box center [903, 191] width 45 height 15
checkbox input "true"
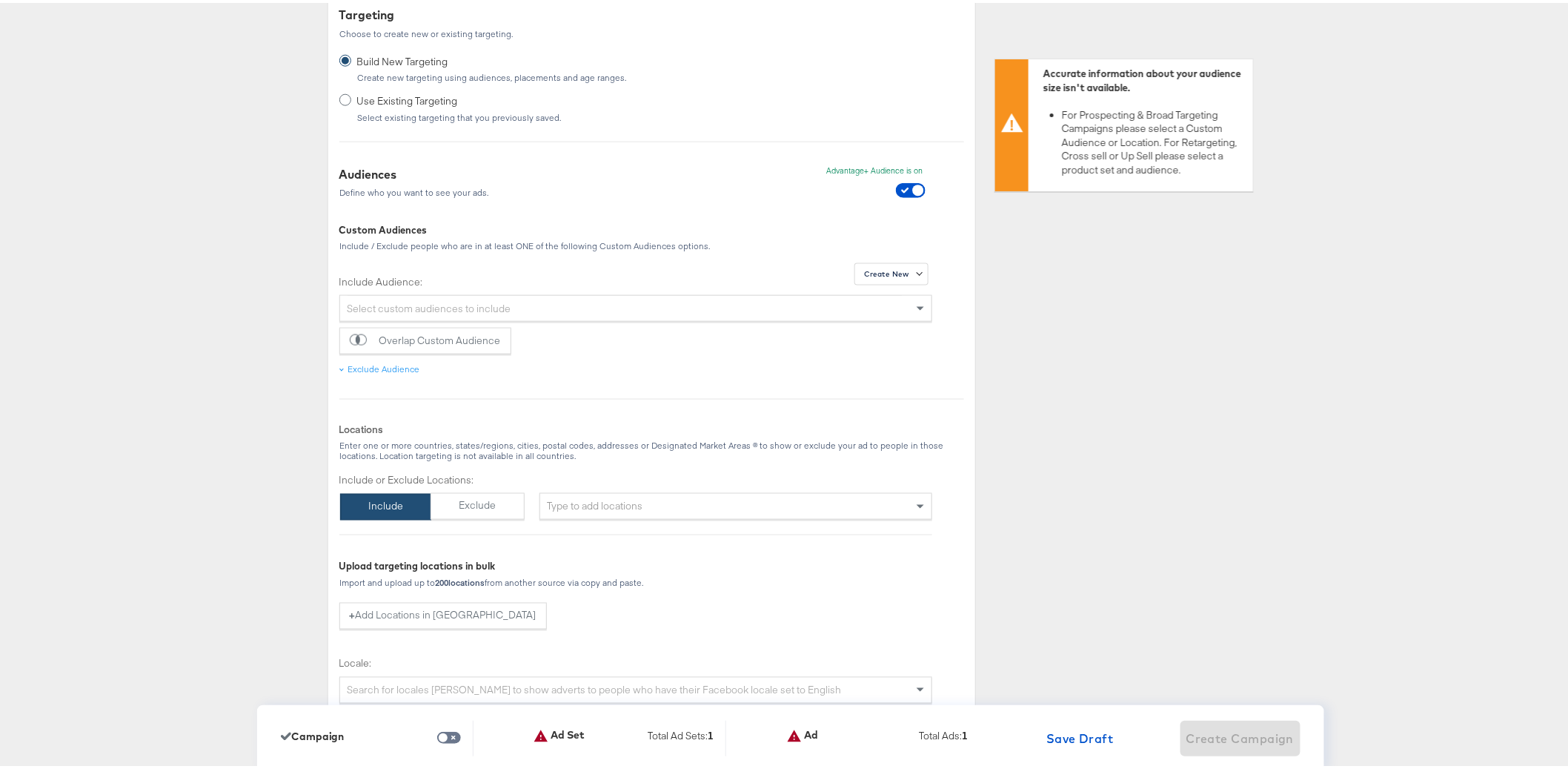
click at [1241, 356] on div "Product Set Permutations 1 + Remove [x] Remove Product Set Permutation 1 Produc…" at bounding box center [791, 632] width 927 height 1884
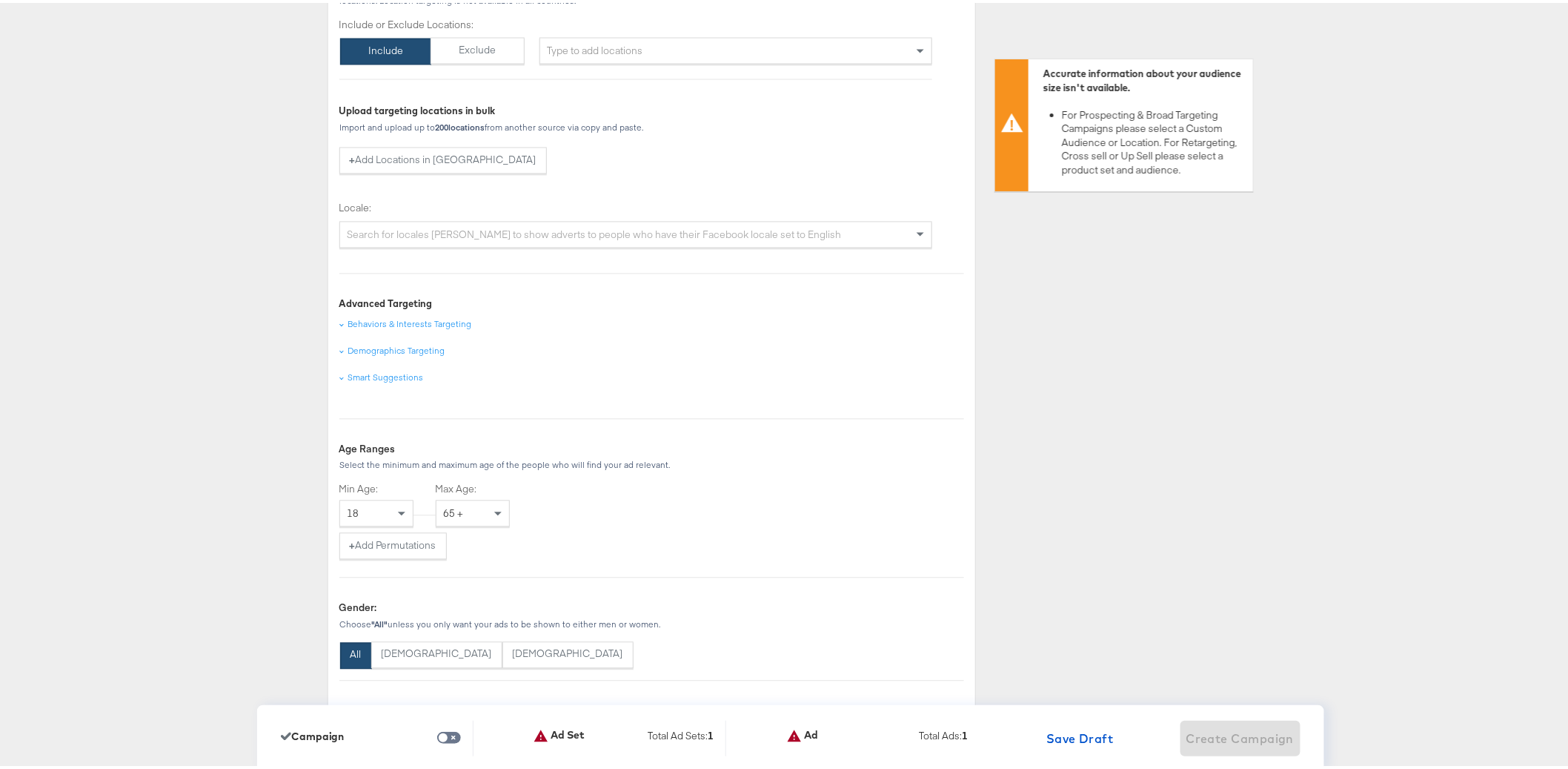
scroll to position [868, 0]
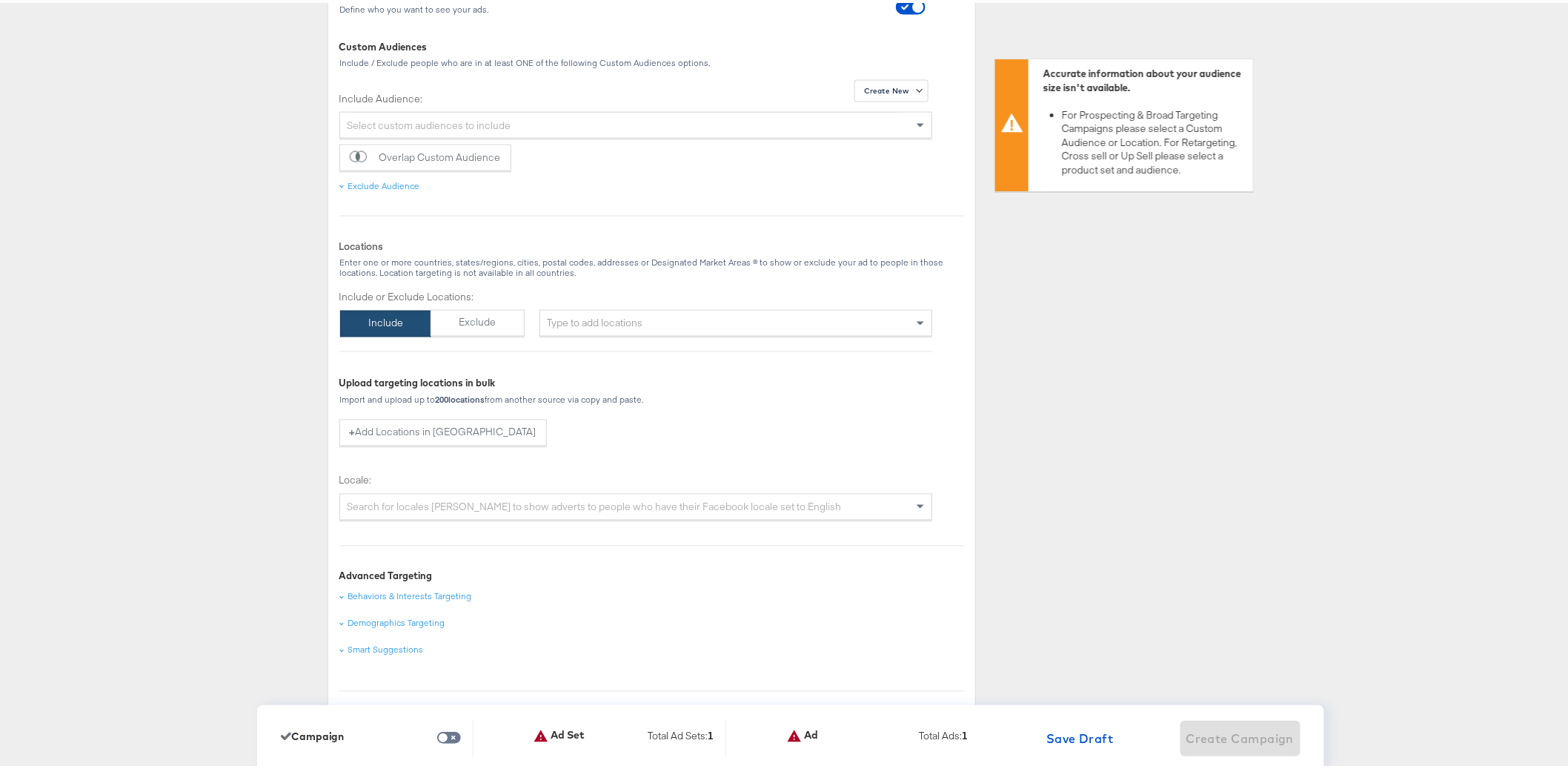
click at [603, 316] on div "Type to add locations" at bounding box center [736, 320] width 394 height 27
type input "united states"
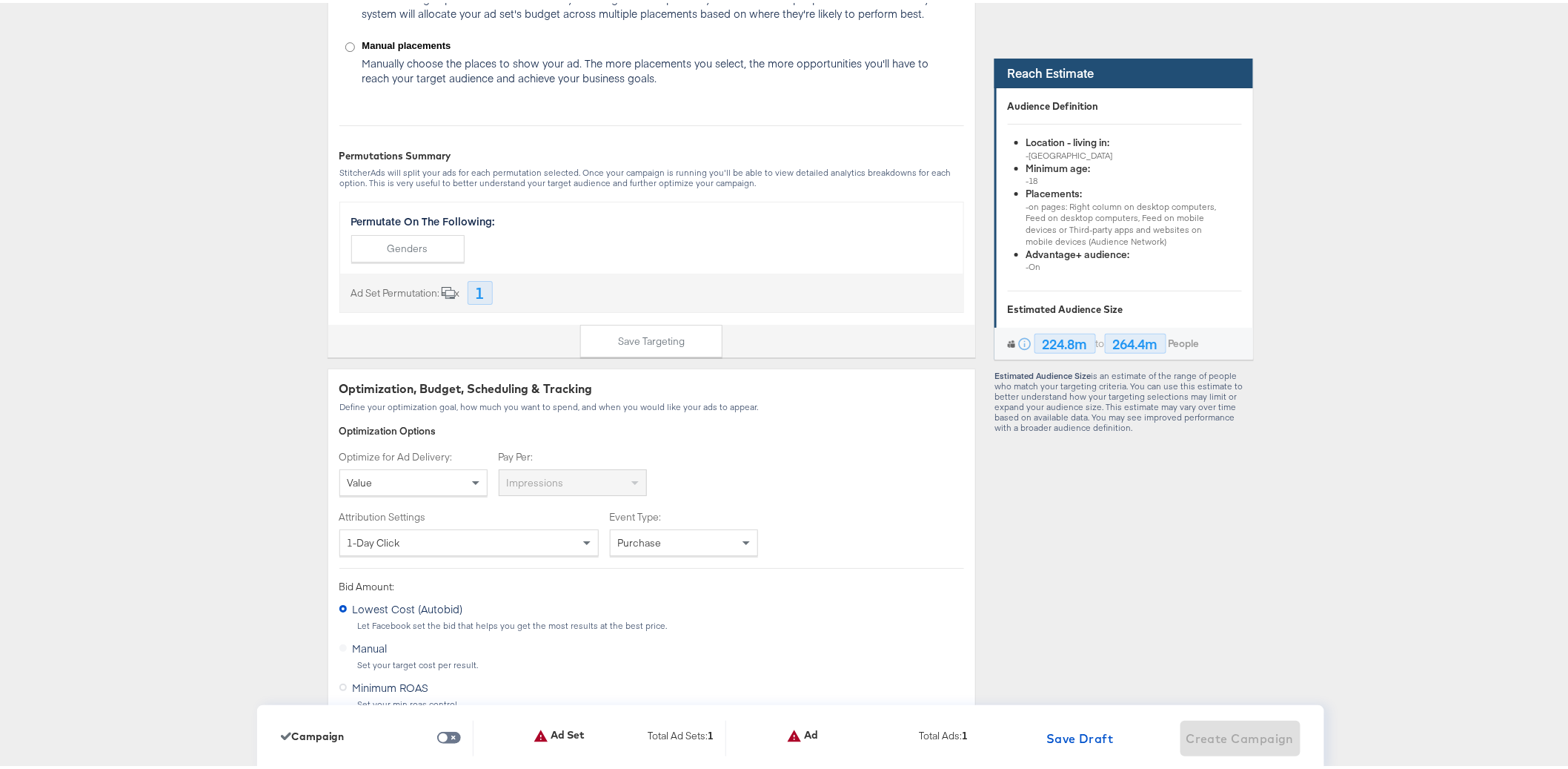
scroll to position [2403, 0]
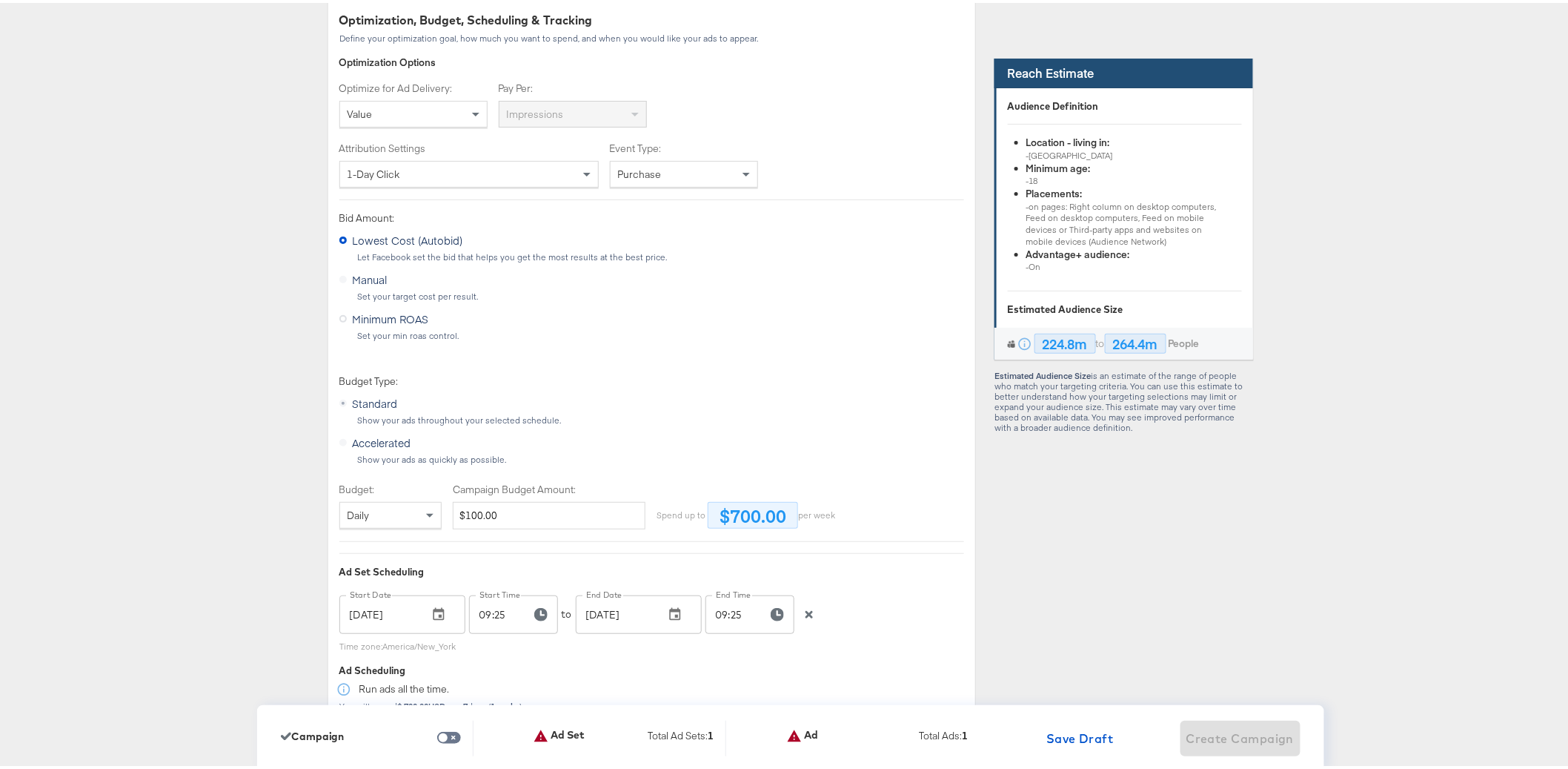
click at [281, 480] on div "Dashboard / Advertise Build Ad Sets & Ads Veronica Beard 2.0 Start Over CAMPAIG…" at bounding box center [791, 551] width 1581 height 5758
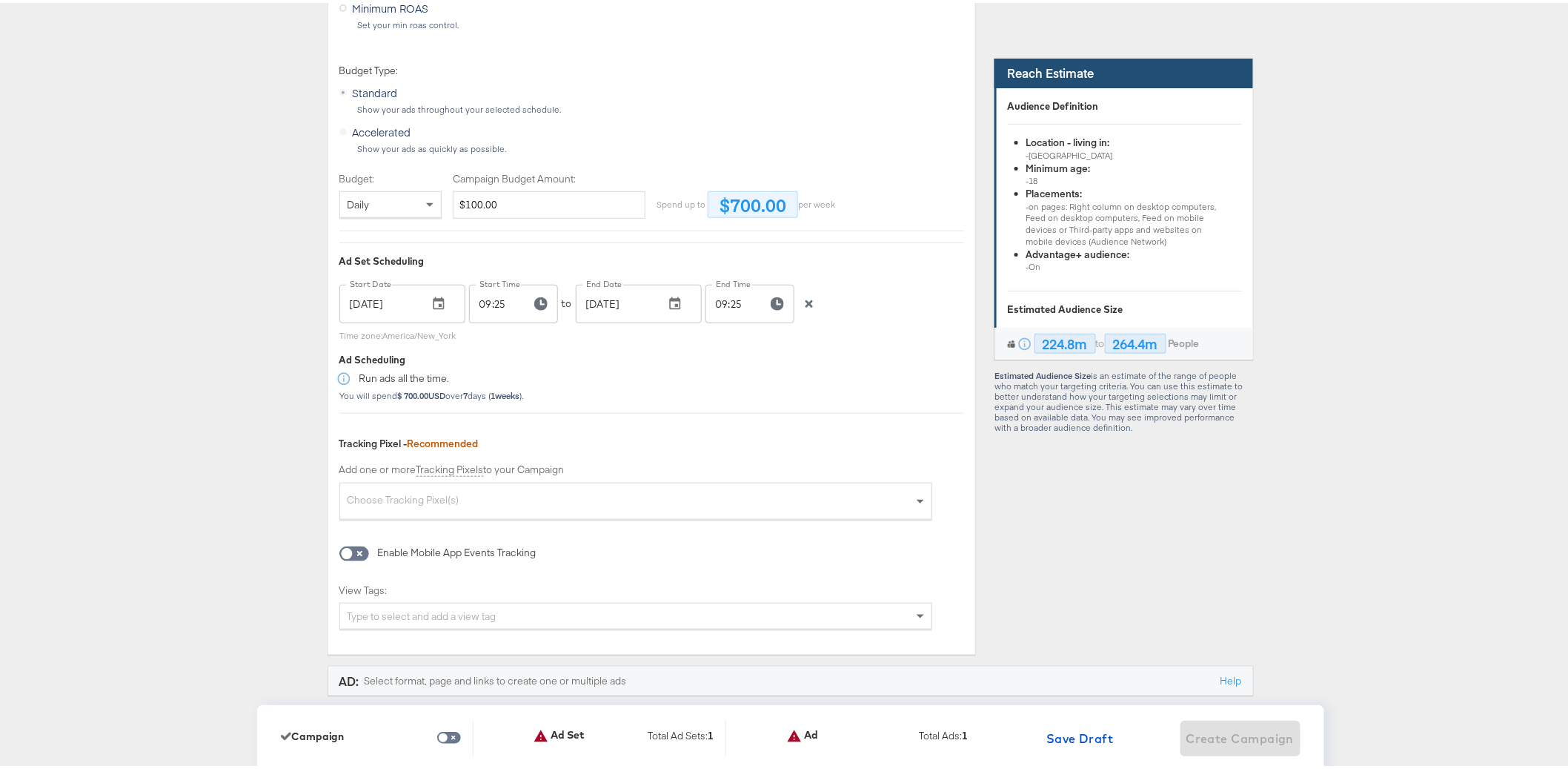
click at [281, 480] on div "Dashboard / Advertise Build Ad Sets & Ads Veronica Beard 2.0 Start Over CAMPAIG…" at bounding box center [791, 240] width 1581 height 5758
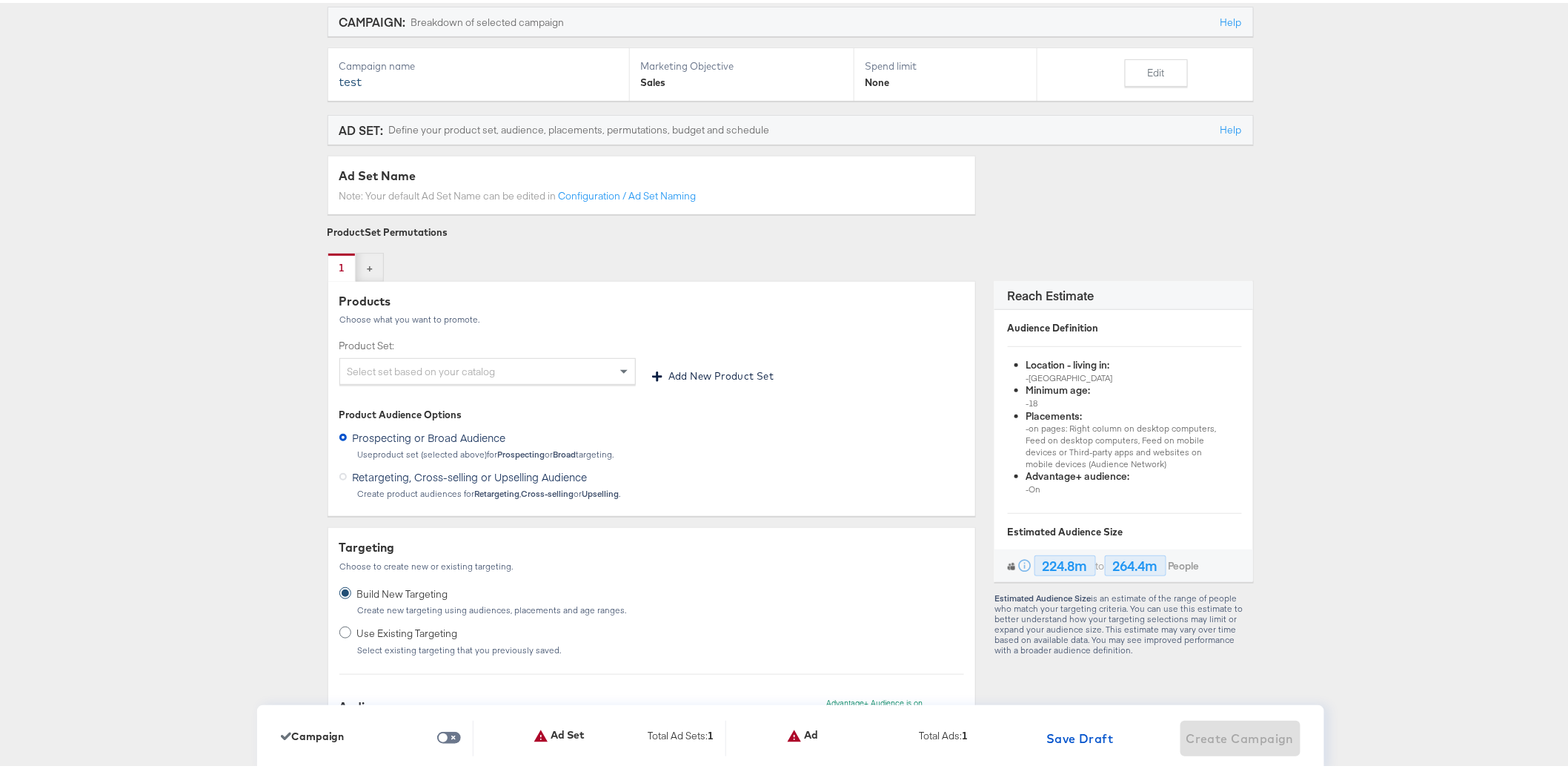
scroll to position [0, 0]
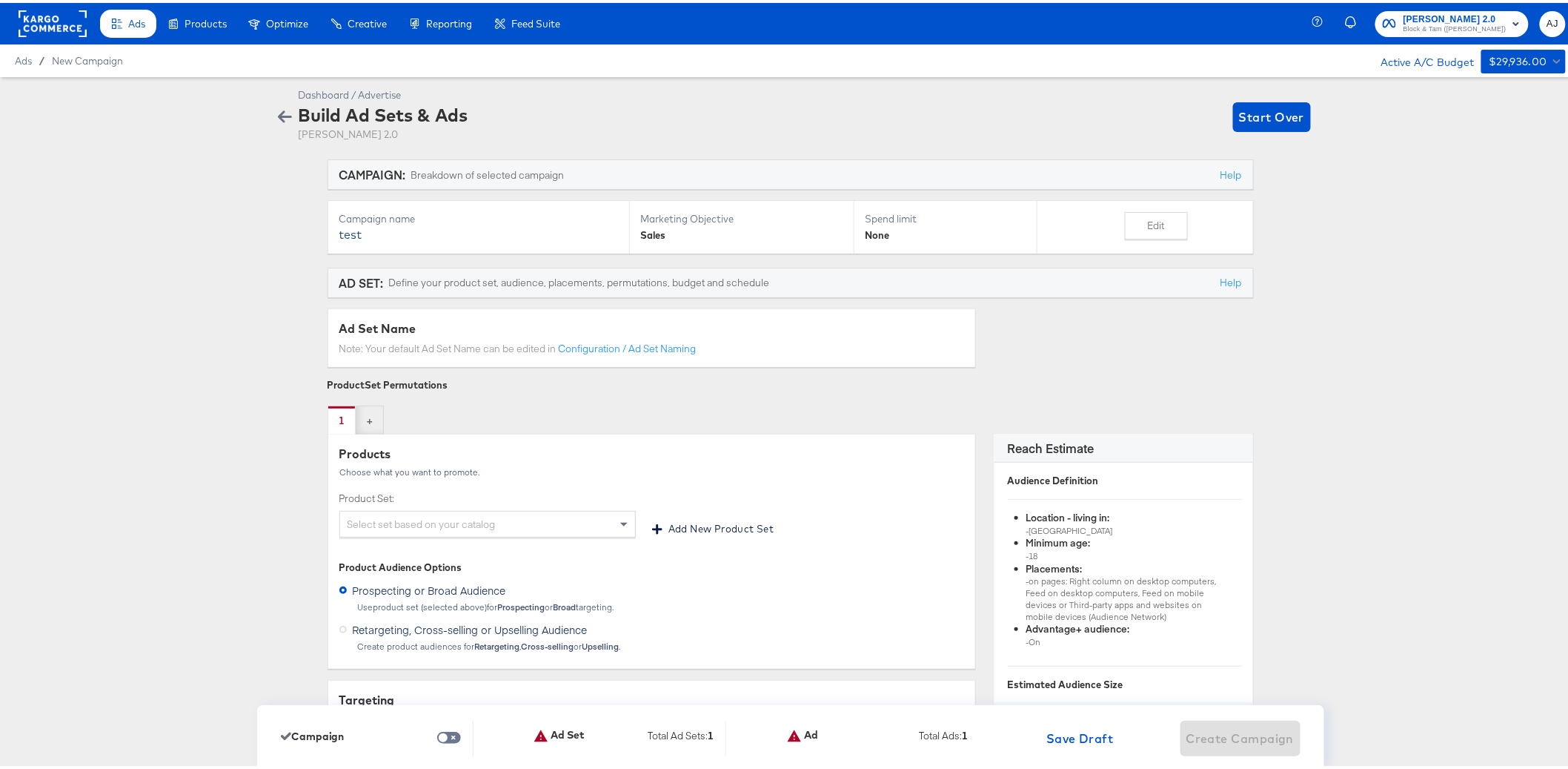
click at [51, 23] on rect at bounding box center [52, 21] width 68 height 27
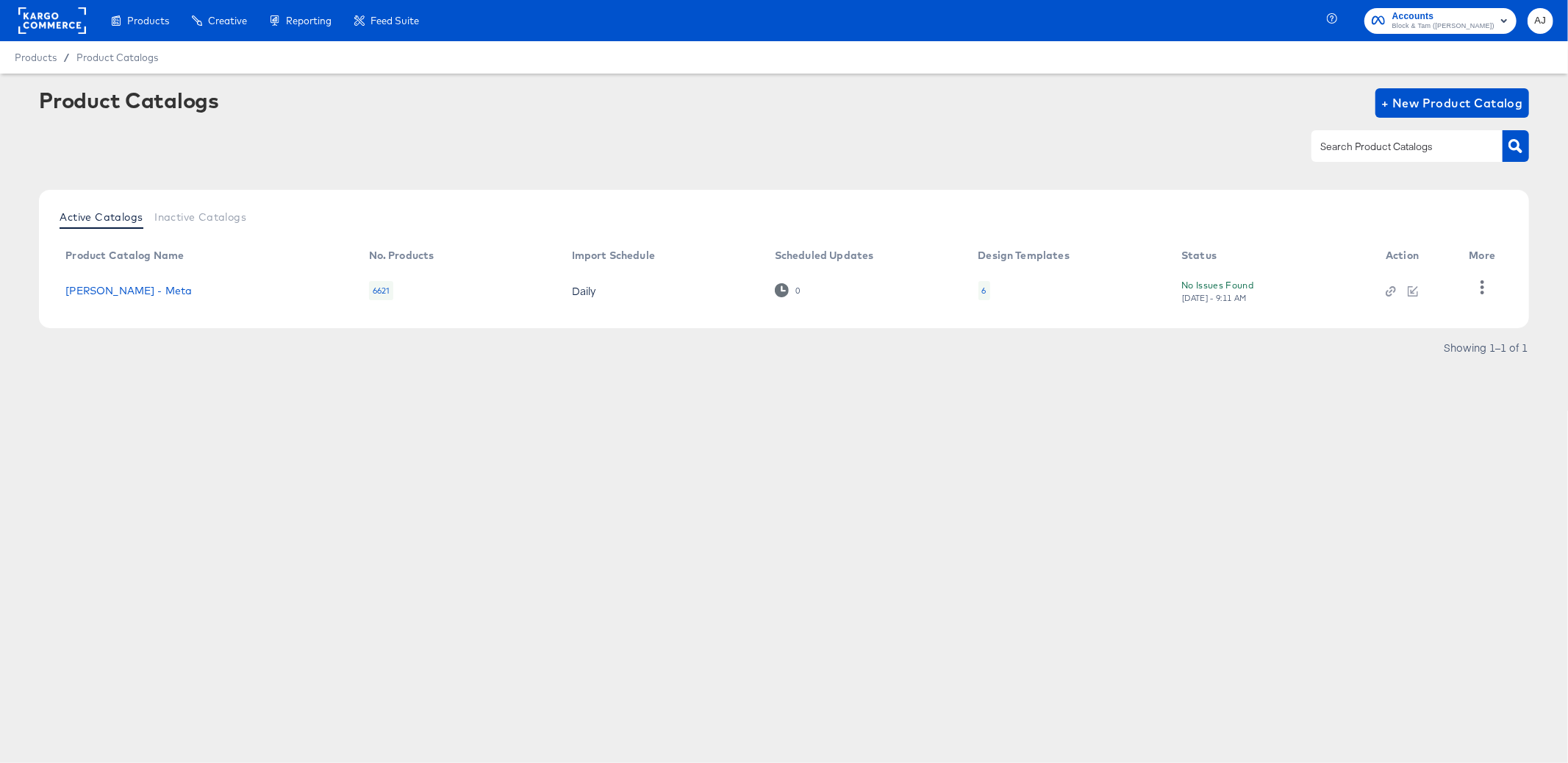
click at [239, 406] on article "Product Catalogs + New Product Catalog Active Catalogs Inactive Catalogs Produc…" at bounding box center [784, 242] width 1568 height 337
click at [1481, 291] on icon "button" at bounding box center [1482, 287] width 4 height 14
click at [1053, 494] on div "Products Products Product Catalogs Enhance Your Product Catalog, Map Them to Pu…" at bounding box center [784, 382] width 1568 height 763
click at [1383, 292] on td at bounding box center [1415, 290] width 83 height 45
click at [1390, 292] on icon "button" at bounding box center [1390, 291] width 10 height 10
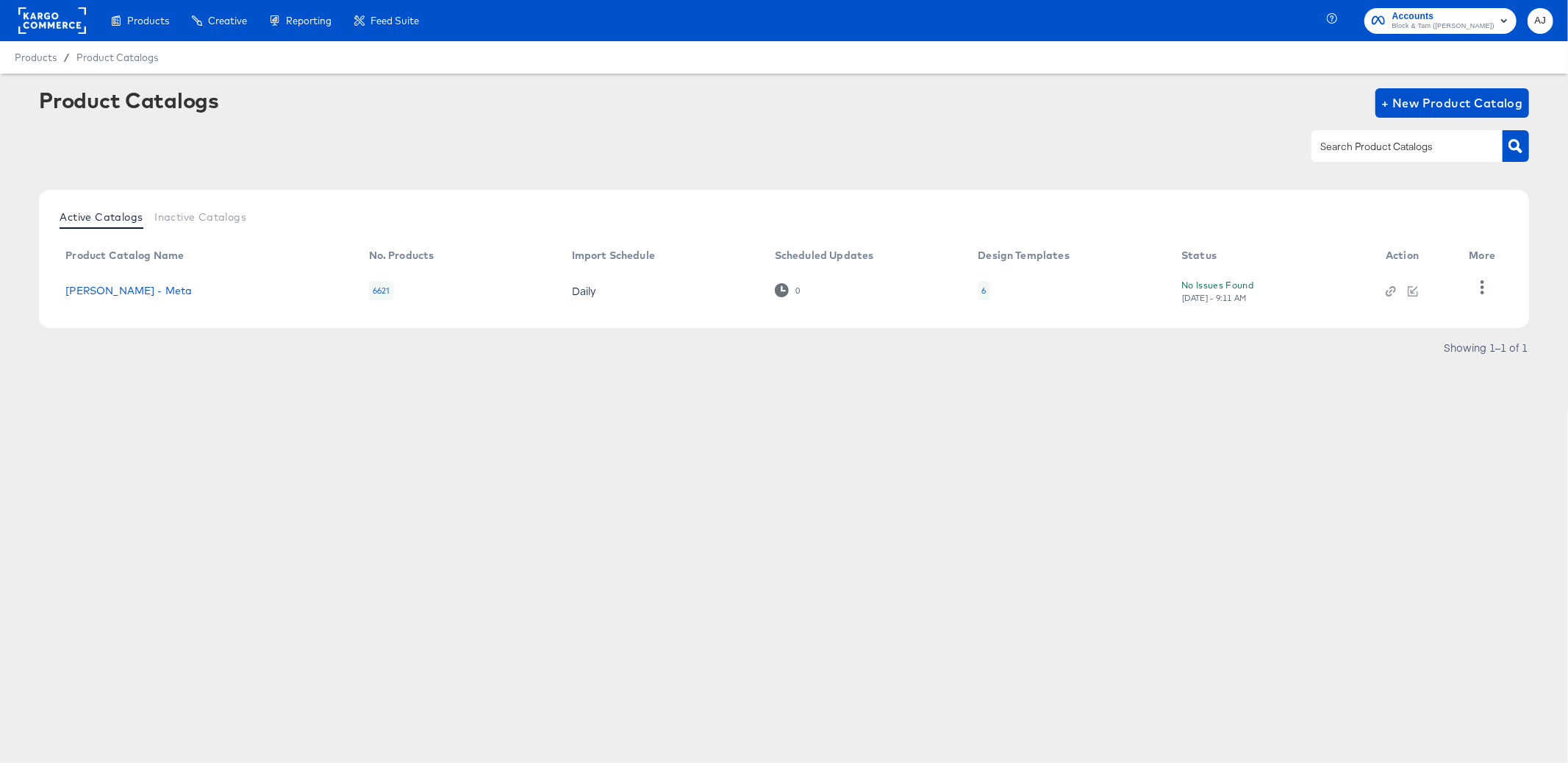
click at [255, 620] on div "Products Products Product Catalogs Enhance Your Product Catalog, Map Them to Pu…" at bounding box center [784, 382] width 1568 height 763
click at [522, 517] on div "Products Products Product Catalogs Enhance Your Product Catalog, Map Them to Pu…" at bounding box center [784, 382] width 1568 height 763
click at [1549, 30] on div "AJ" at bounding box center [1540, 21] width 26 height 26
click at [1545, 24] on span "AJ" at bounding box center [1540, 21] width 14 height 17
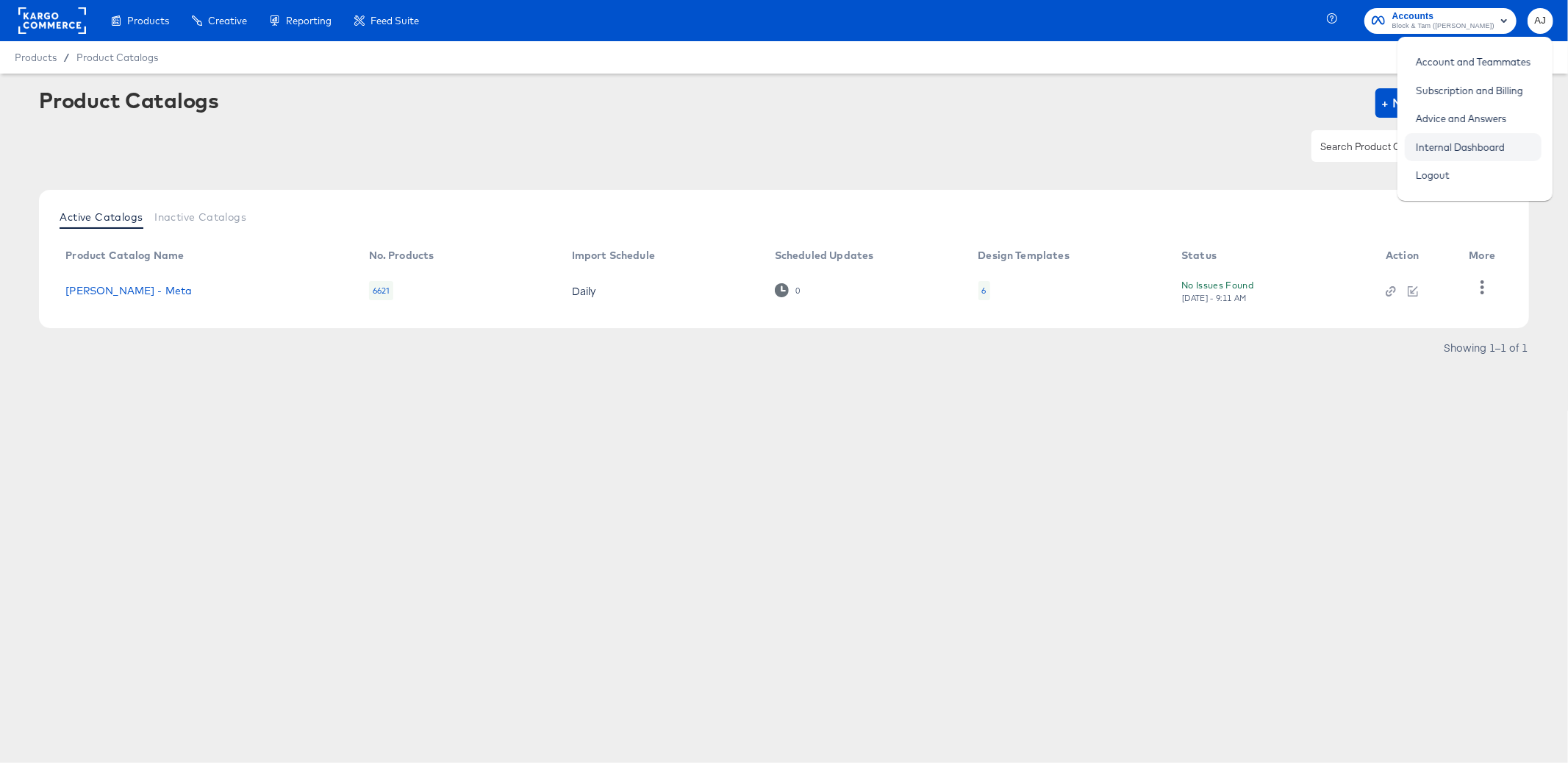
click at [1491, 151] on link "Internal Dashboard" at bounding box center [1461, 147] width 111 height 27
click at [719, 570] on div "Products Products Product Catalogs Enhance Your Product Catalog, Map Them to Pu…" at bounding box center [784, 382] width 1568 height 763
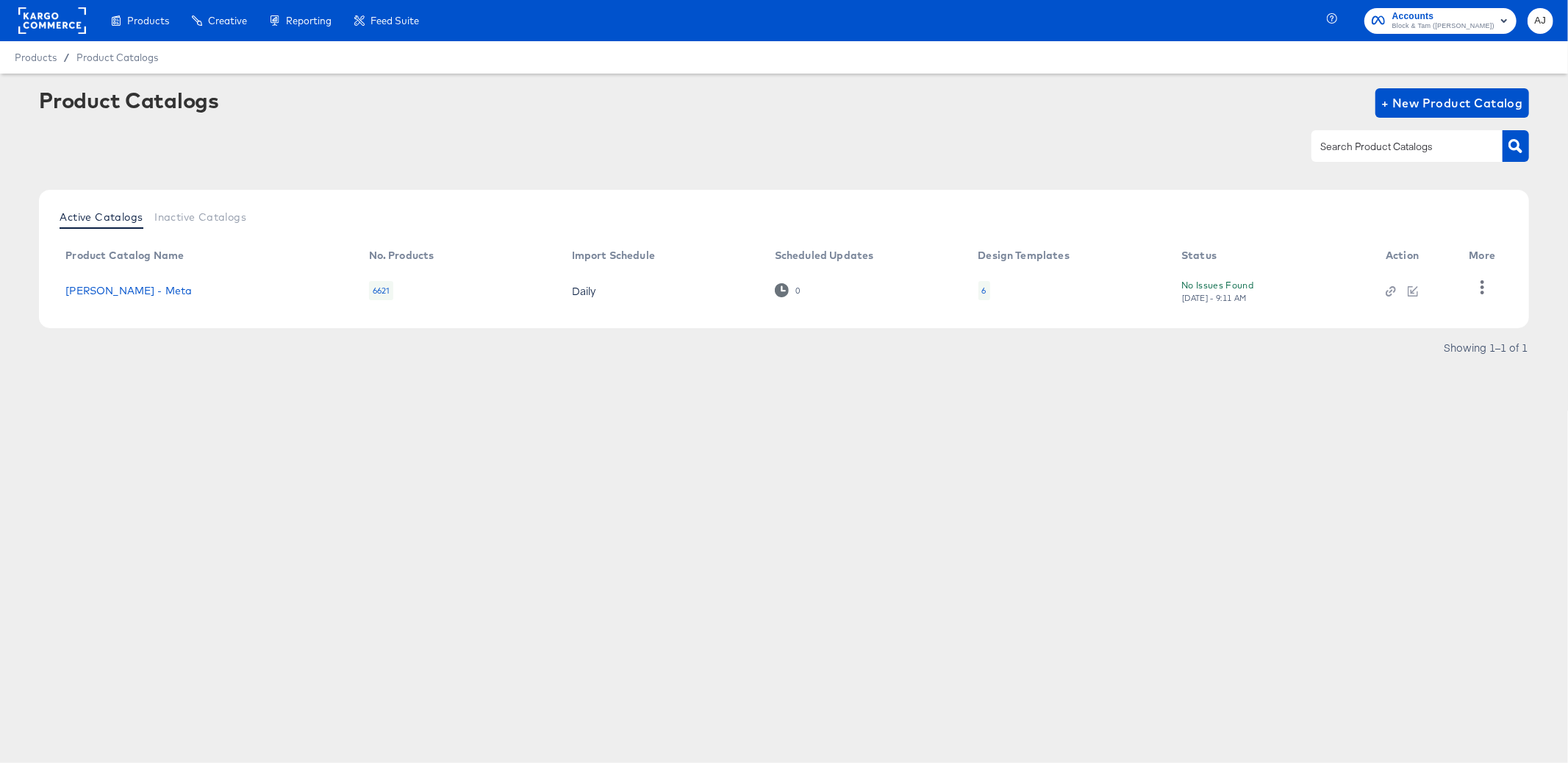
click at [290, 523] on div "Products Products Product Catalogs Enhance Your Product Catalog, Map Them to Pu…" at bounding box center [784, 382] width 1568 height 763
click at [367, 469] on div "Products Products Product Catalogs Enhance Your Product Catalog, Map Them to Pu…" at bounding box center [784, 382] width 1568 height 763
click at [492, 543] on div "Products Products Product Catalogs Enhance Your Product Catalog, Map Them to Pu…" at bounding box center [784, 382] width 1568 height 763
click at [1109, 130] on div at bounding box center [783, 146] width 1489 height 33
click at [856, 461] on div "Products Products Product Catalogs Enhance Your Product Catalog, Map Them to Pu…" at bounding box center [784, 382] width 1568 height 763
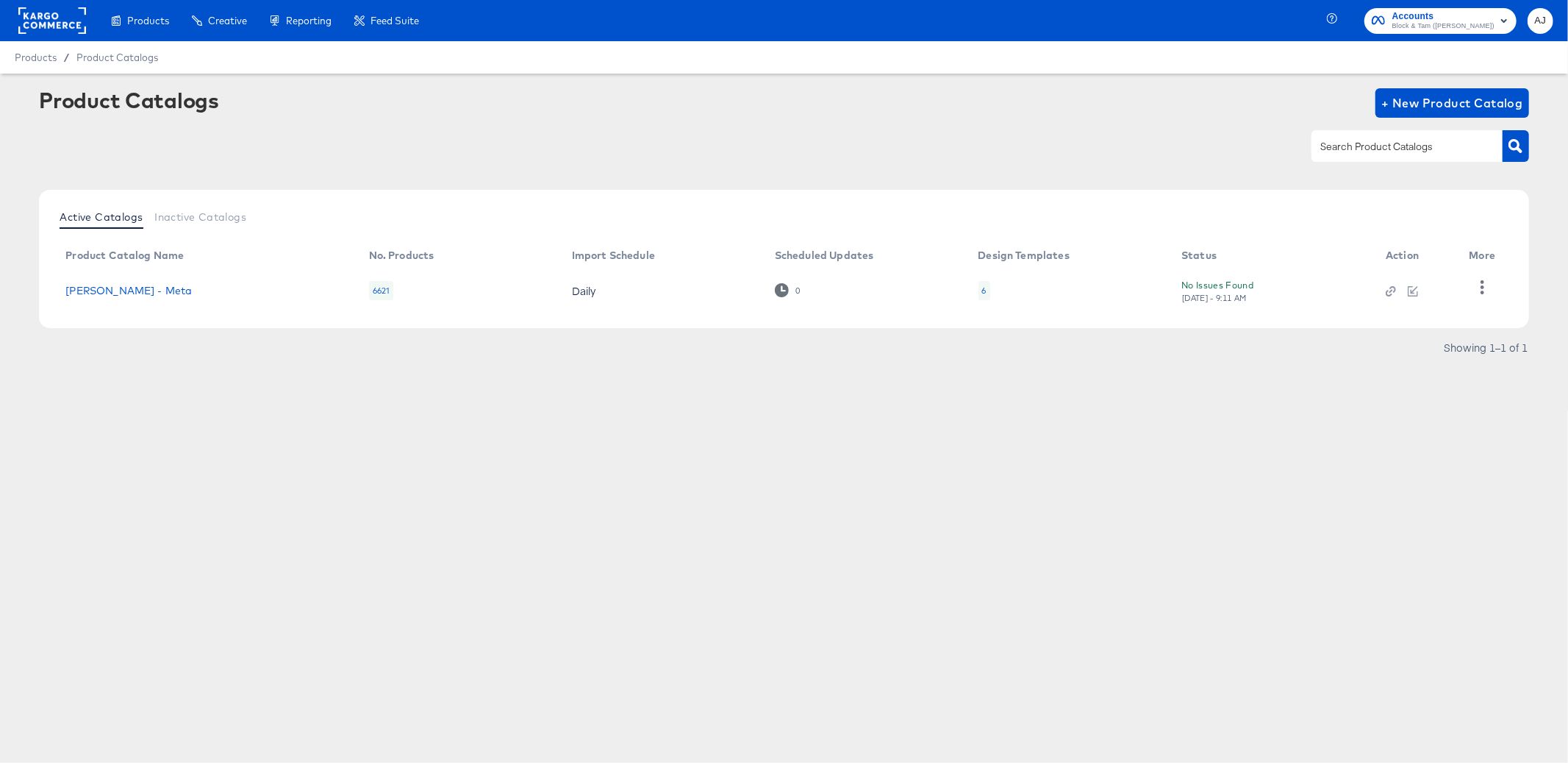
click at [816, 196] on div "Active Catalogs Inactive Catalogs Product Catalog Name No. Products Import Sche…" at bounding box center [783, 258] width 1489 height 138
click at [63, 18] on rect at bounding box center [52, 20] width 68 height 27
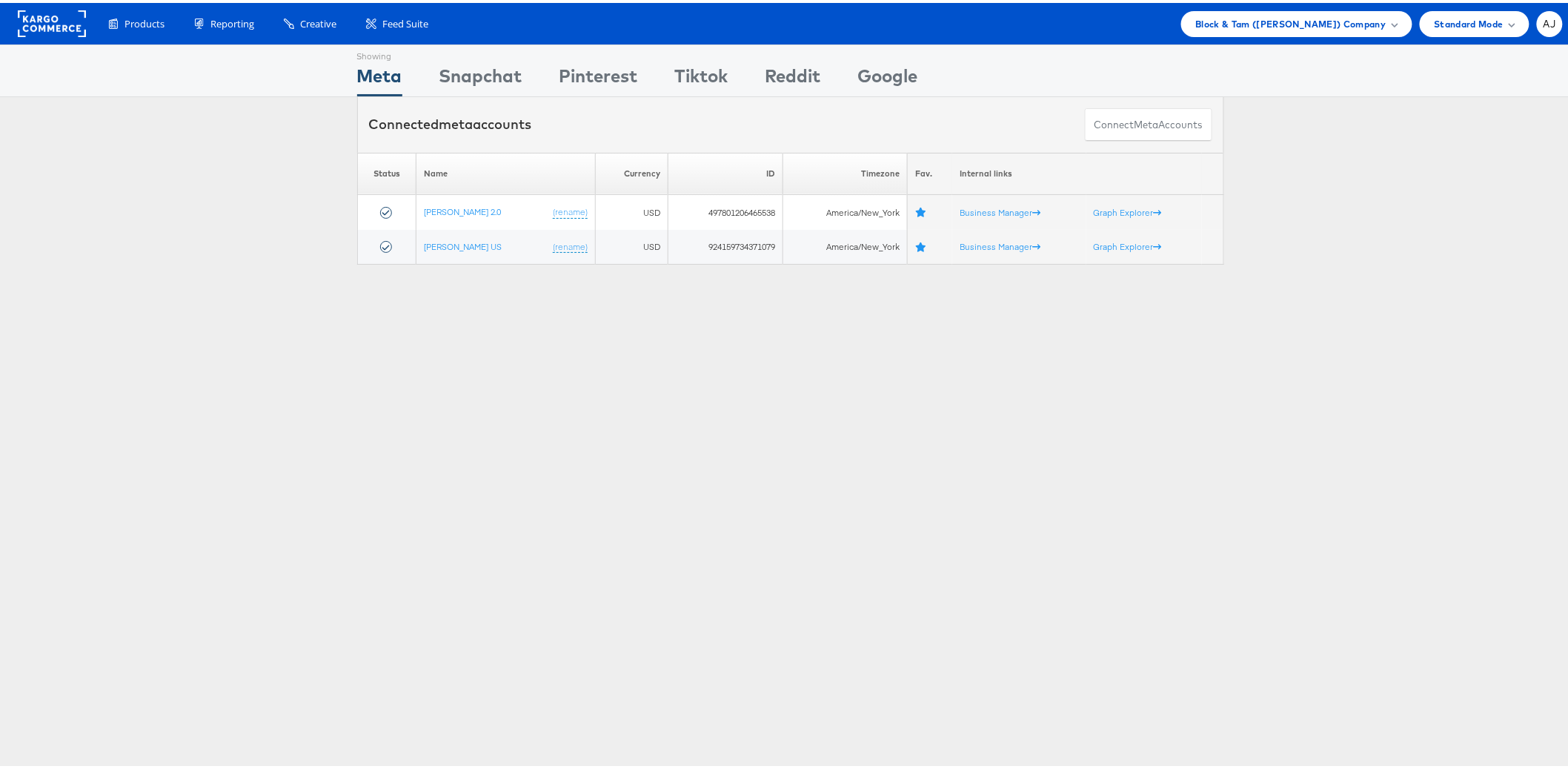
click at [454, 357] on div "Showing Meta Showing [GEOGRAPHIC_DATA] Showing Pinterest Showing Tiktok Showing…" at bounding box center [791, 412] width 1581 height 741
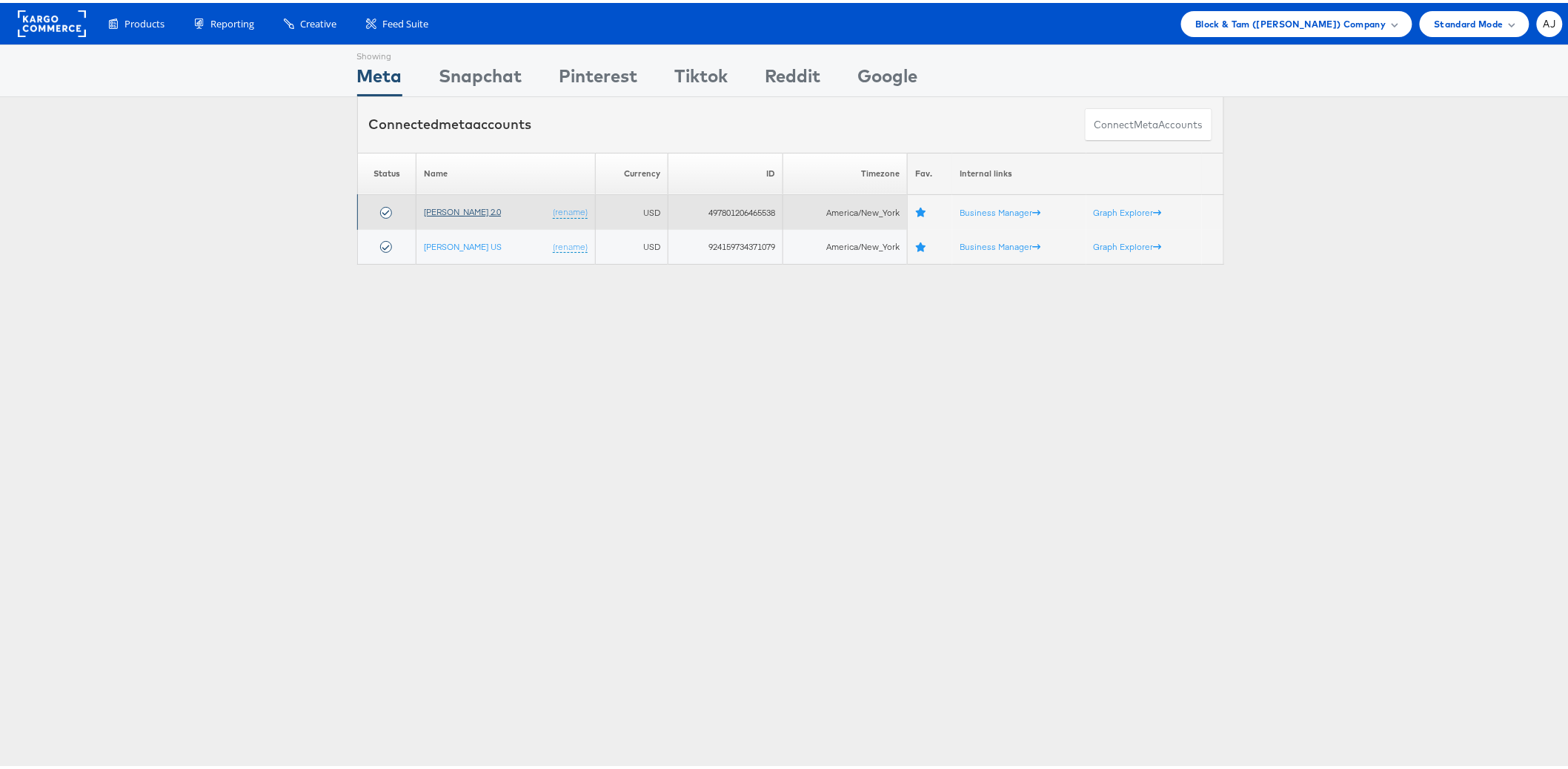
click at [470, 208] on link "[PERSON_NAME] 2.0" at bounding box center [462, 209] width 77 height 11
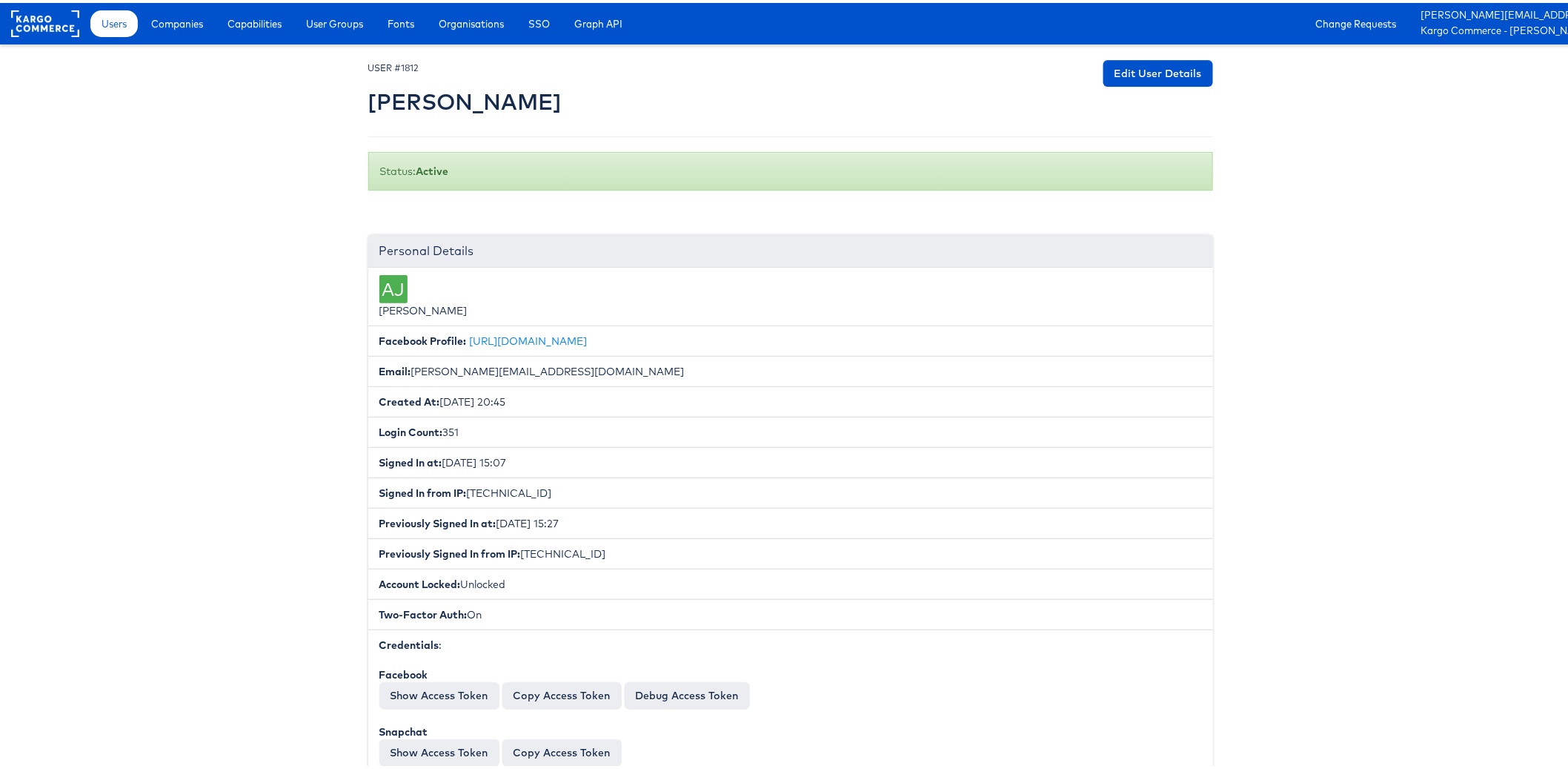
click at [232, 22] on span "Capabilities" at bounding box center [255, 21] width 54 height 15
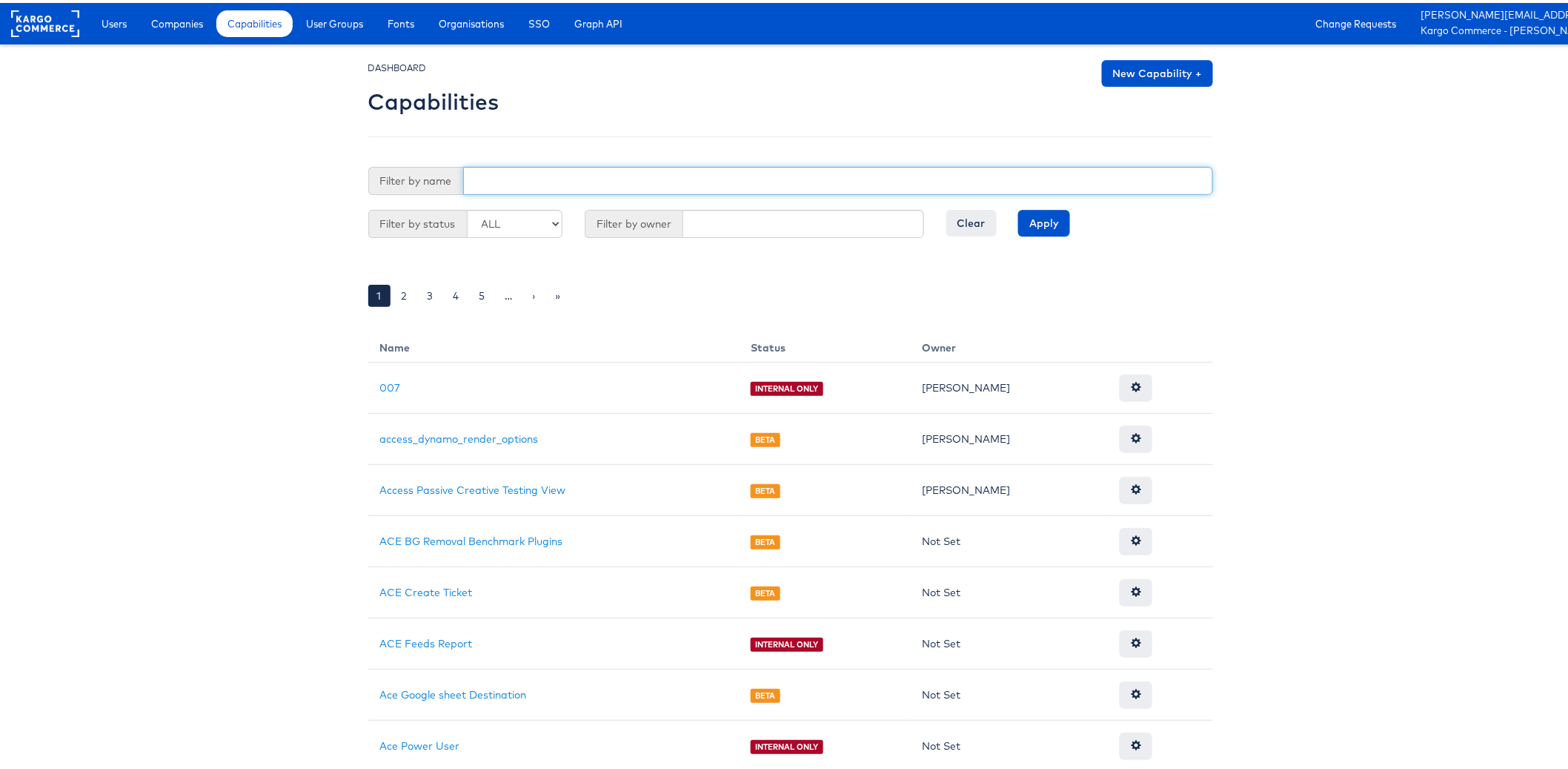
click at [492, 189] on input "text" at bounding box center [838, 178] width 750 height 28
click at [1018, 207] on input "Apply" at bounding box center [1044, 220] width 52 height 27
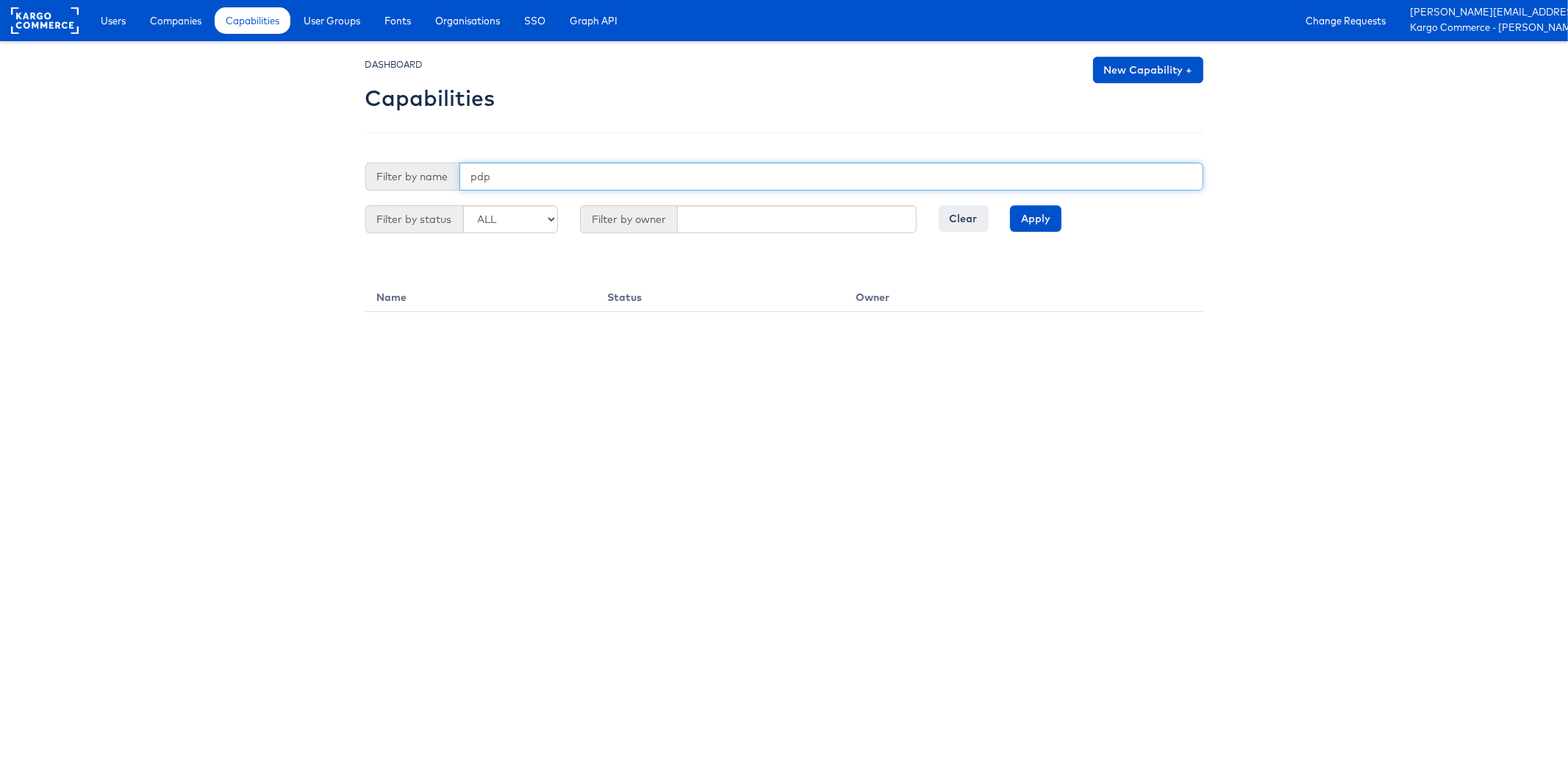
click at [495, 175] on input "pdp" at bounding box center [831, 177] width 744 height 28
click at [1010, 206] on input "Apply" at bounding box center [1036, 219] width 52 height 27
type input "p"
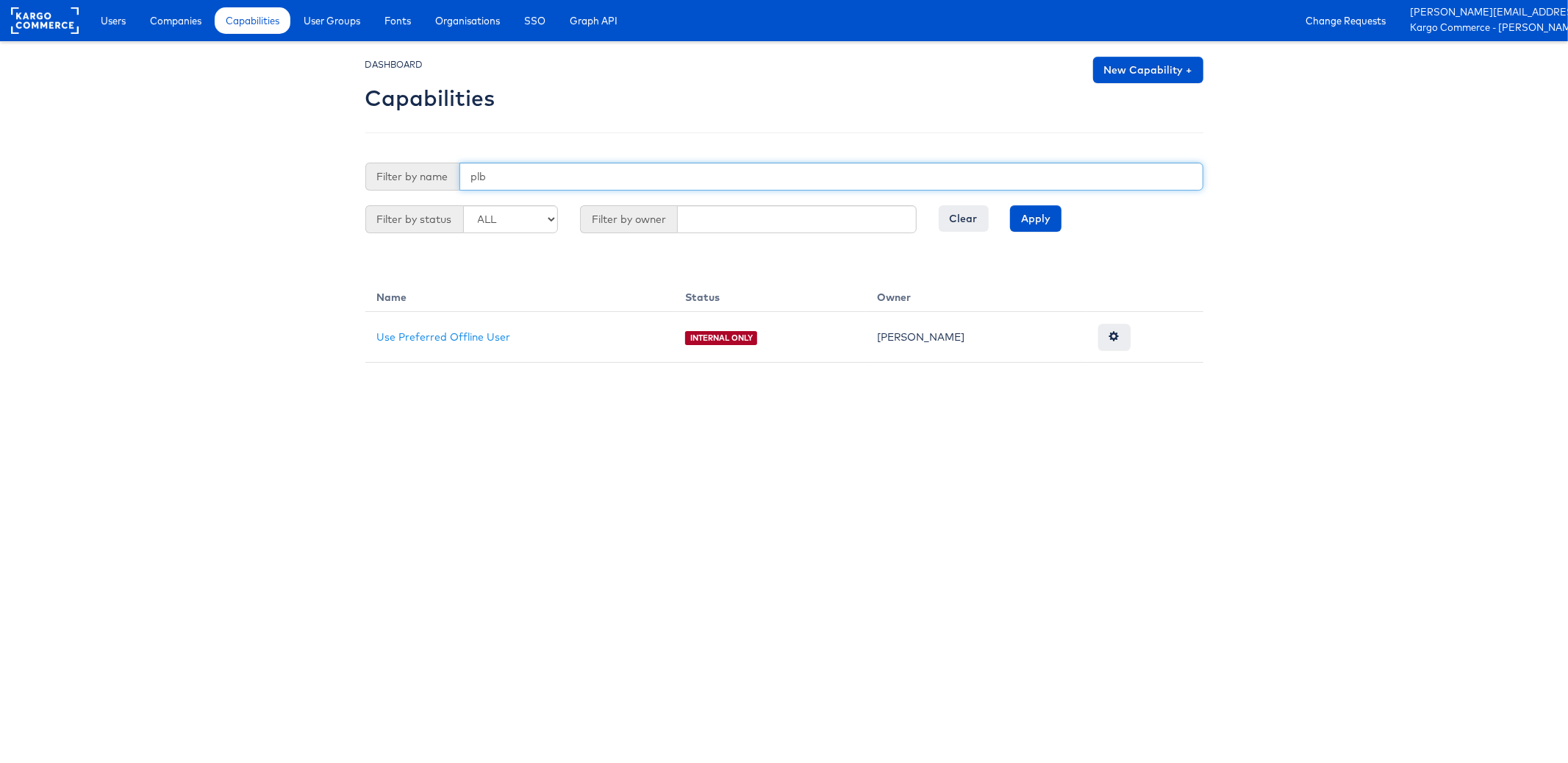
click at [1010, 206] on input "Apply" at bounding box center [1036, 219] width 52 height 27
type input "p"
click at [1010, 206] on input "Apply" at bounding box center [1036, 219] width 52 height 27
click at [492, 175] on input "product level" at bounding box center [831, 177] width 744 height 28
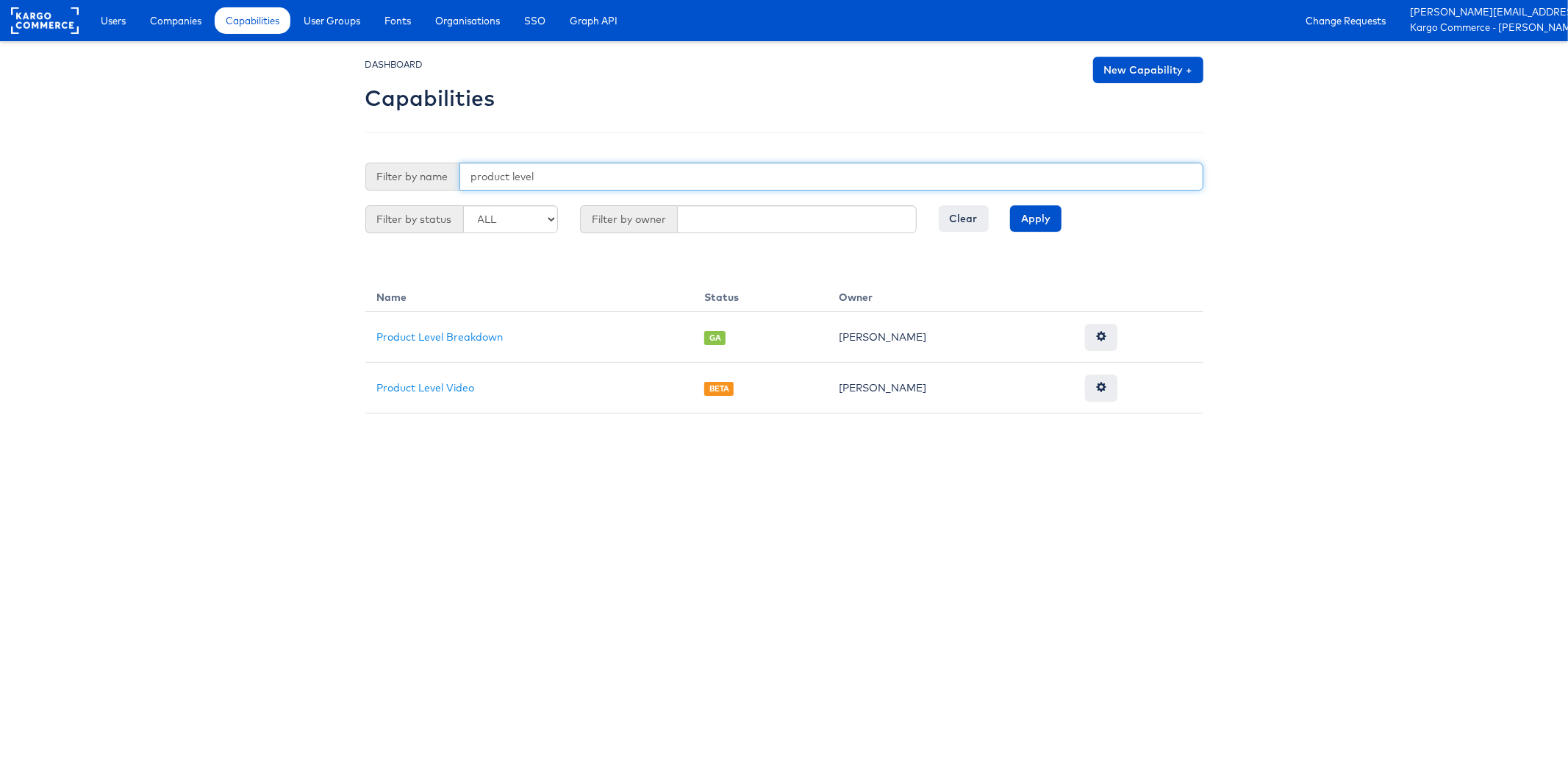
click at [492, 175] on input "product level" at bounding box center [831, 177] width 744 height 28
click at [1010, 206] on input "Apply" at bounding box center [1036, 219] width 52 height 27
type input "b"
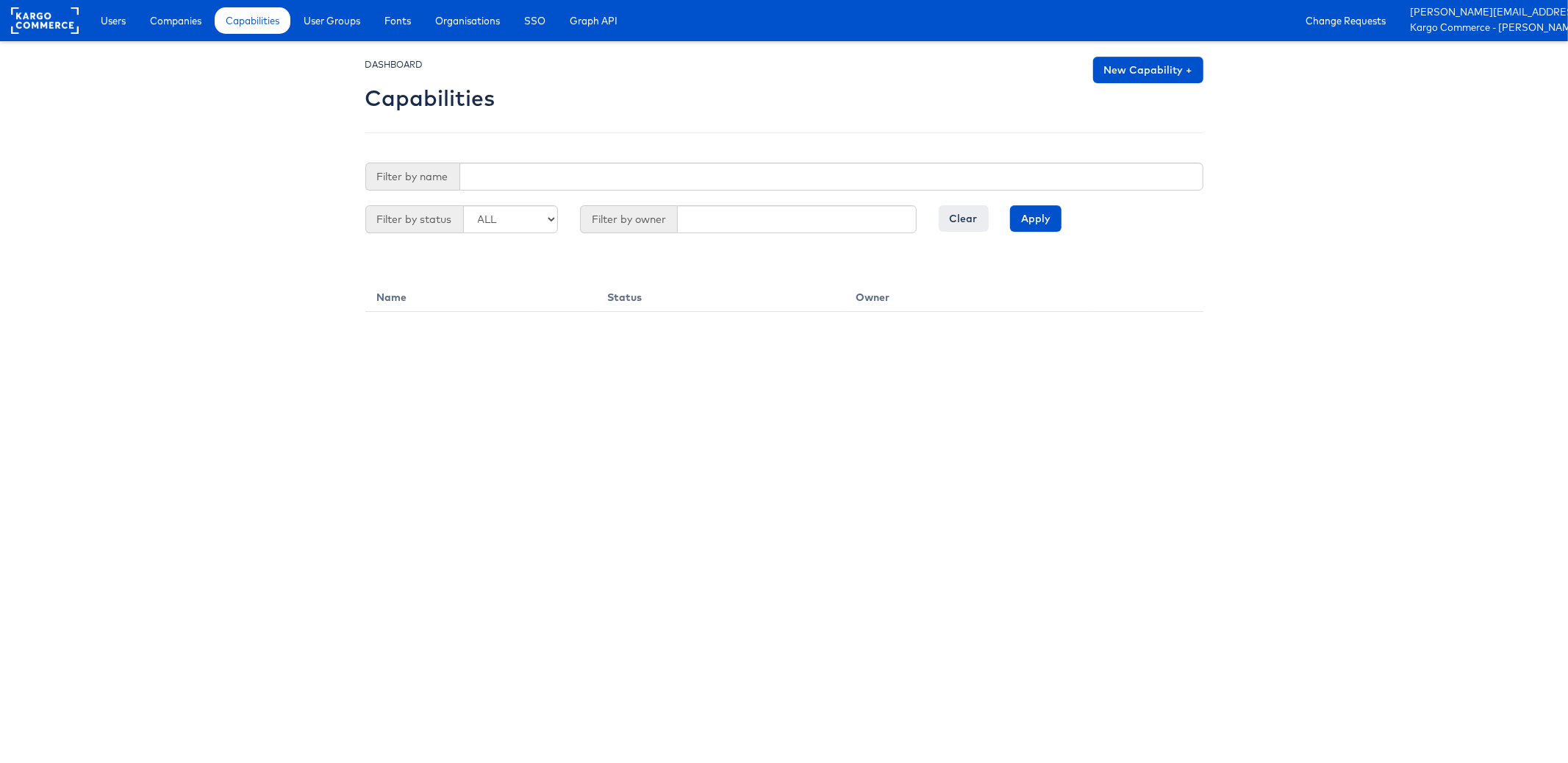
click at [630, 312] on html "Users Companies Capabilities User Groups Fonts Organisations SSO Graph API Chan…" at bounding box center [784, 156] width 1568 height 312
click at [292, 244] on body "Users Companies Capabilities User Groups Fonts Organisations SSO Graph API Chan…" at bounding box center [784, 156] width 1568 height 312
click at [1163, 312] on html "Users Companies Capabilities User Groups Fonts Organisations SSO Graph API Chan…" at bounding box center [784, 156] width 1568 height 312
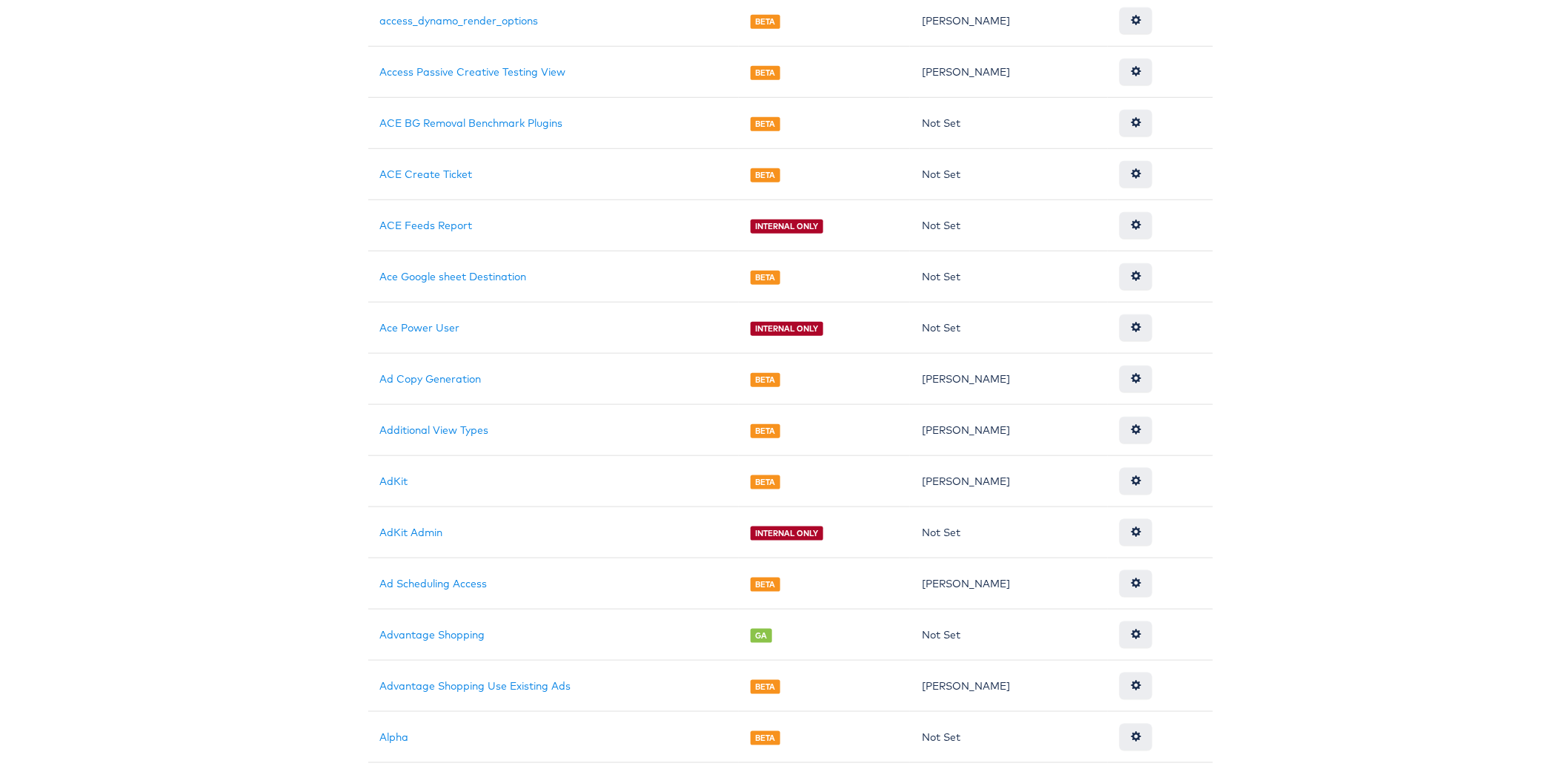
click at [288, 500] on body "Users Companies Capabilities User Groups Fonts Organisations SSO Graph API Chan…" at bounding box center [791, 424] width 1581 height 1684
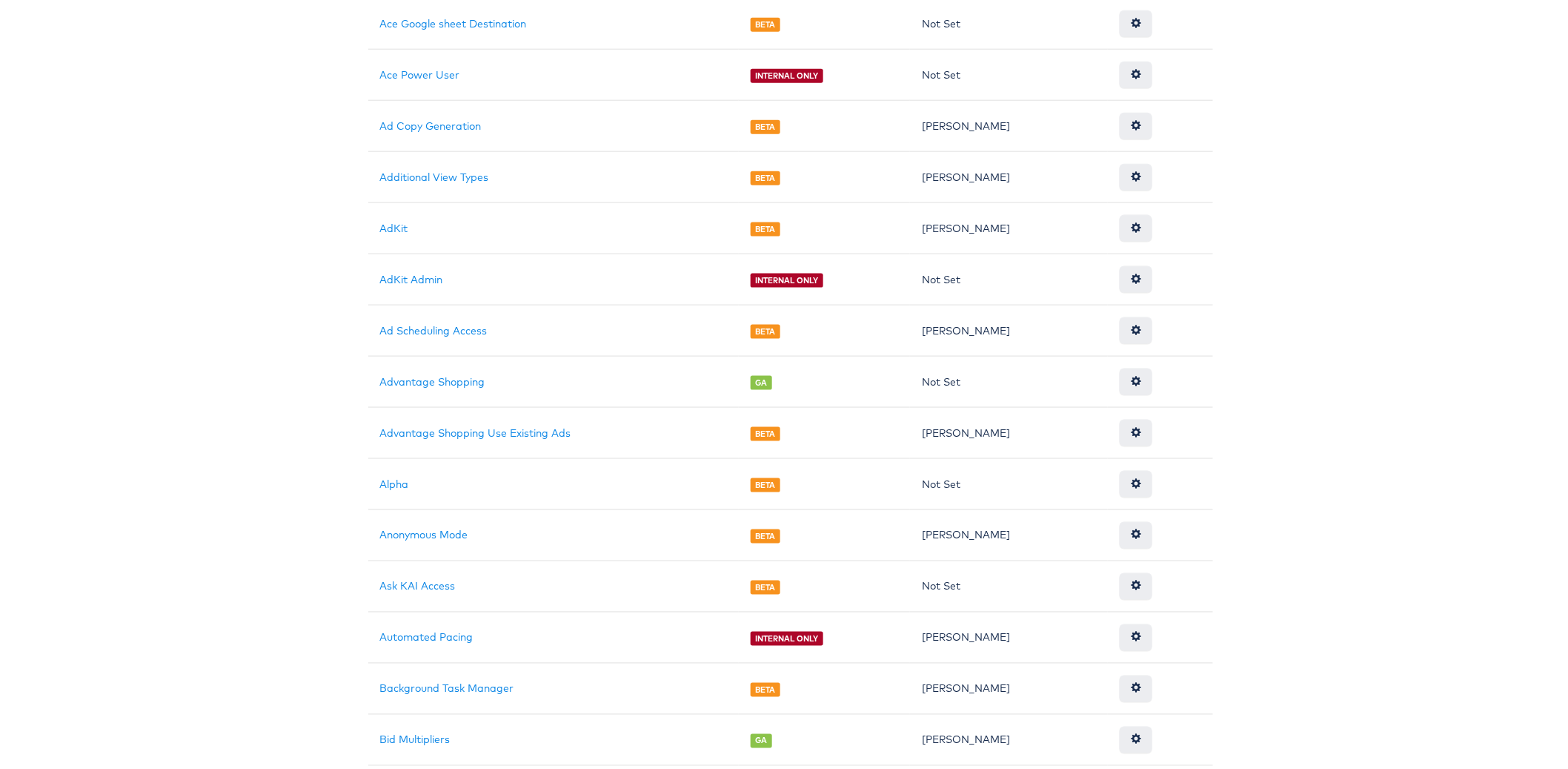
scroll to position [687, 0]
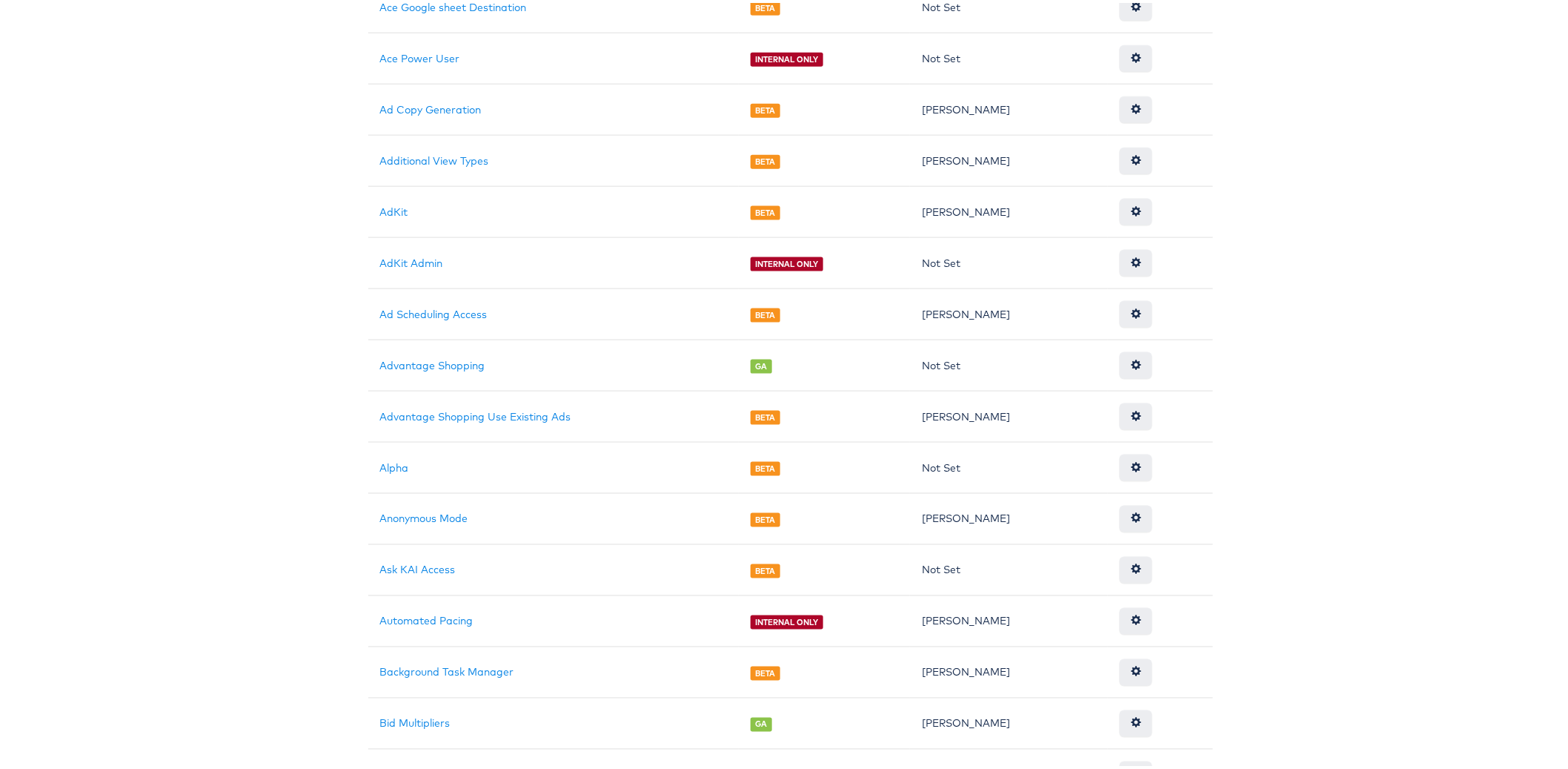
click at [288, 500] on body "Users Companies Capabilities User Groups Fonts Organisations SSO Graph API Chan…" at bounding box center [791, 155] width 1581 height 1684
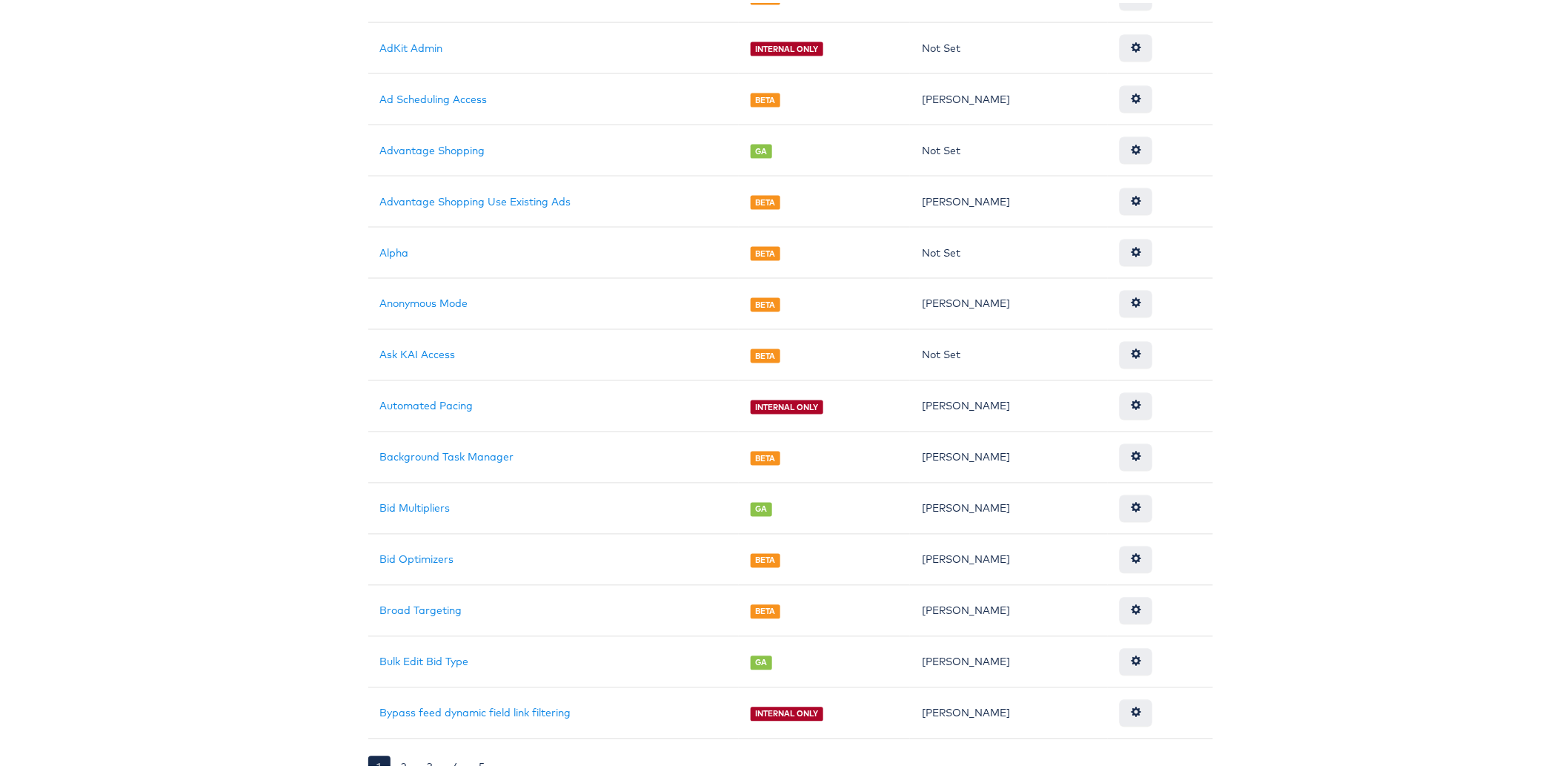
scroll to position [916, 0]
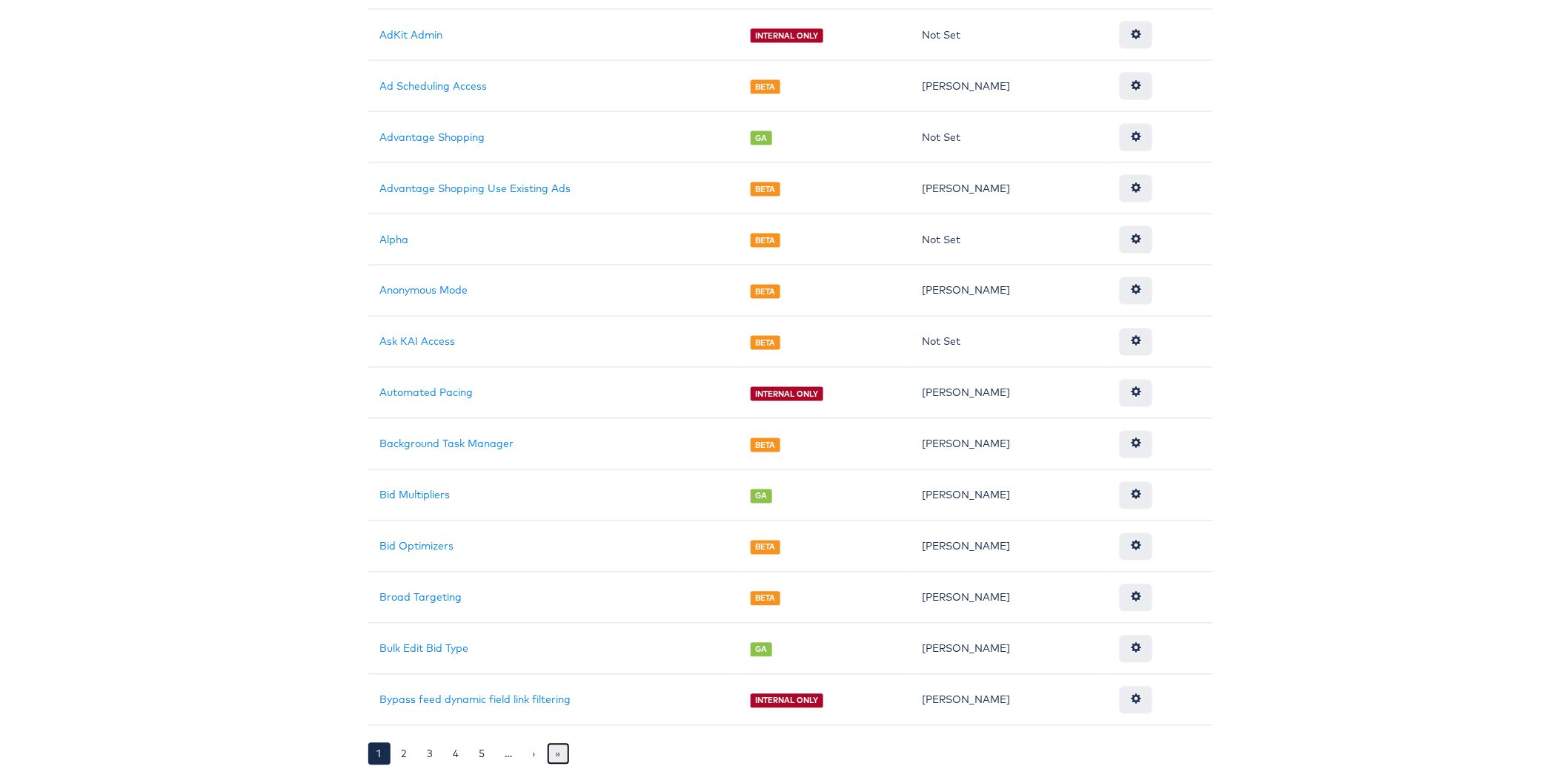
click at [555, 758] on link "»" at bounding box center [558, 751] width 23 height 22
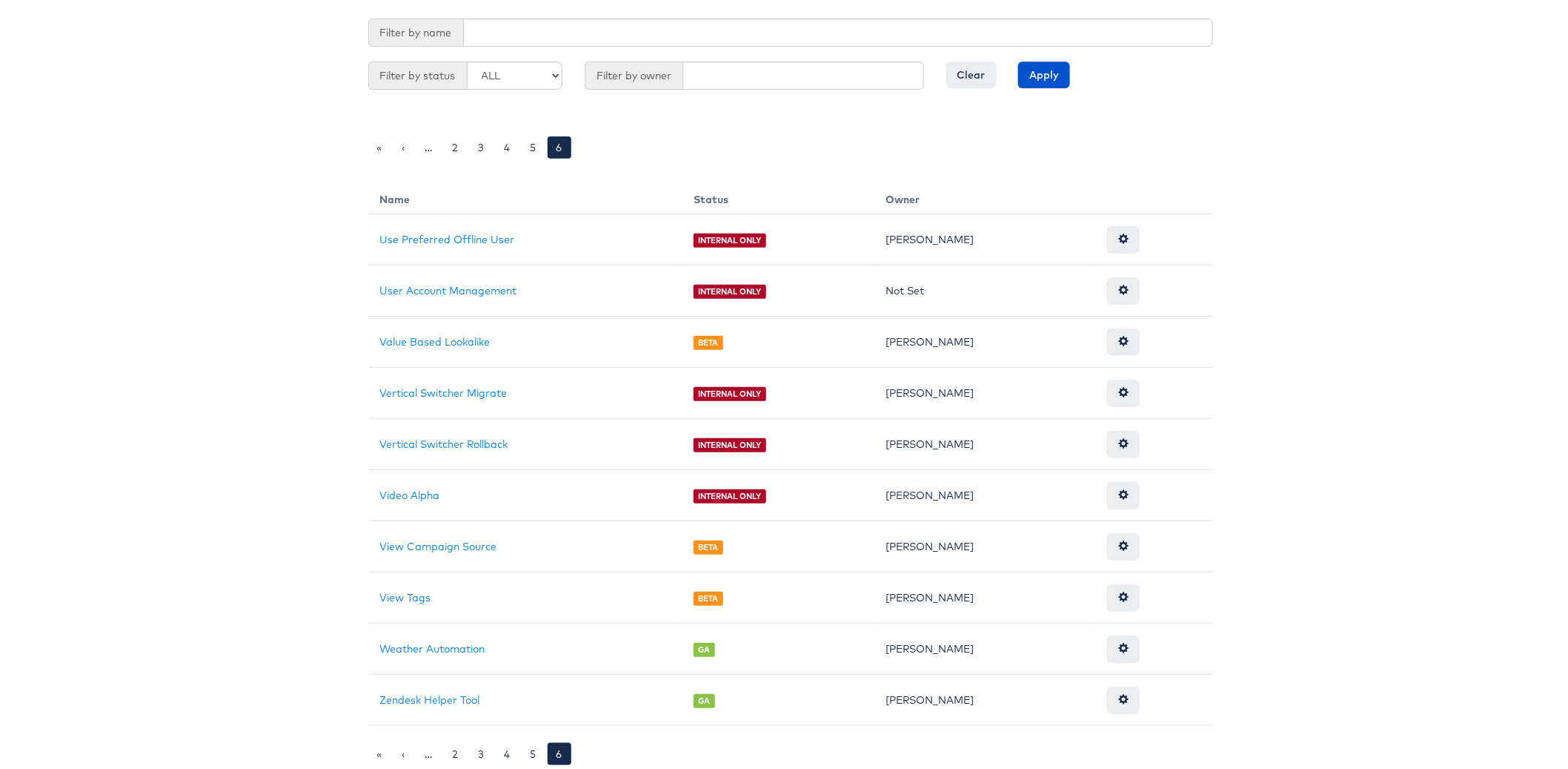
click at [311, 404] on body "Users Companies Capabilities User Groups Fonts Organisations SSO Graph API Chan…" at bounding box center [791, 310] width 1581 height 916
click at [523, 755] on link "5" at bounding box center [533, 751] width 23 height 22
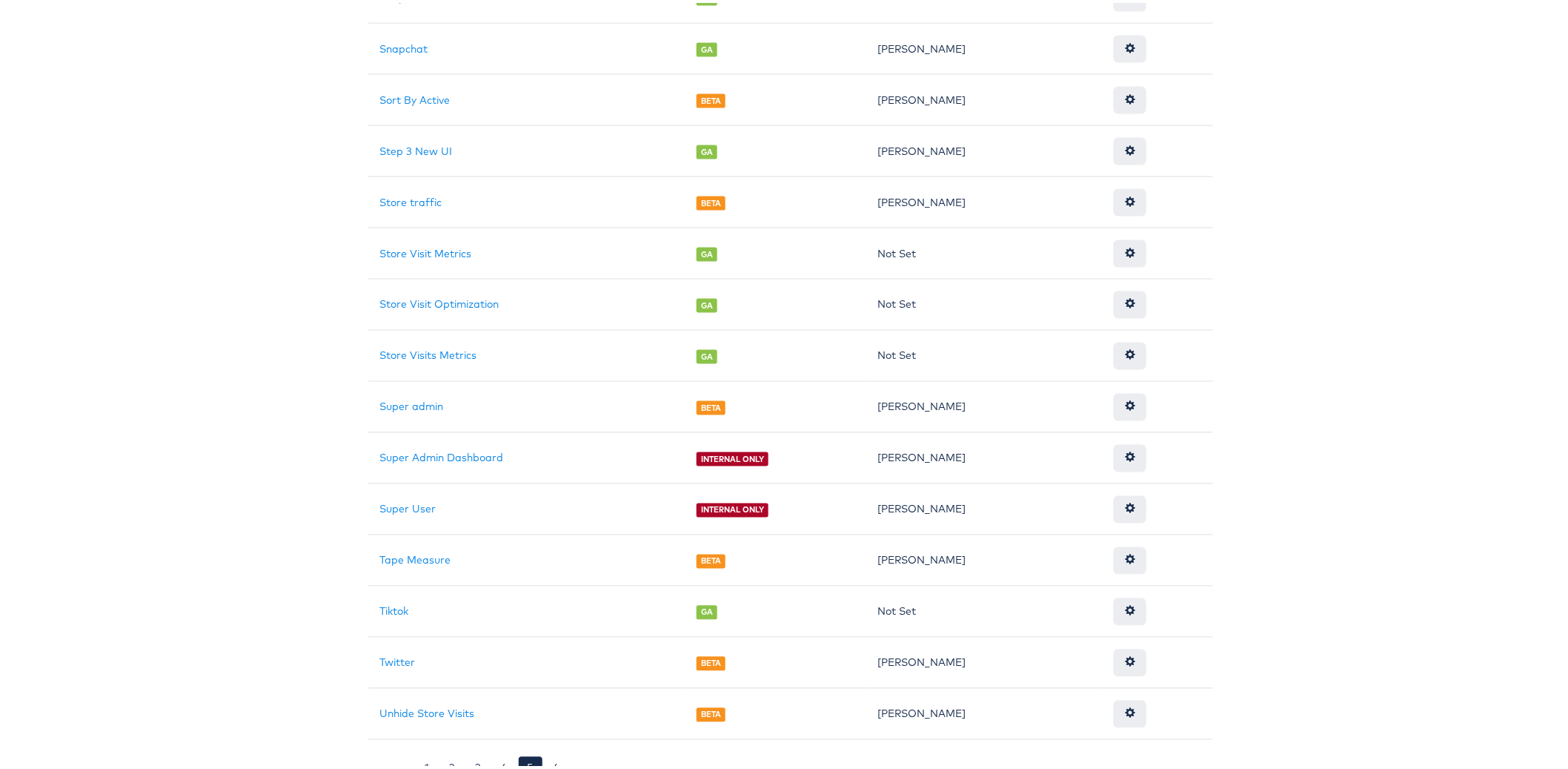
scroll to position [916, 0]
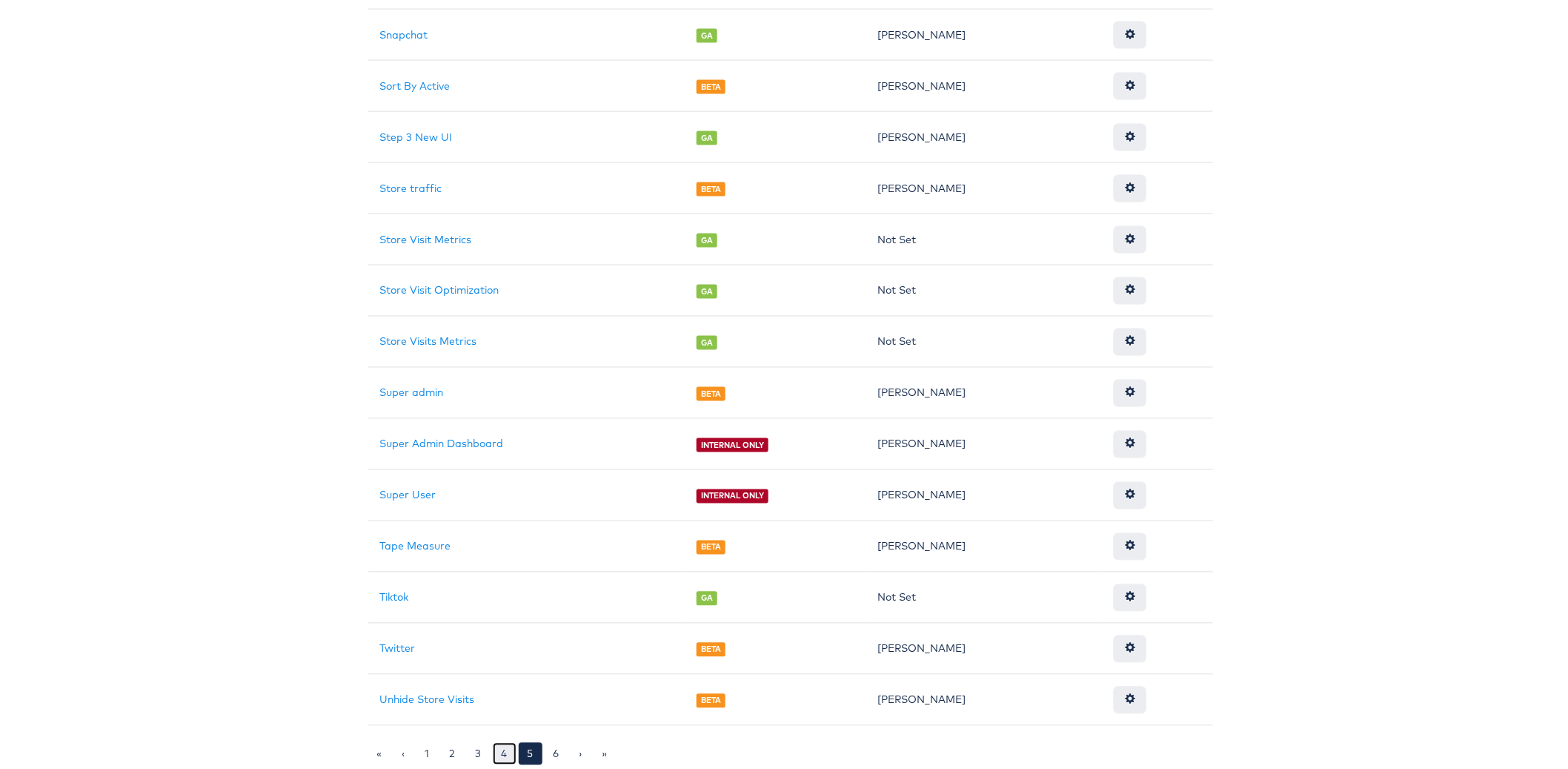
click at [496, 754] on link "4" at bounding box center [504, 751] width 23 height 22
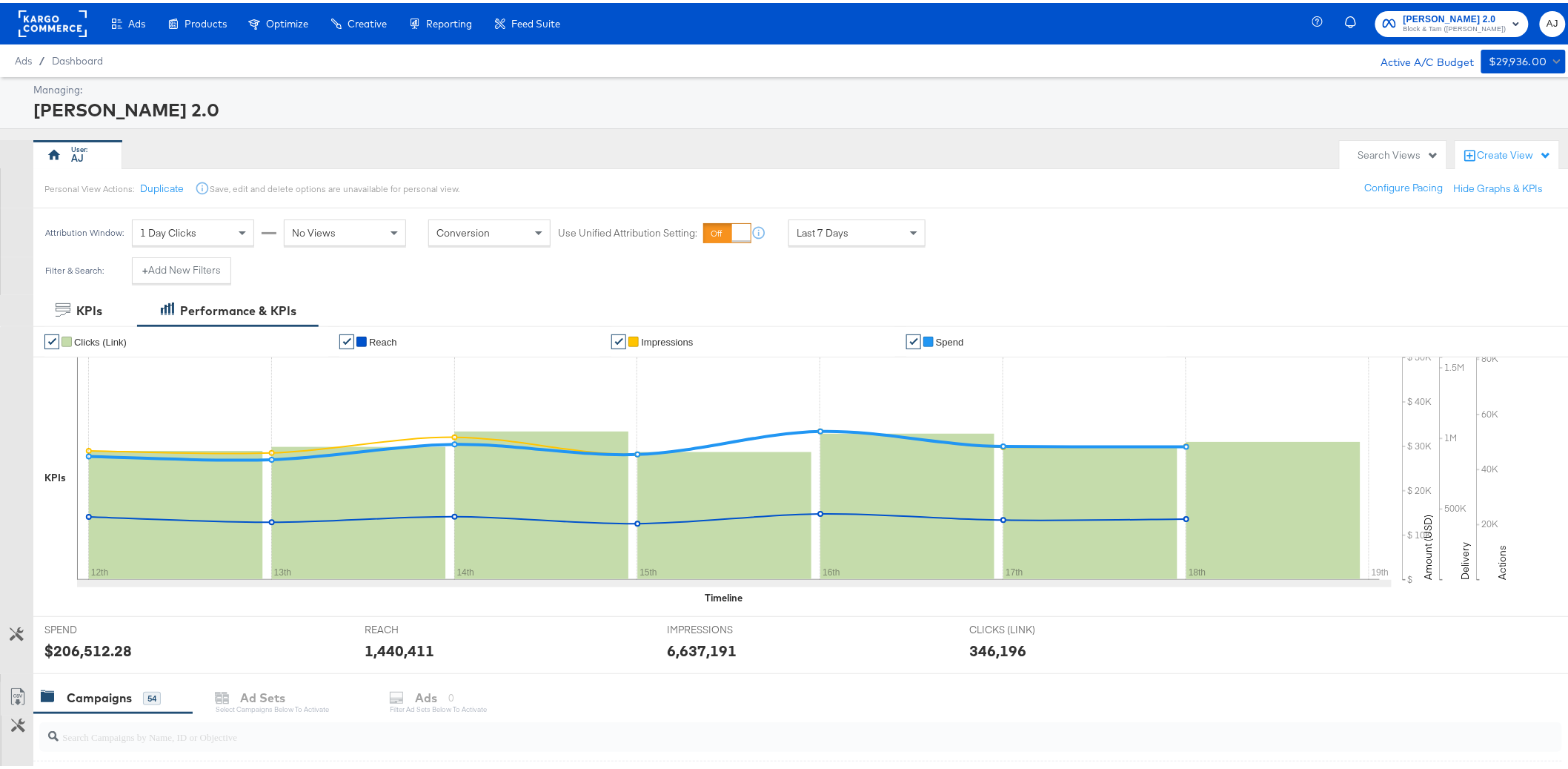
click at [748, 112] on div "[PERSON_NAME] 2.0" at bounding box center [798, 106] width 1529 height 25
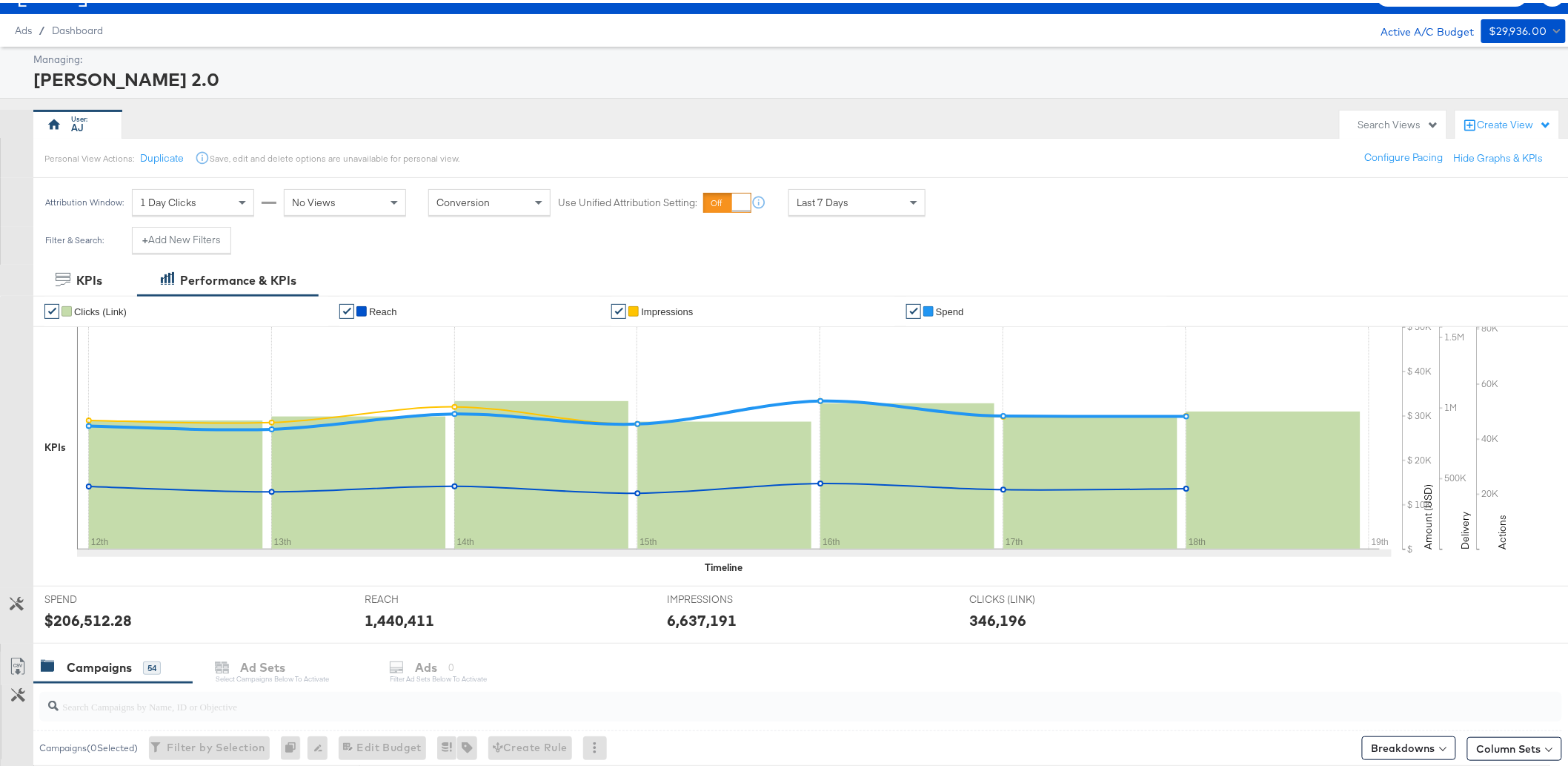
scroll to position [534, 0]
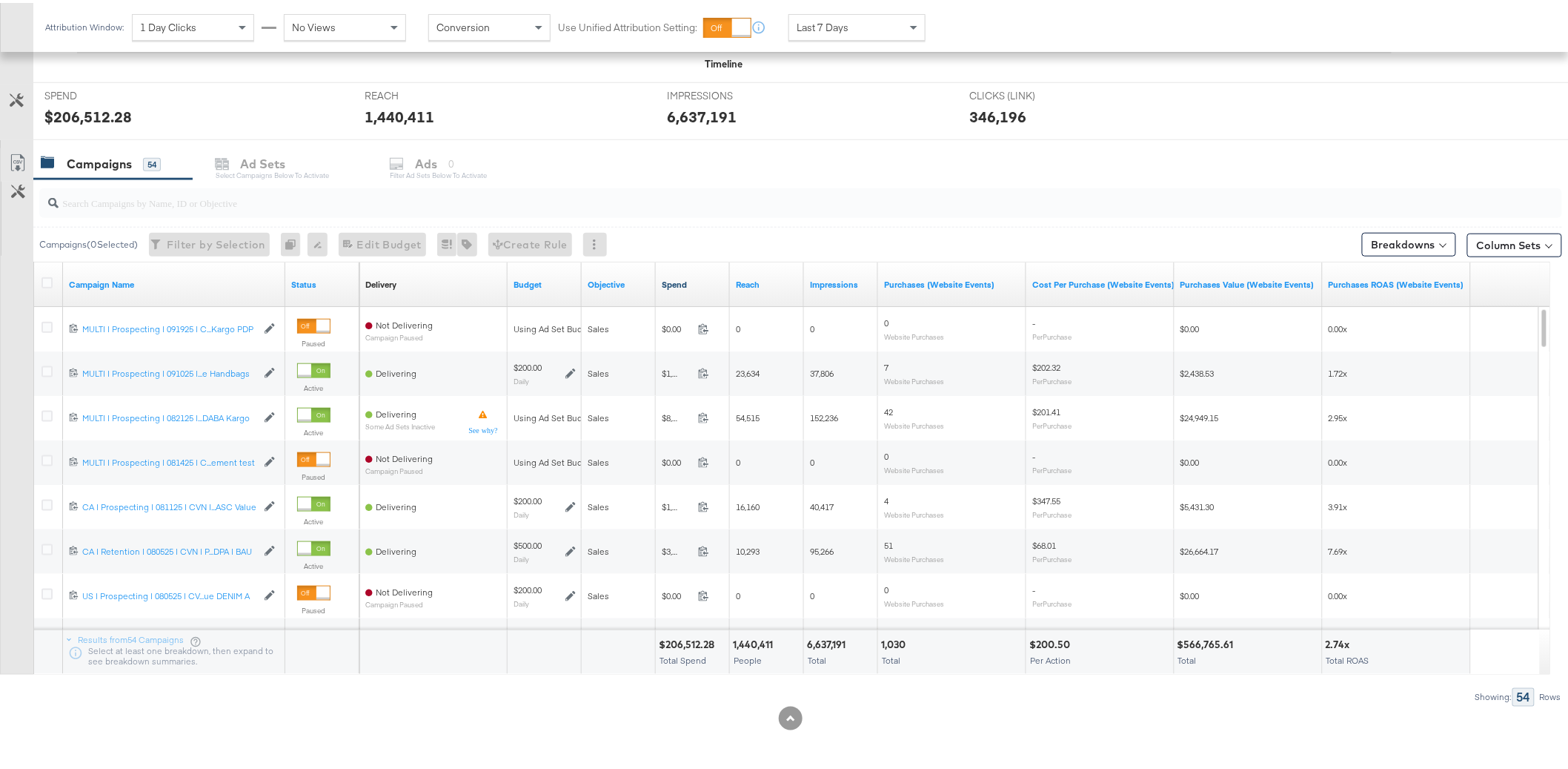
click at [685, 286] on link "Spend" at bounding box center [693, 281] width 63 height 12
drag, startPoint x: 285, startPoint y: 287, endPoint x: 520, endPoint y: 281, distance: 235.1
click at [35, 259] on div "Campaign Name Status Delivery Sorting Unavailable Budget Objective Spend ↓ Reac…" at bounding box center [35, 259] width 0 height 0
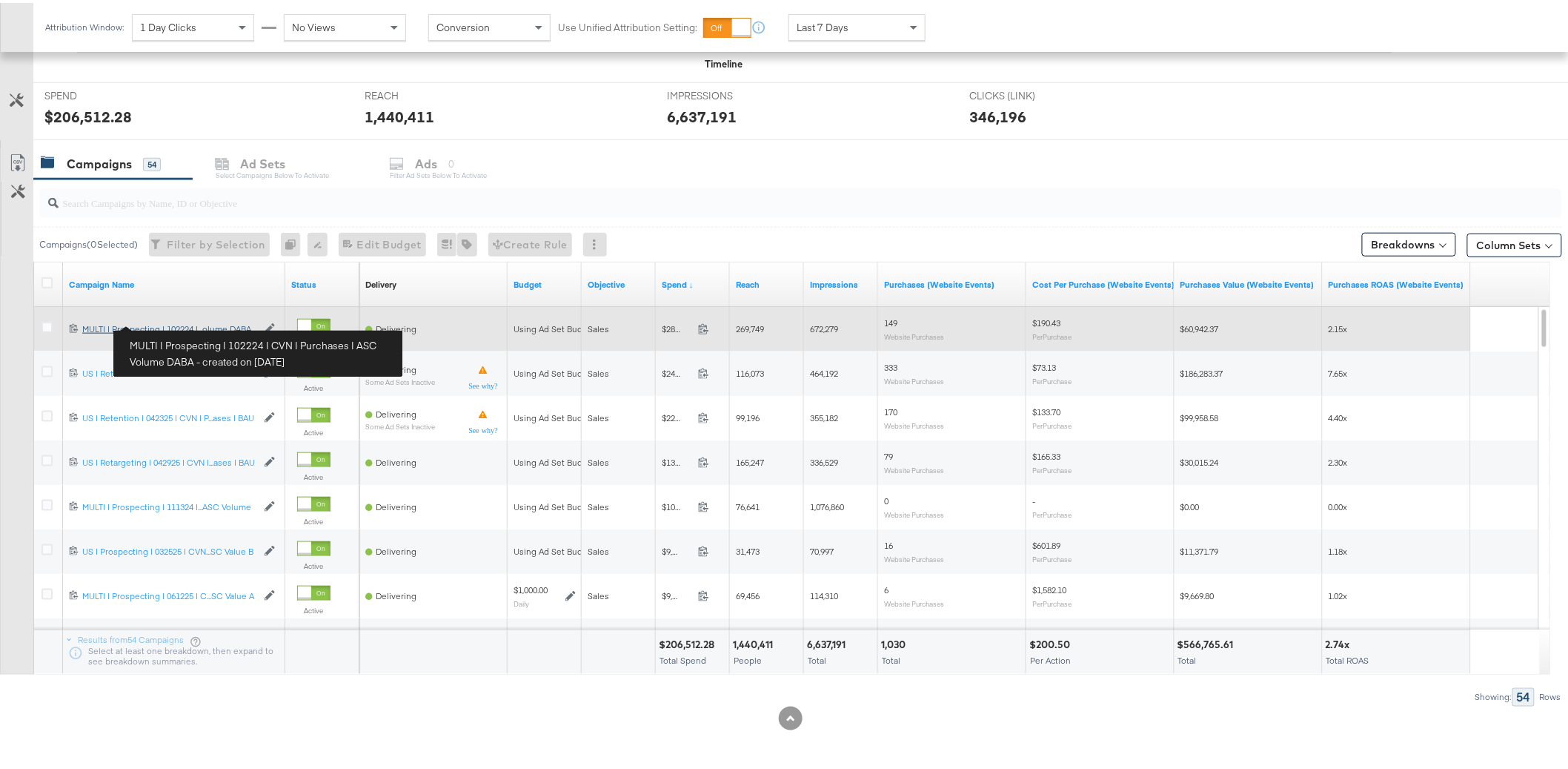
click at [117, 327] on div "MULTI | Prospecting | 102224 | CVN | Purchases | ASC Volume DABA MULTI | Prospe…" at bounding box center [169, 326] width 175 height 12
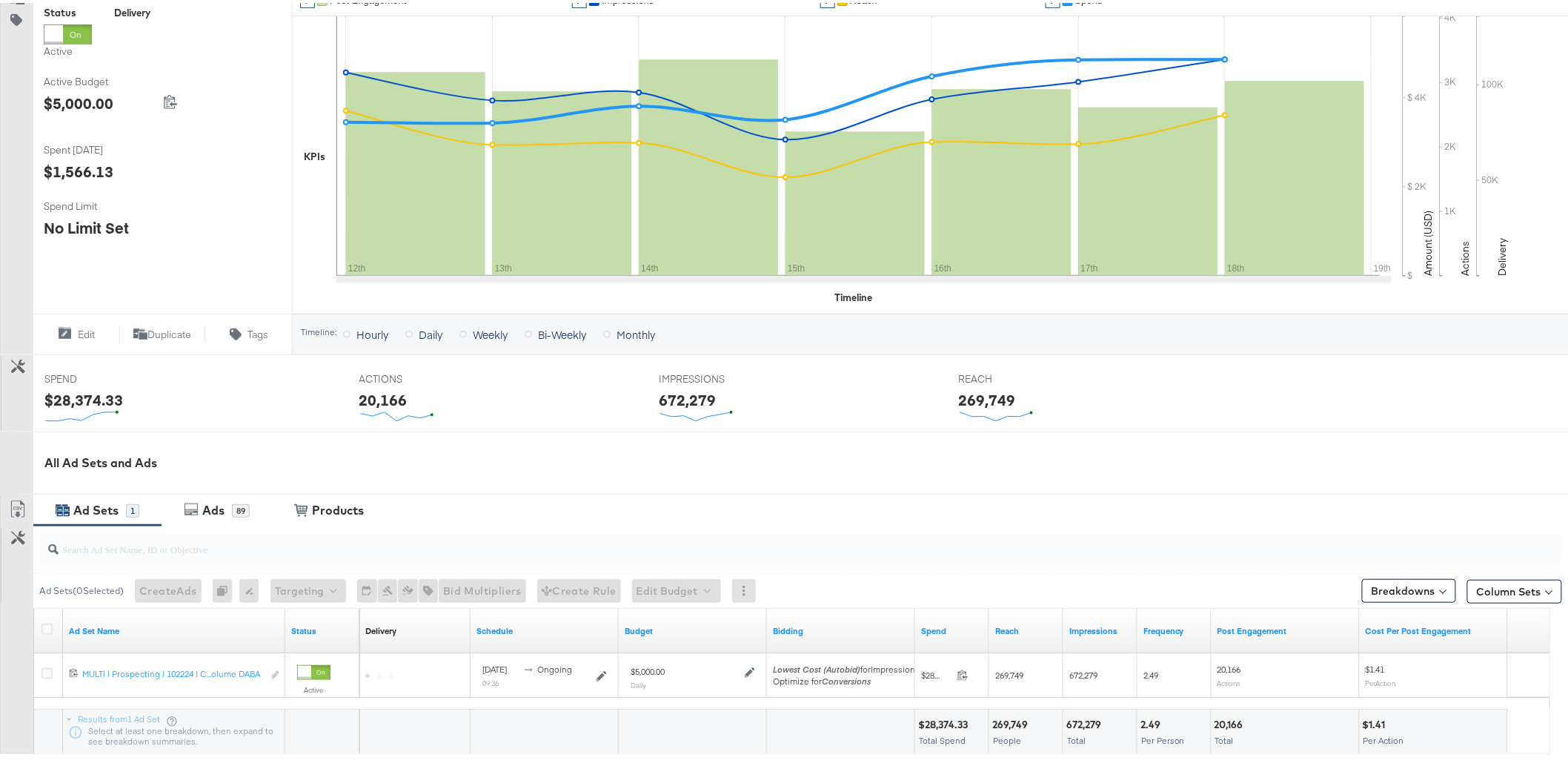
scroll to position [335, 0]
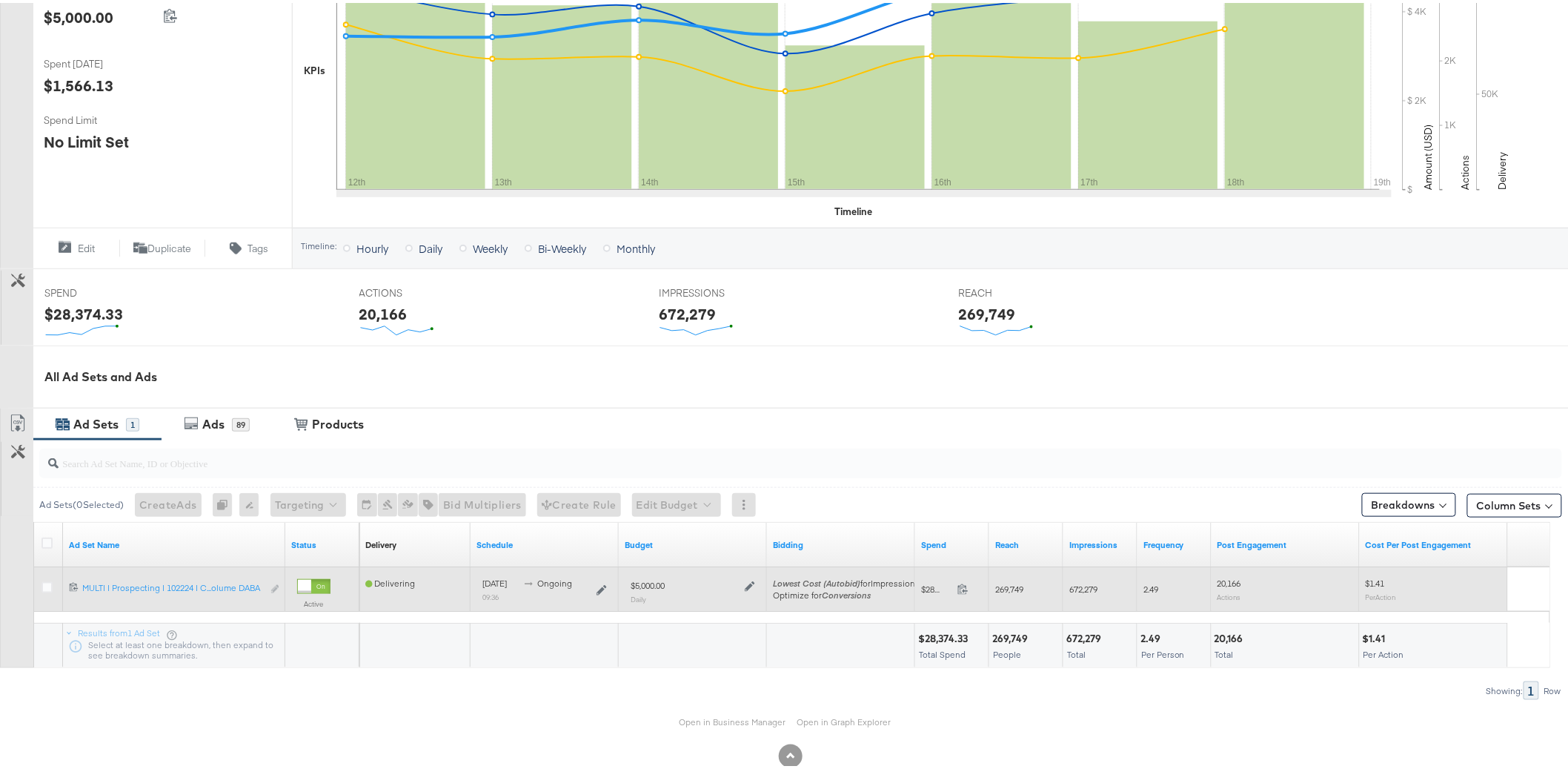
click at [273, 586] on div "Edit ad set" at bounding box center [275, 586] width 9 height 16
click at [47, 585] on icon at bounding box center [47, 584] width 11 height 11
click at [0, 0] on input "checkbox" at bounding box center [0, 0] width 0 height 0
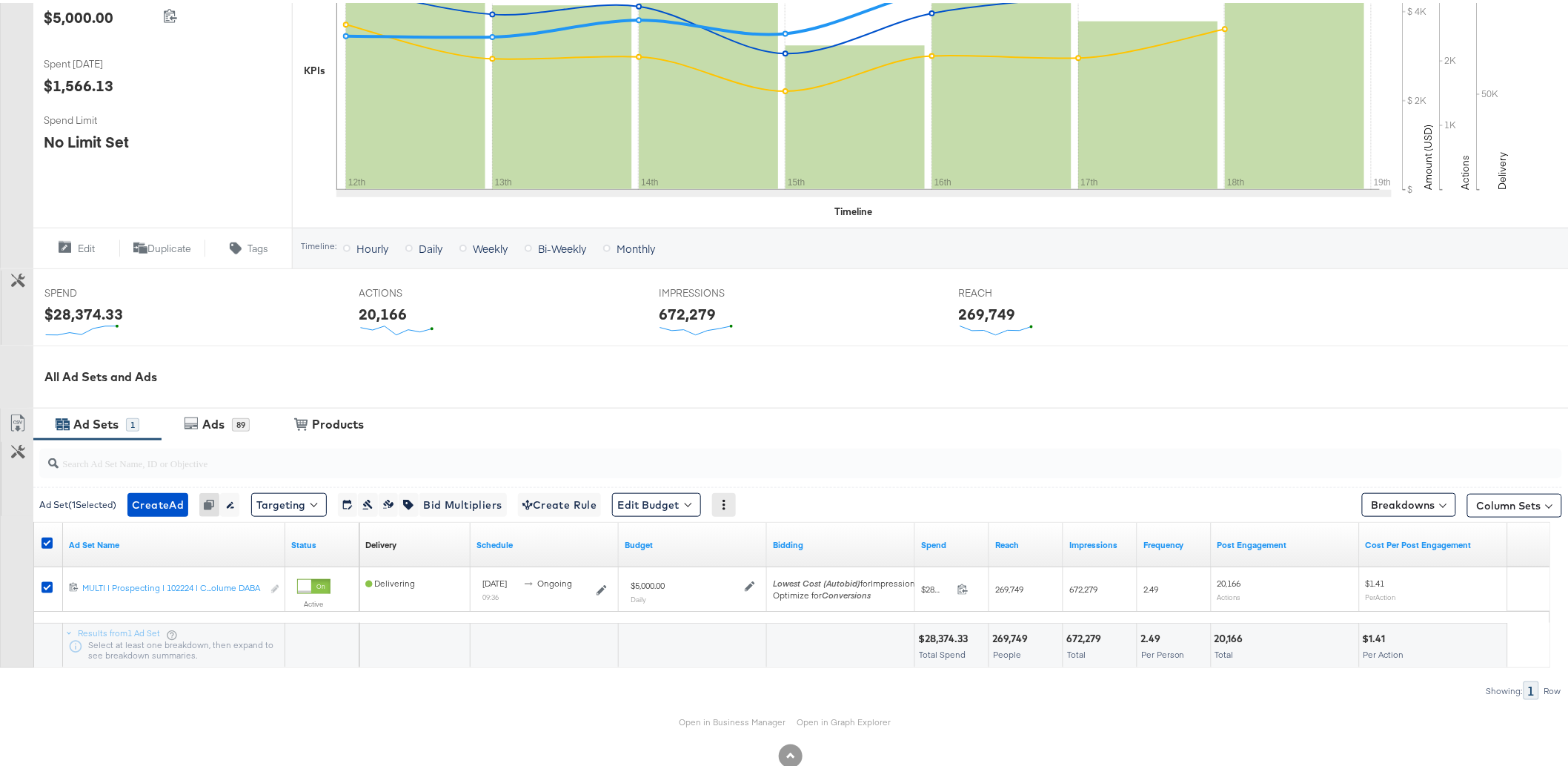
click at [729, 498] on icon at bounding box center [723, 501] width 10 height 10
click at [765, 488] on div "Ad Set ( 1 Selected) Create Ad Create 1 ad Cannot duplicate Adset from Advantag…" at bounding box center [798, 501] width 1529 height 35
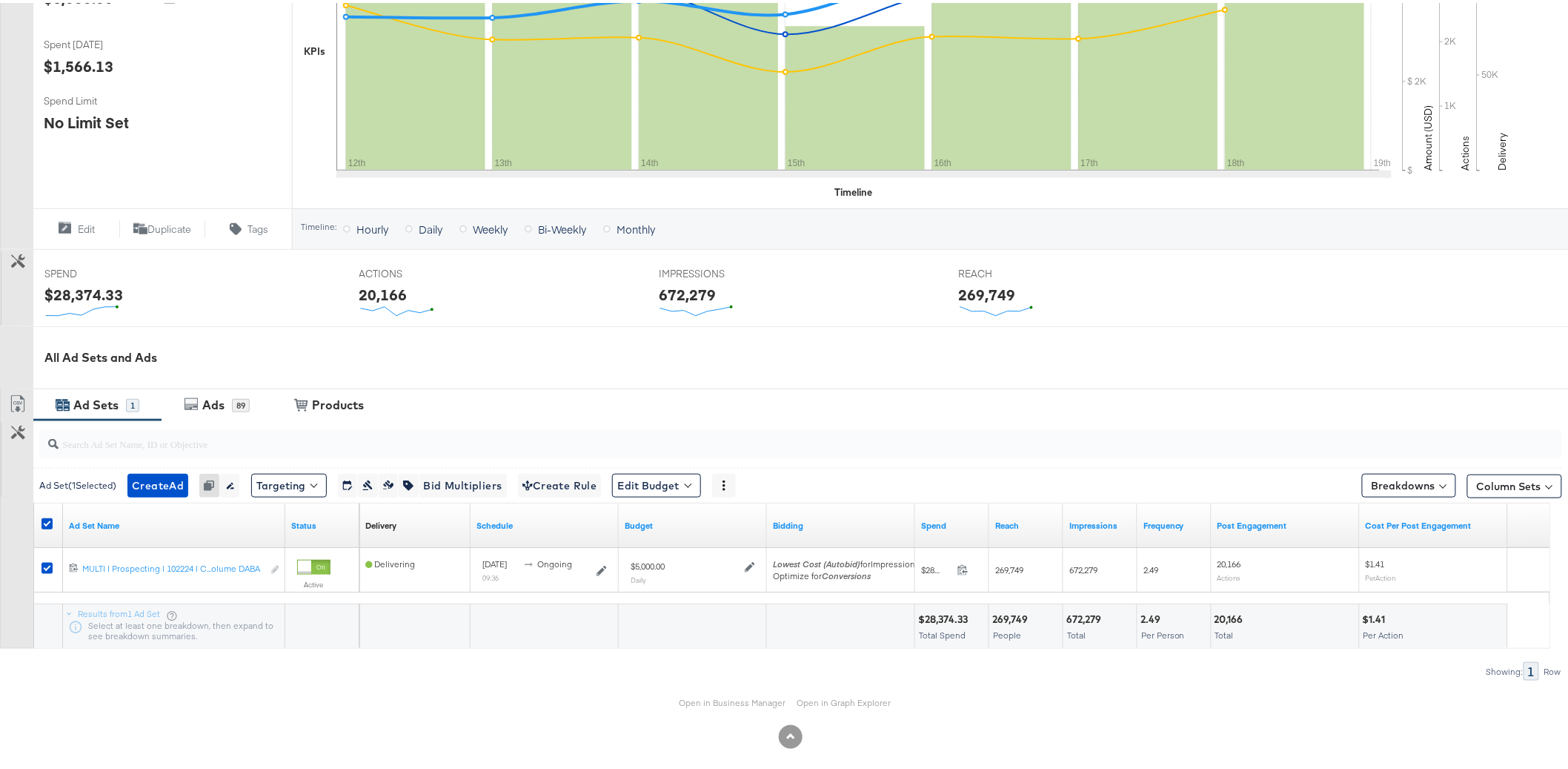
scroll to position [365, 0]
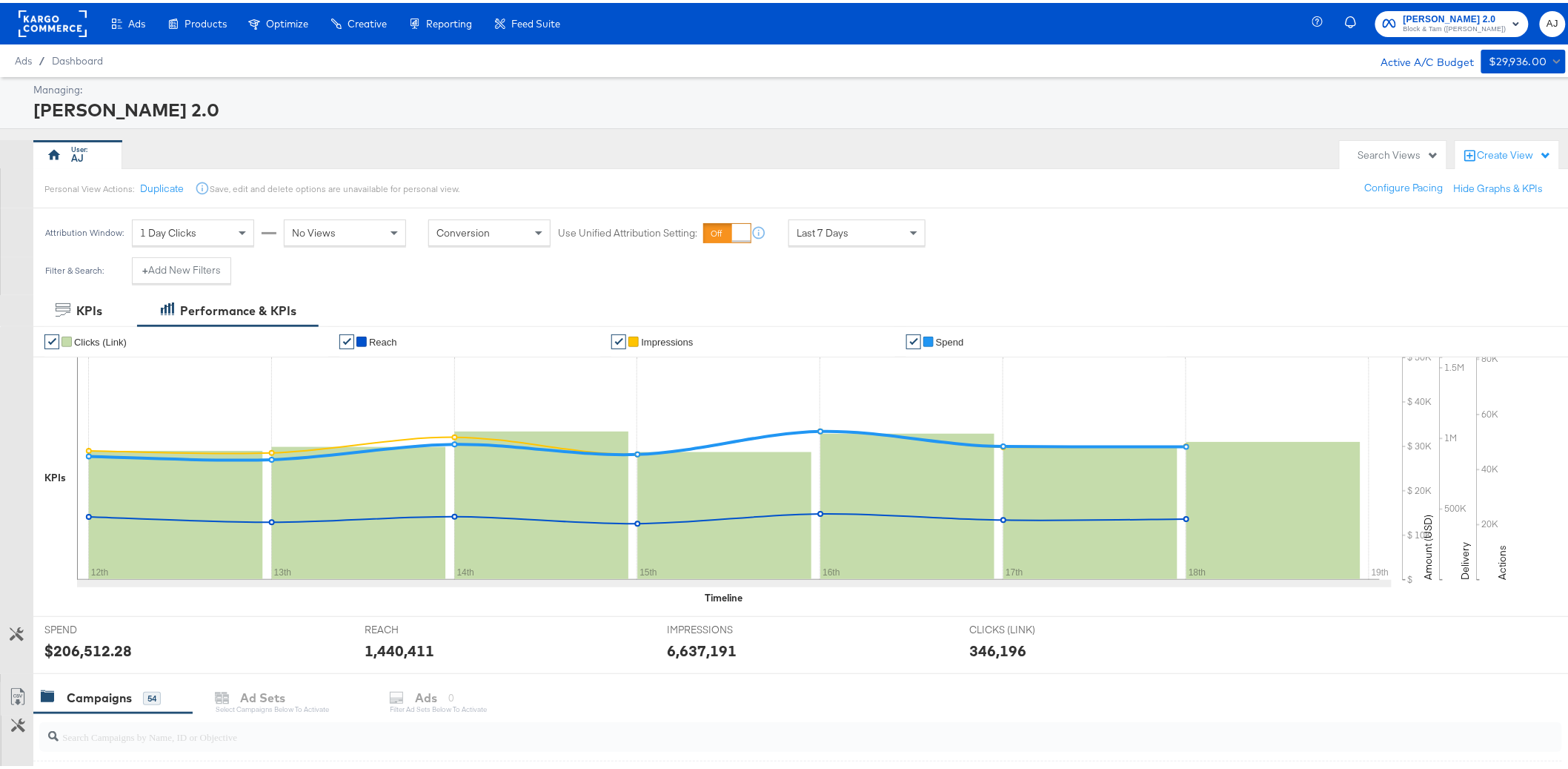
scroll to position [534, 0]
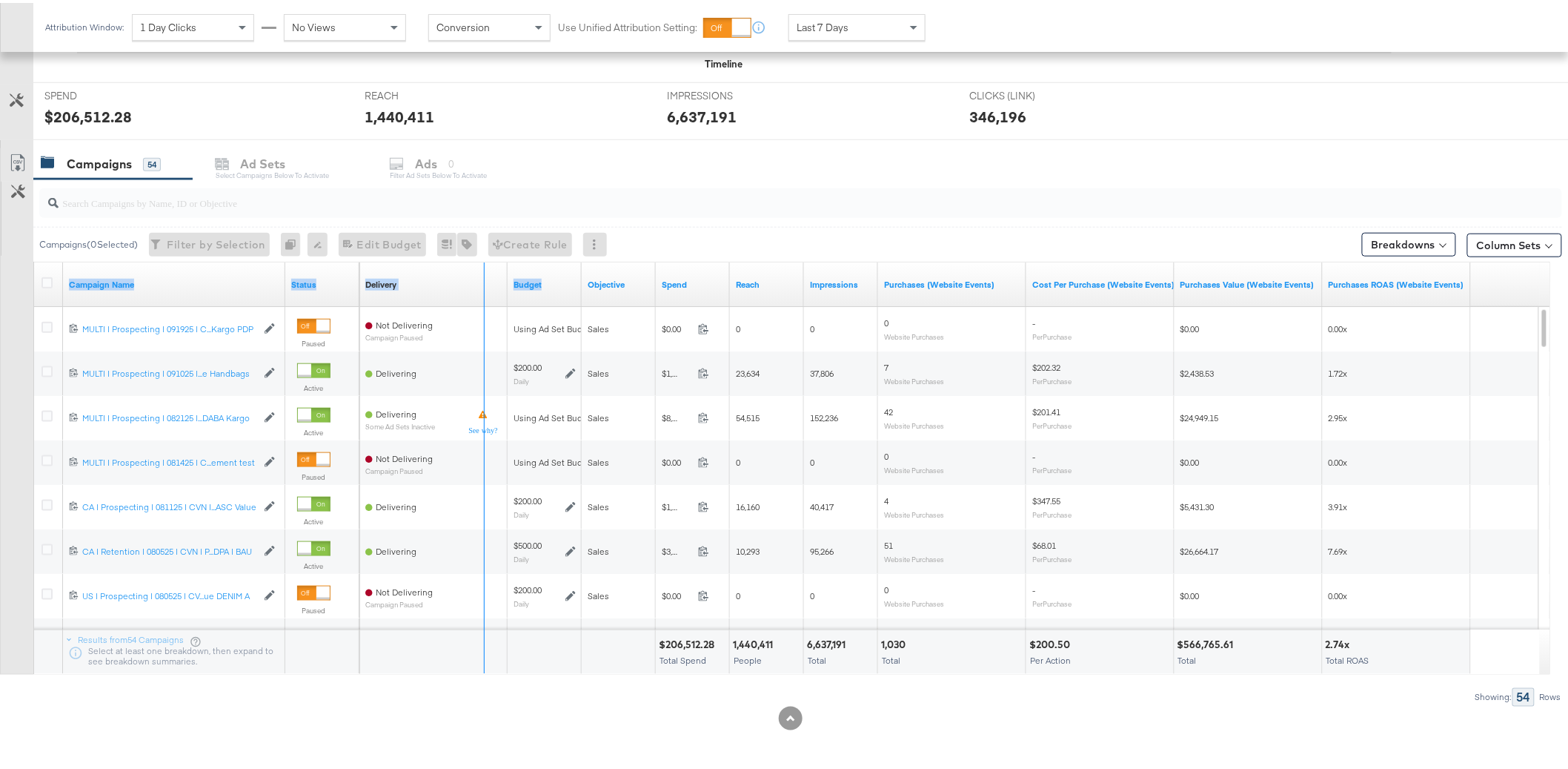
drag, startPoint x: 322, startPoint y: 289, endPoint x: 526, endPoint y: 303, distance: 204.5
click at [35, 259] on div "Campaign Name Status Delivery Sorting Unavailable Budget Objective Spend Reach …" at bounding box center [35, 259] width 0 height 0
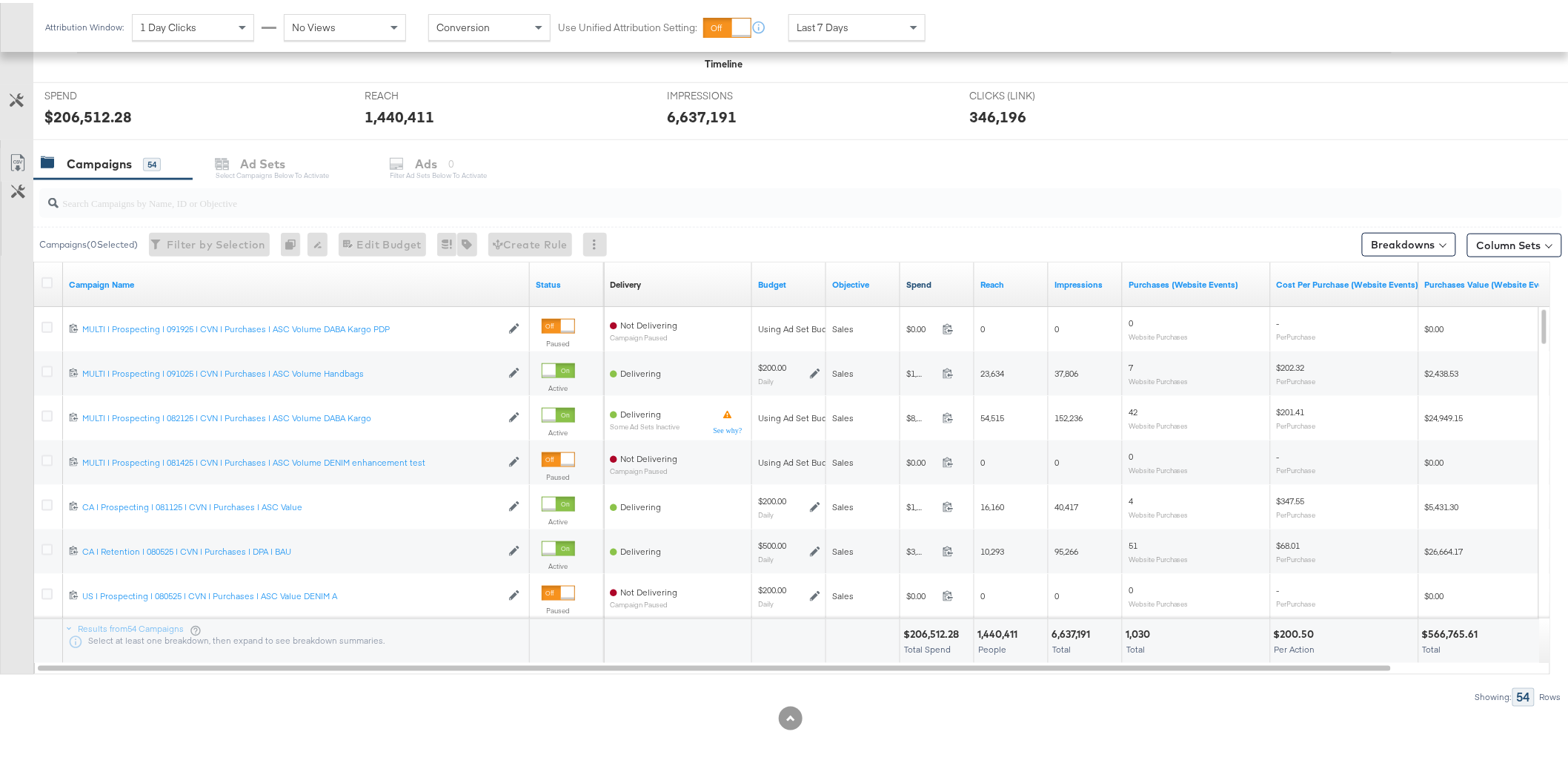
click at [915, 284] on link "Spend" at bounding box center [937, 281] width 63 height 12
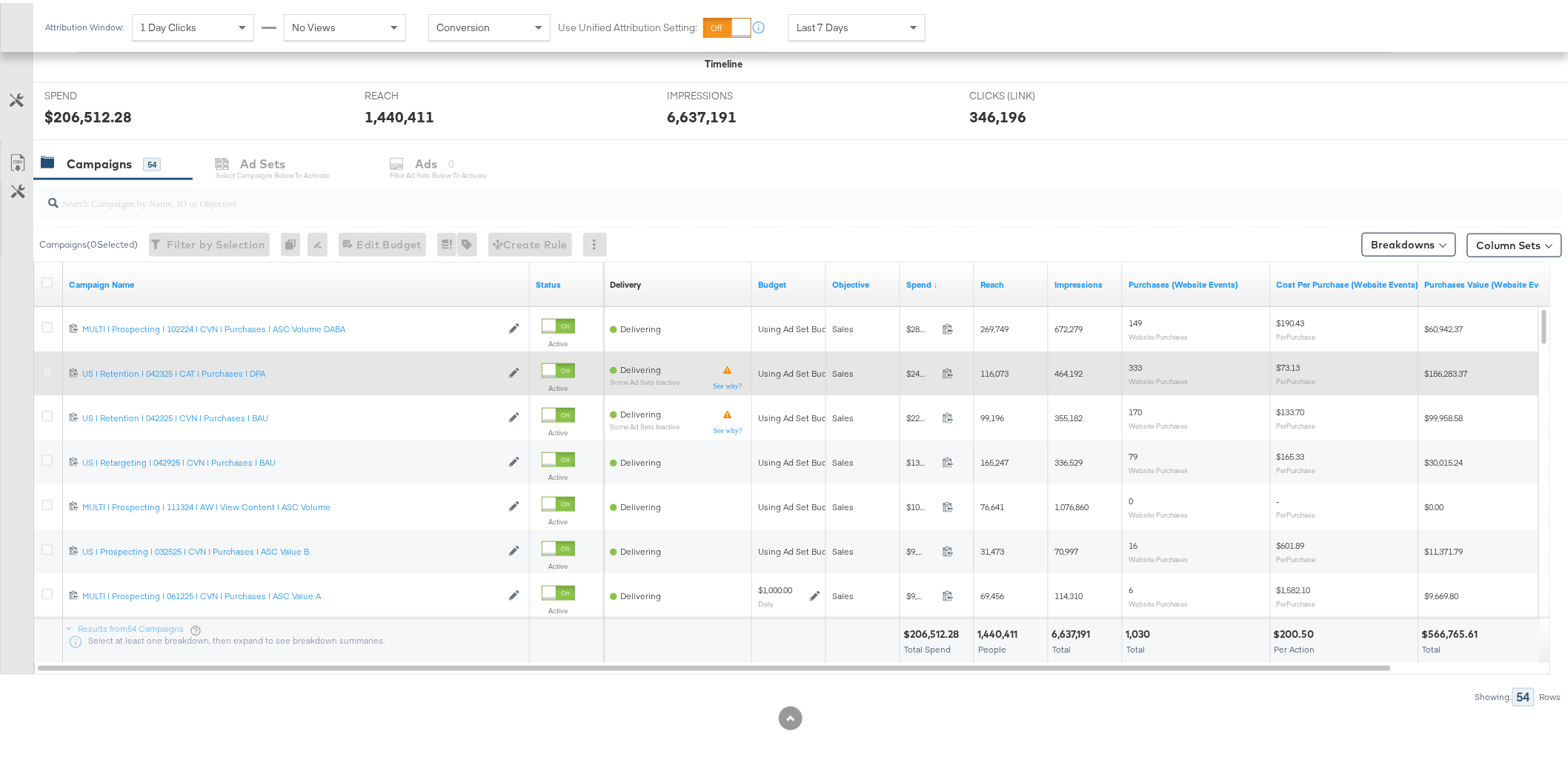
click at [49, 371] on icon at bounding box center [47, 369] width 11 height 11
click at [0, 0] on input "checkbox" at bounding box center [0, 0] width 0 height 0
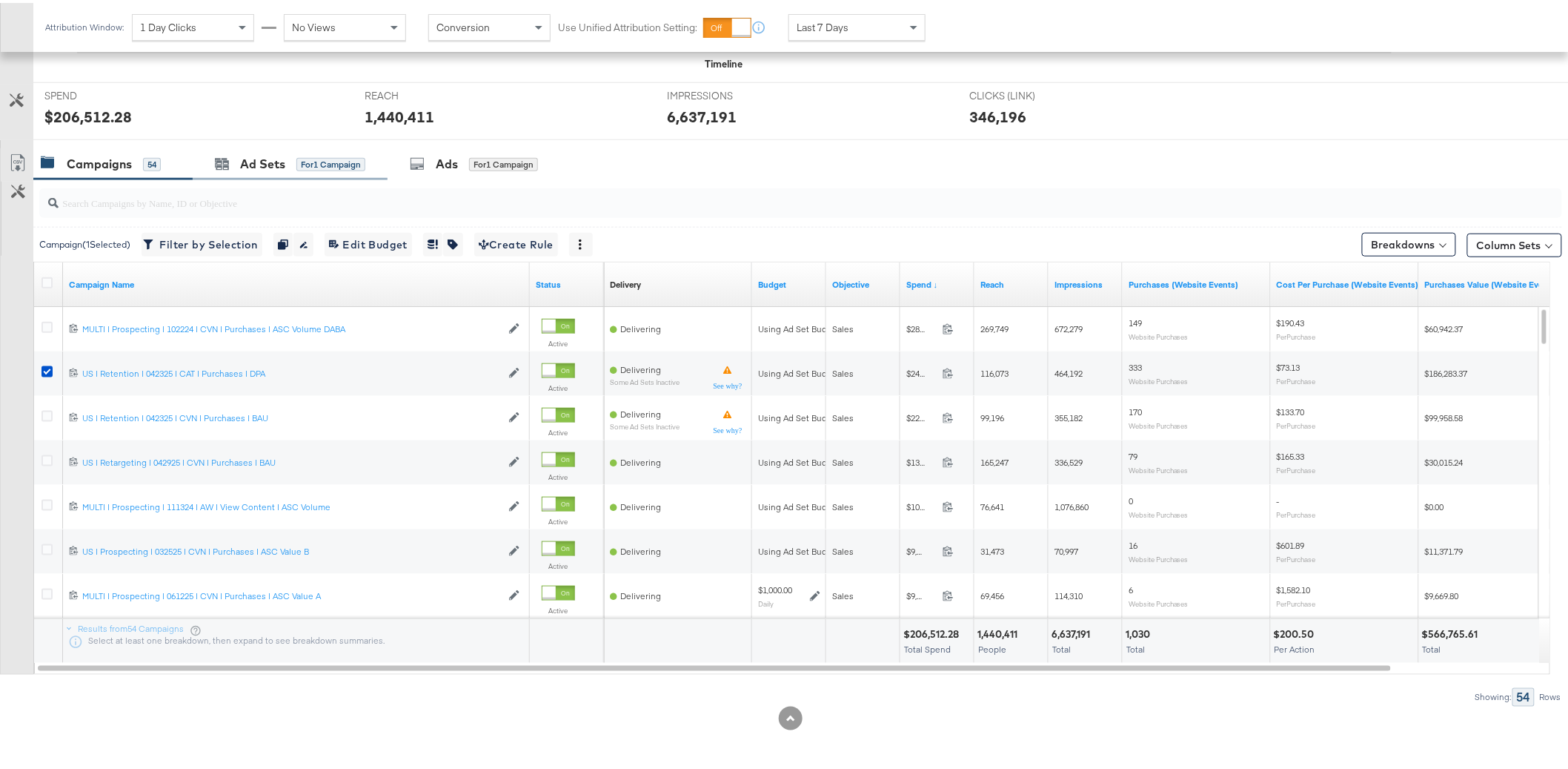
click at [314, 146] on div "Ad Sets for 1 Campaign" at bounding box center [289, 161] width 195 height 32
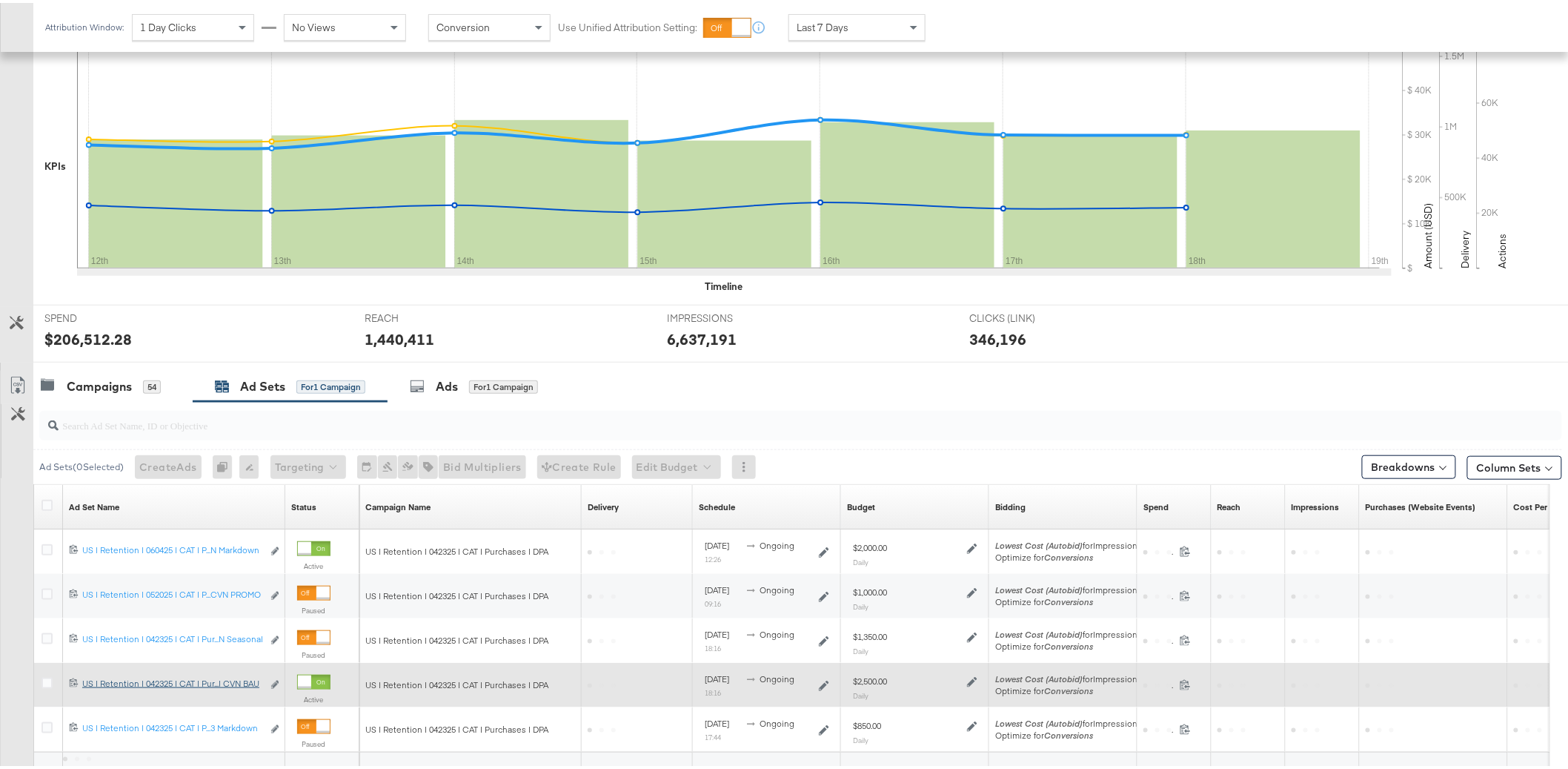
scroll to position [445, 0]
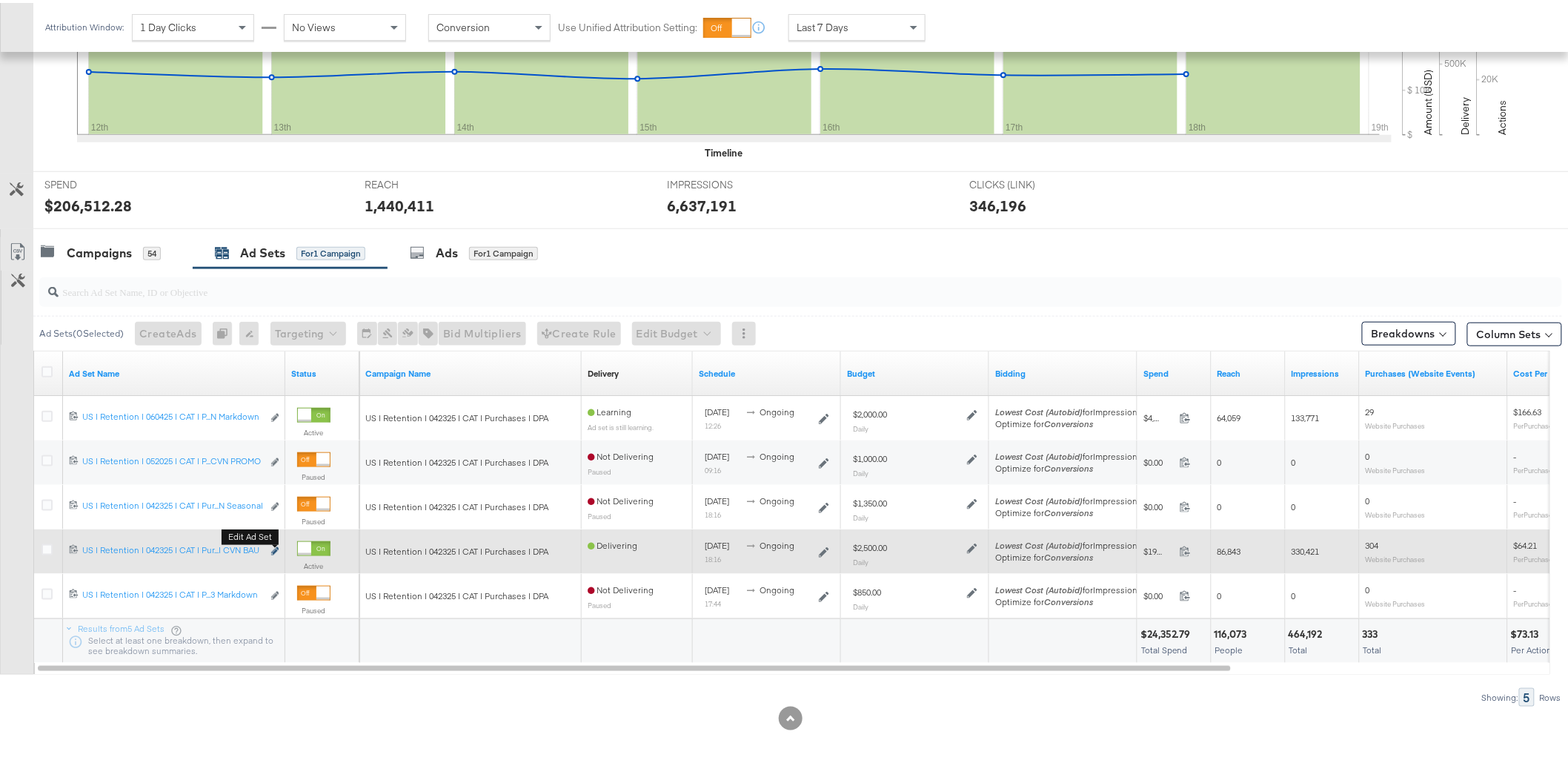
click at [275, 547] on icon "link" at bounding box center [275, 548] width 7 height 8
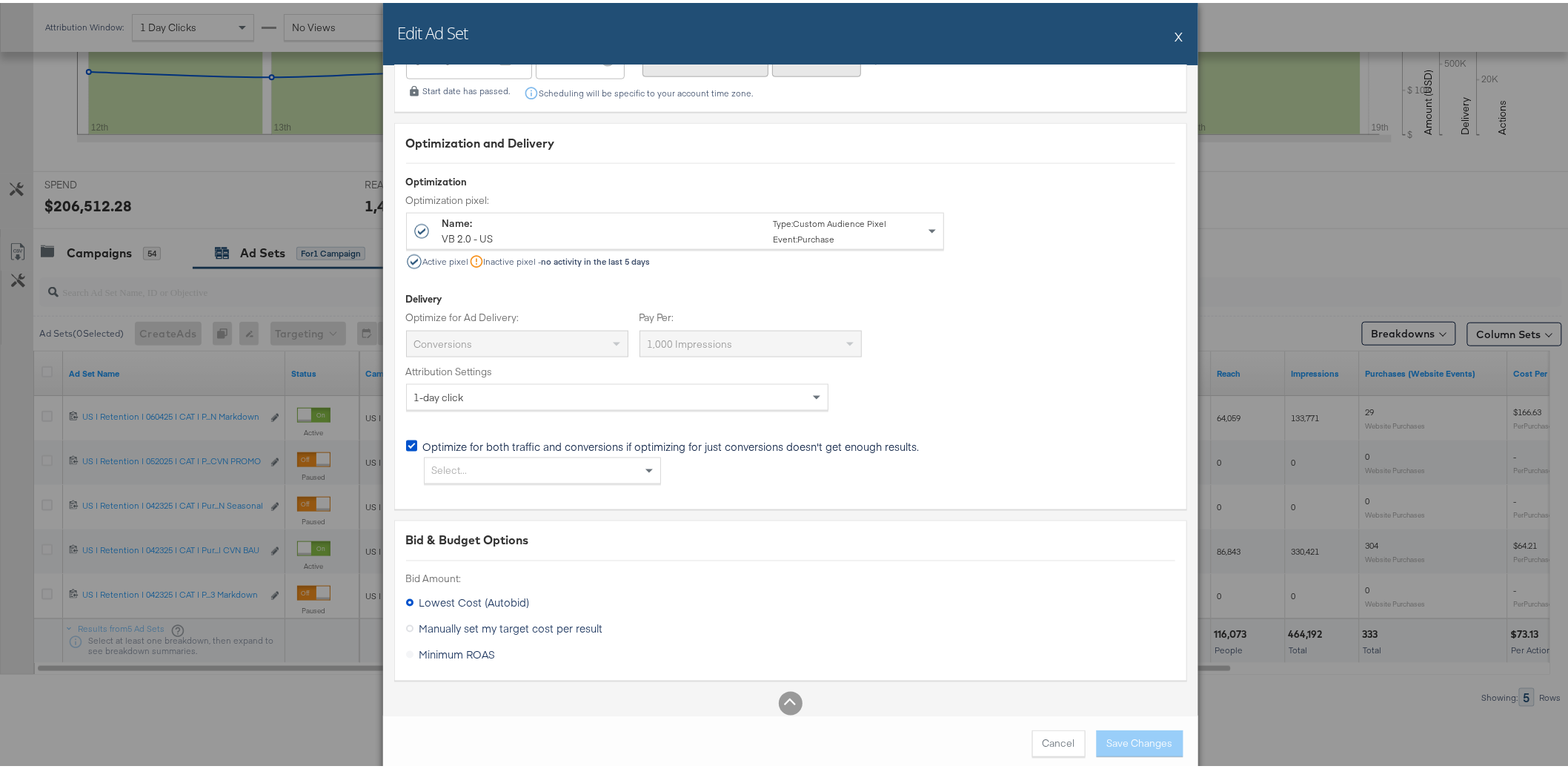
scroll to position [3136, 0]
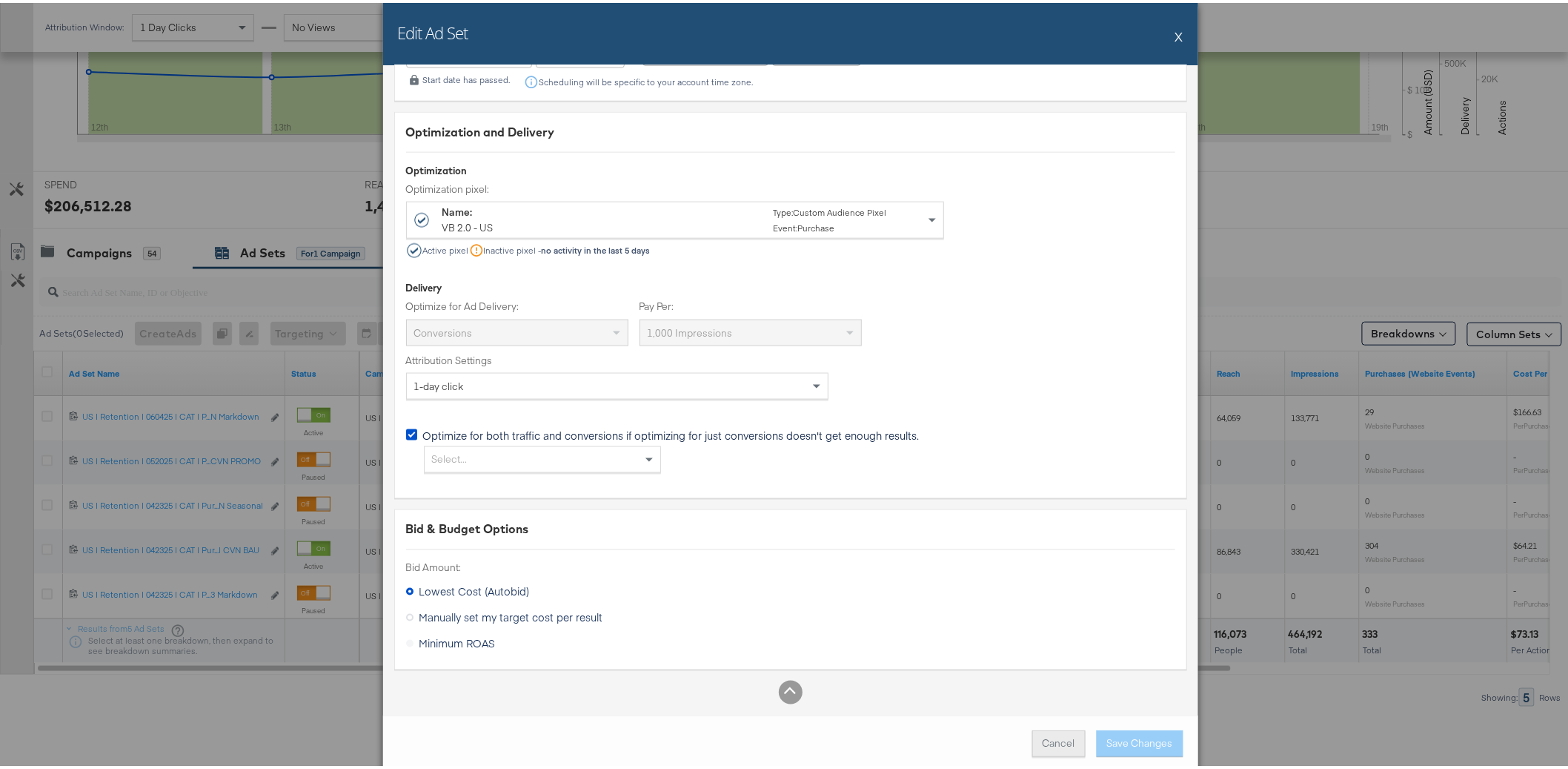
click at [1053, 747] on button "Cancel" at bounding box center [1058, 740] width 53 height 27
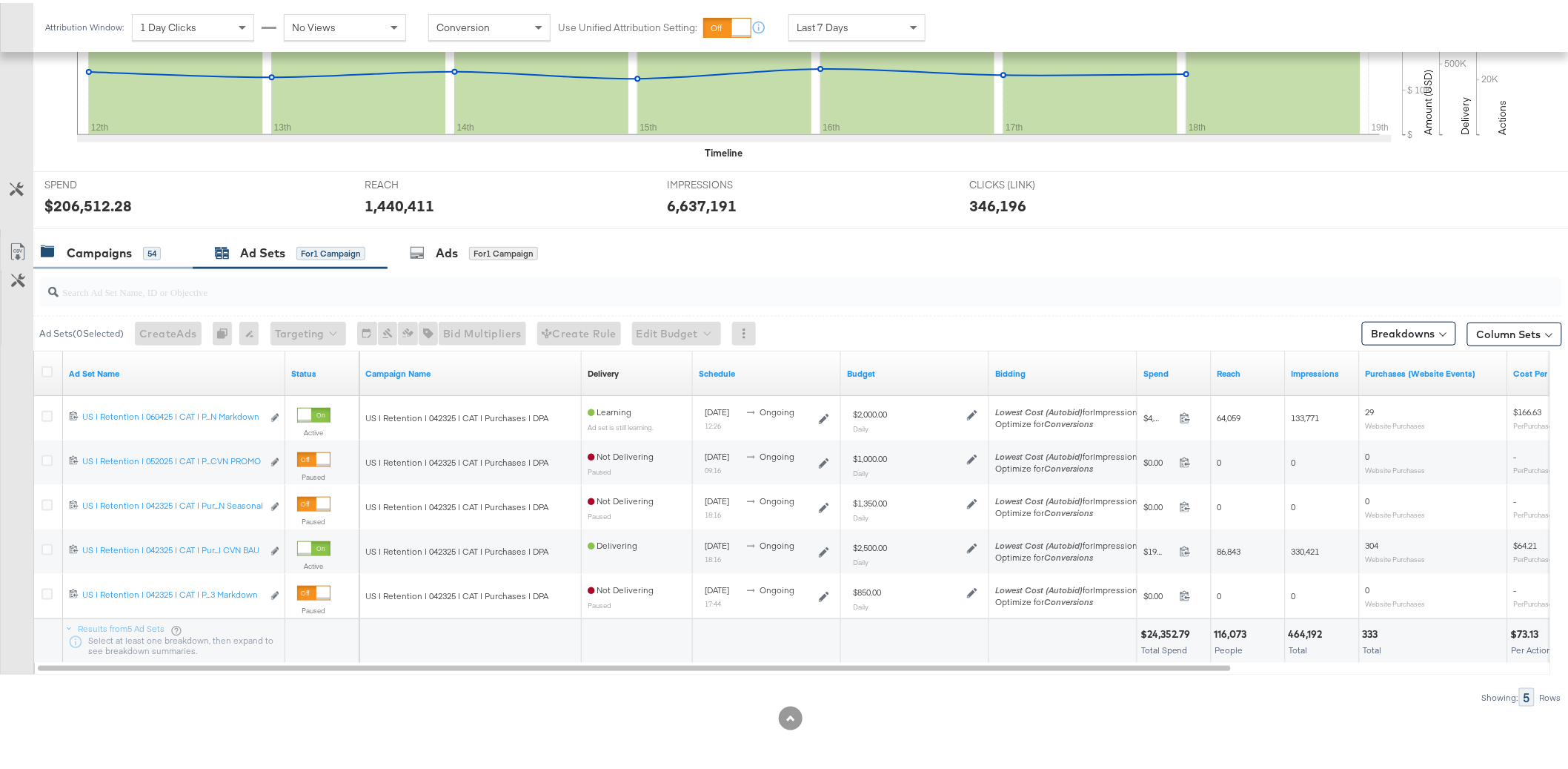
click at [143, 247] on div "54" at bounding box center [151, 250] width 18 height 13
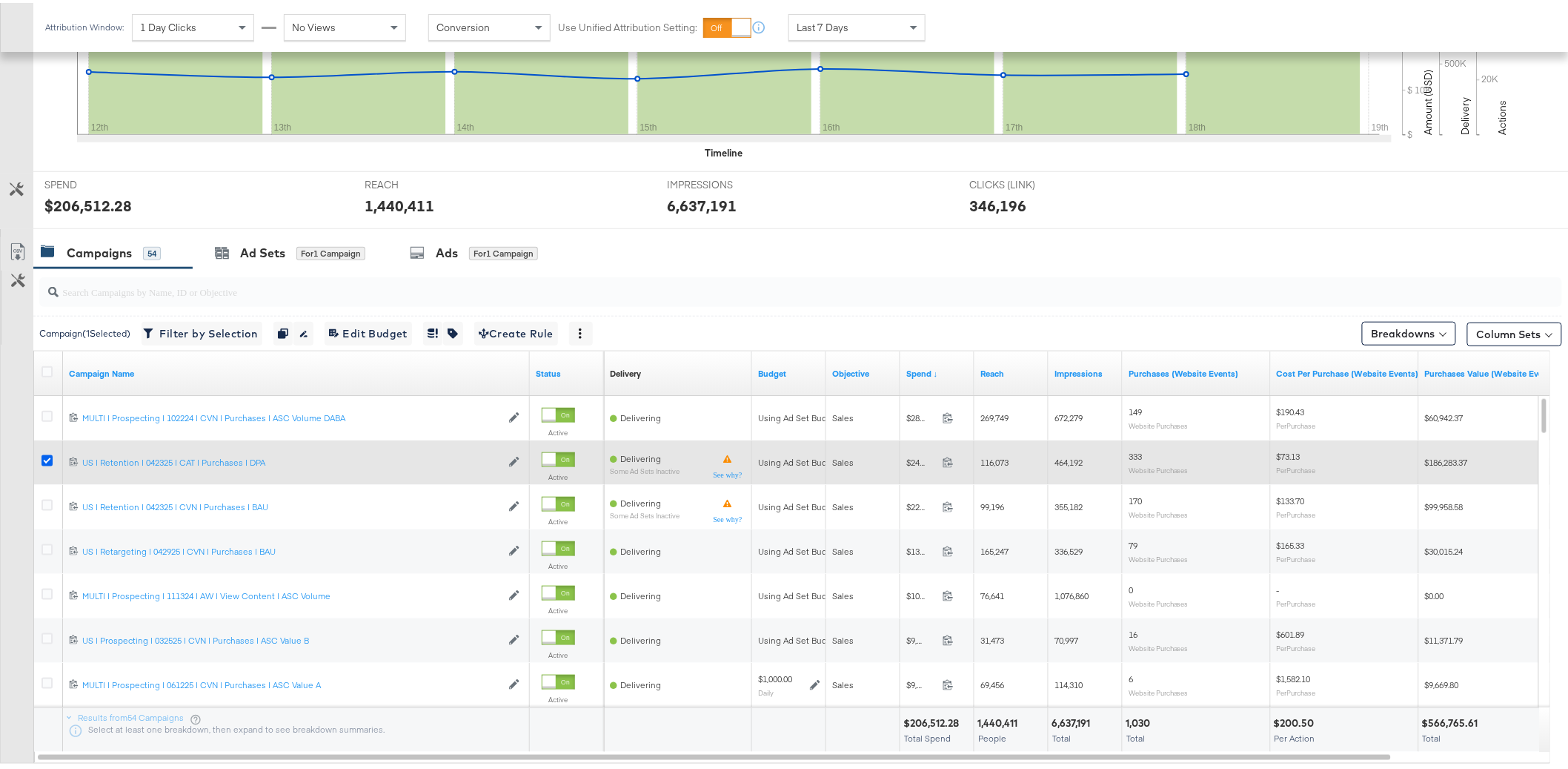
click at [47, 462] on icon at bounding box center [47, 457] width 11 height 11
click at [0, 0] on input "checkbox" at bounding box center [0, 0] width 0 height 0
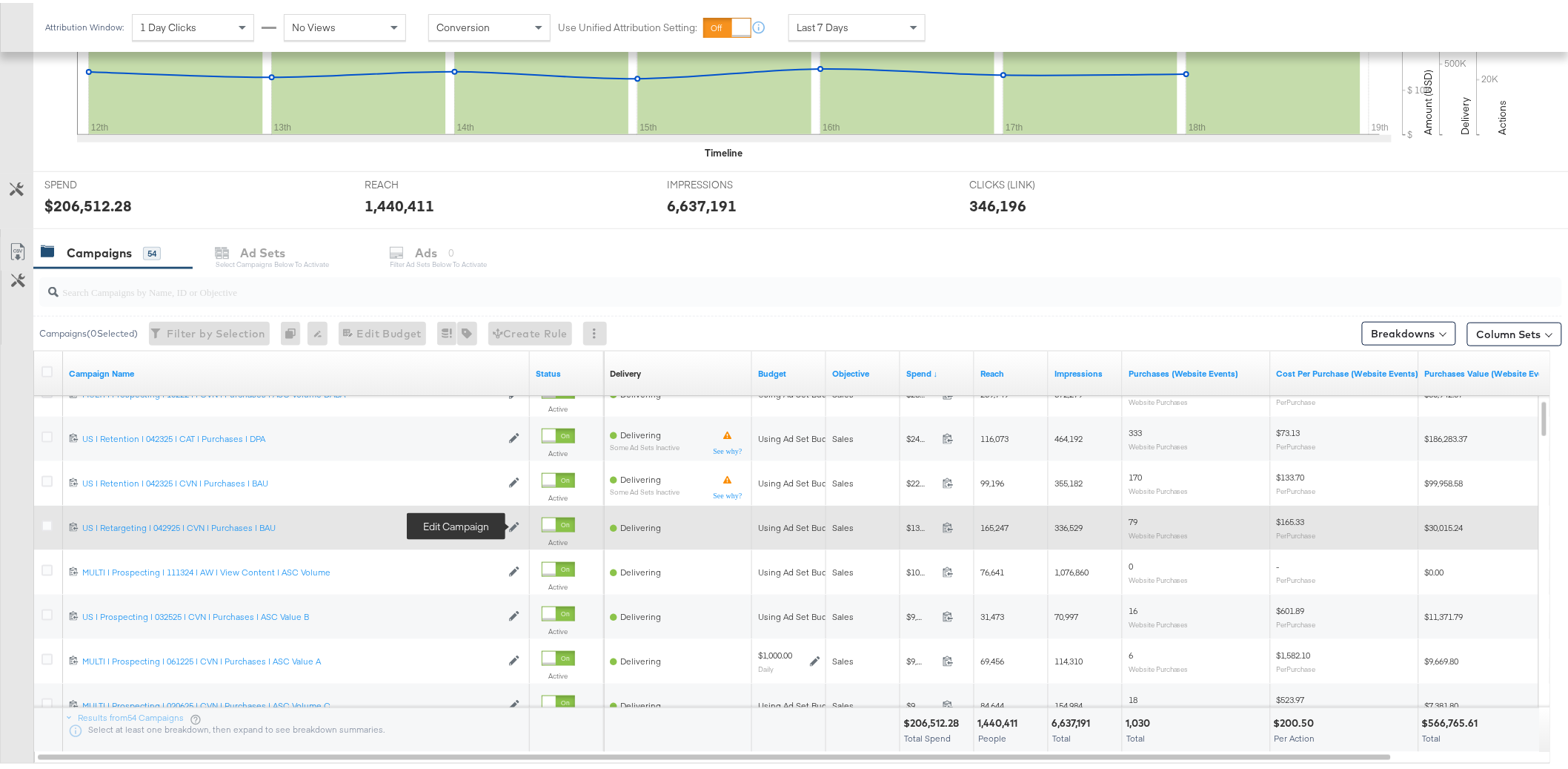
click at [510, 526] on icon at bounding box center [514, 524] width 10 height 10
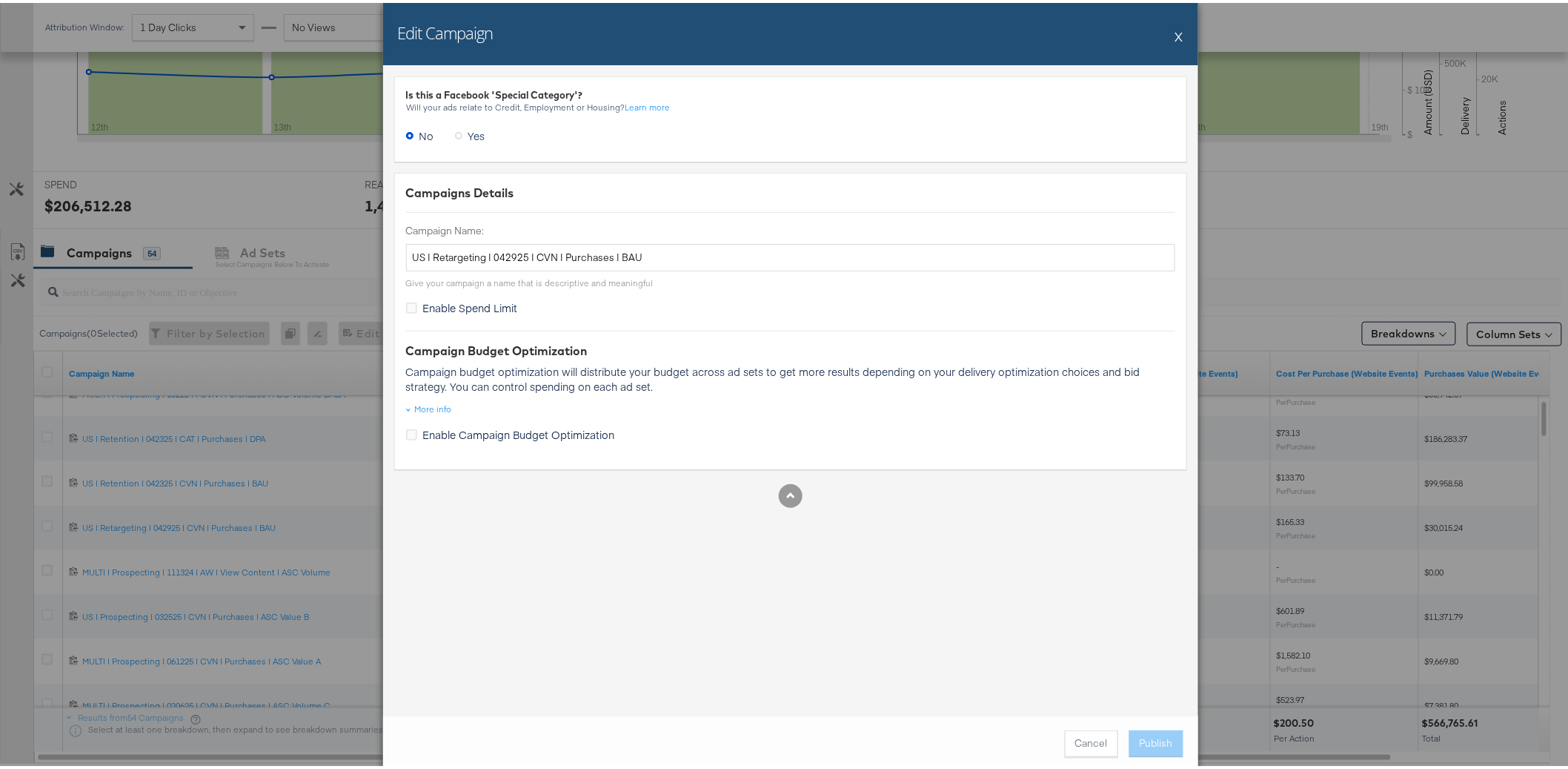
click at [1176, 32] on button "X" at bounding box center [1180, 34] width 8 height 30
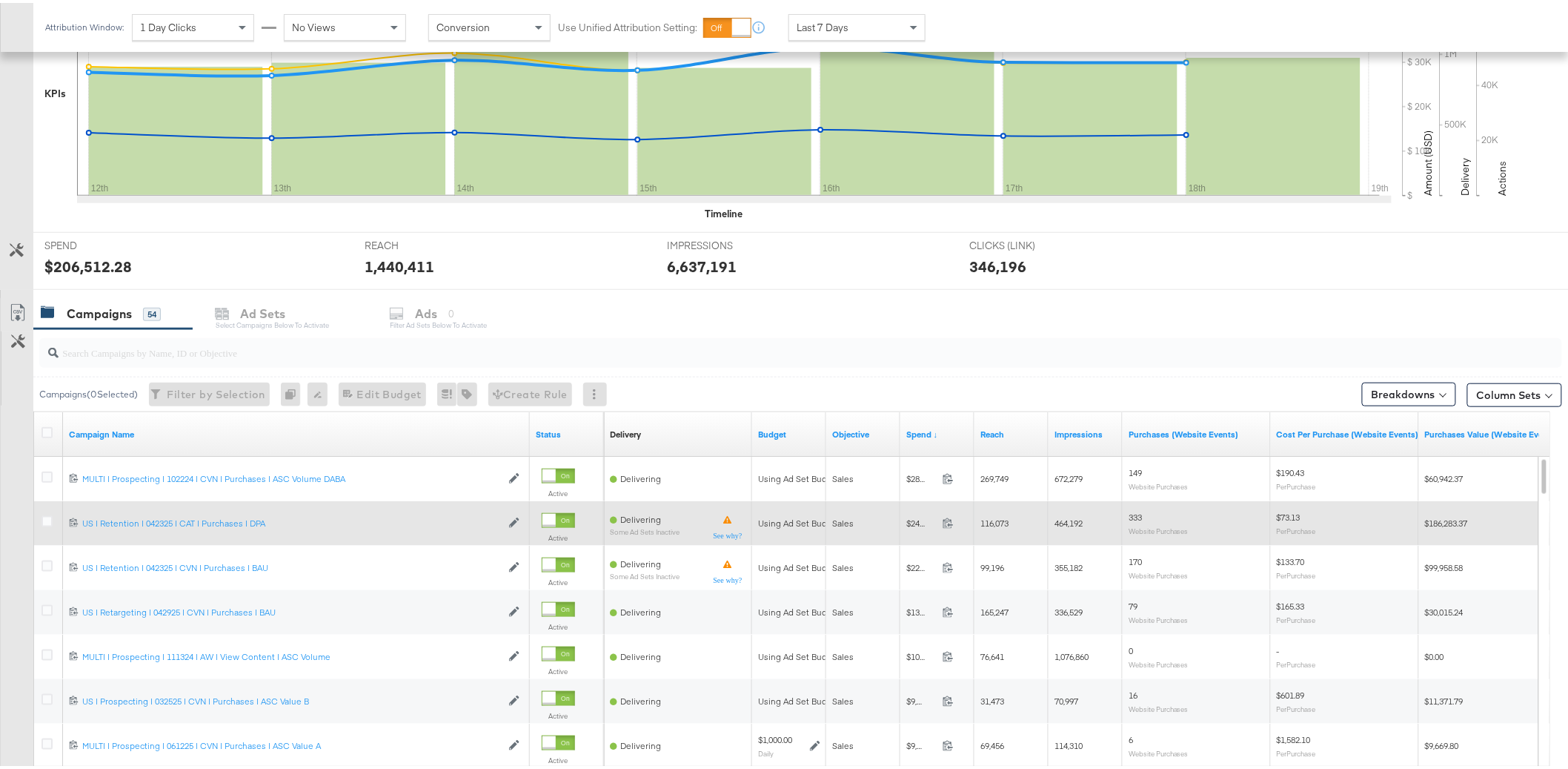
scroll to position [534, 0]
